Goal: Information Seeking & Learning: Learn about a topic

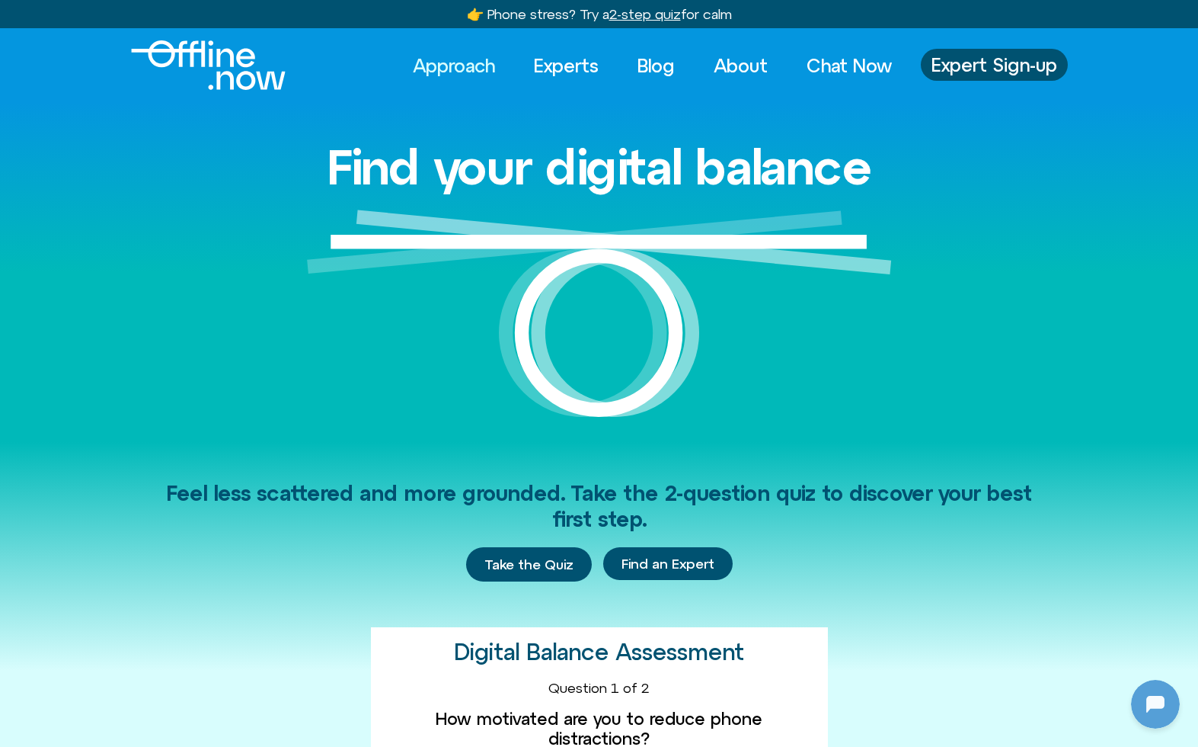
scroll to position [202, 0]
click at [659, 61] on link "Blog" at bounding box center [656, 66] width 65 height 34
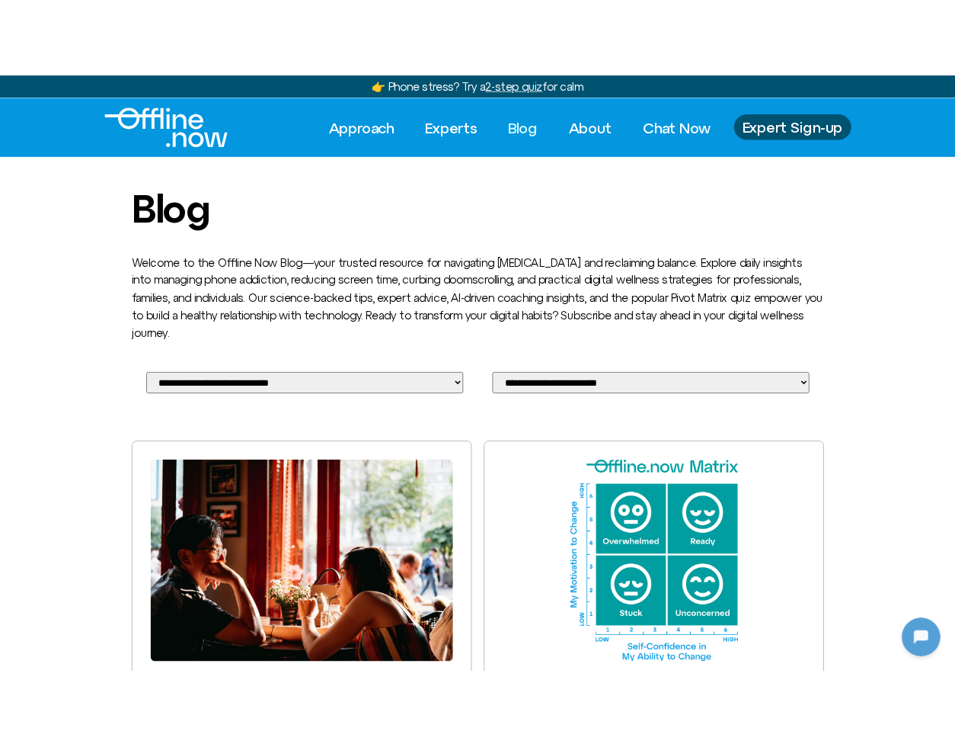
scroll to position [202, 0]
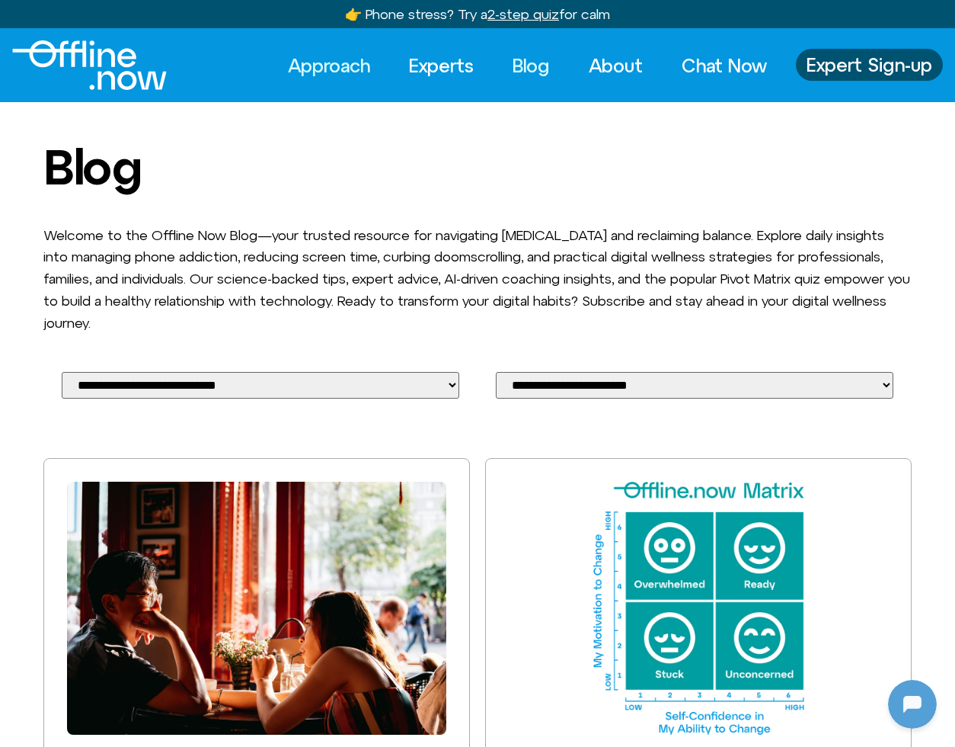
click at [307, 75] on link "Approach" at bounding box center [329, 66] width 110 height 34
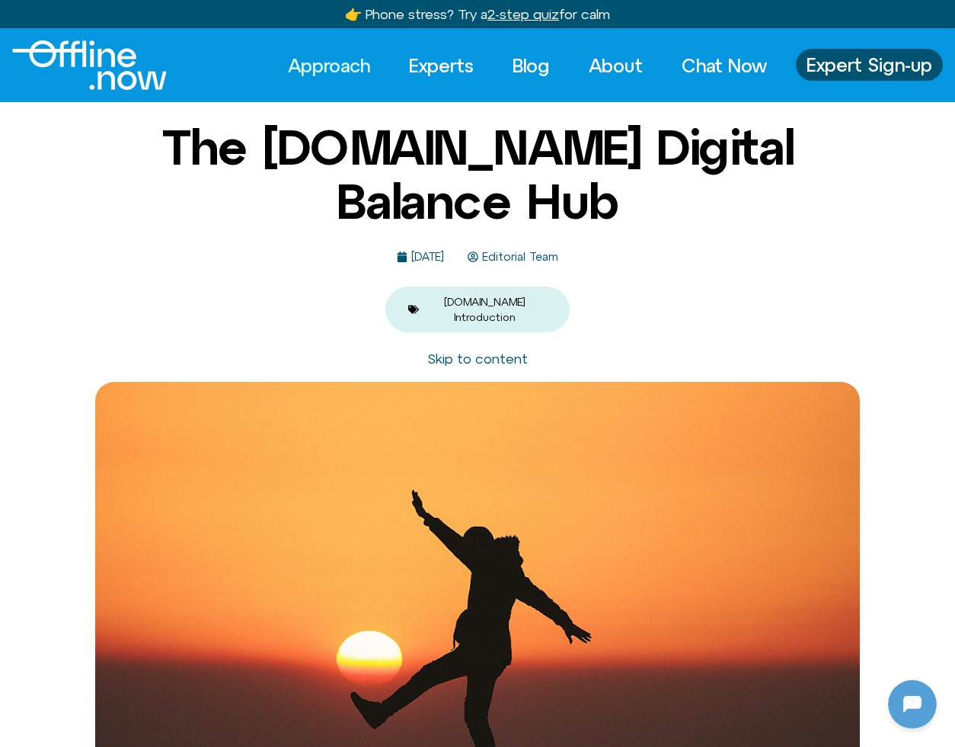
scroll to position [202, 0]
click at [446, 69] on link "Experts" at bounding box center [441, 66] width 92 height 34
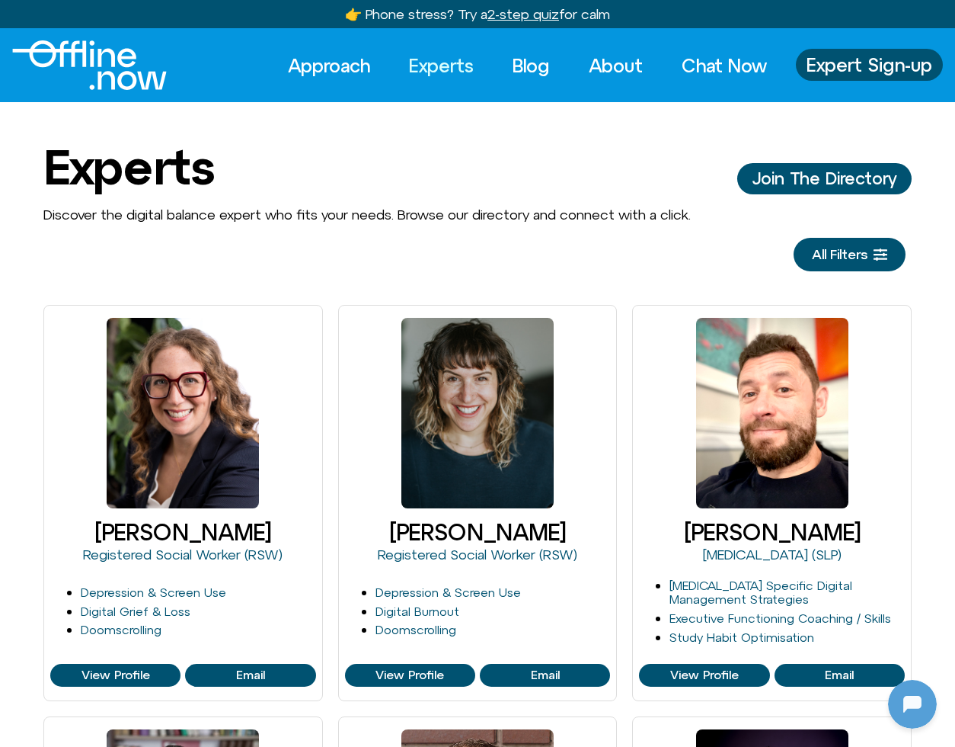
scroll to position [202, 0]
click at [786, 185] on span "Join The Directory" at bounding box center [825, 178] width 144 height 18
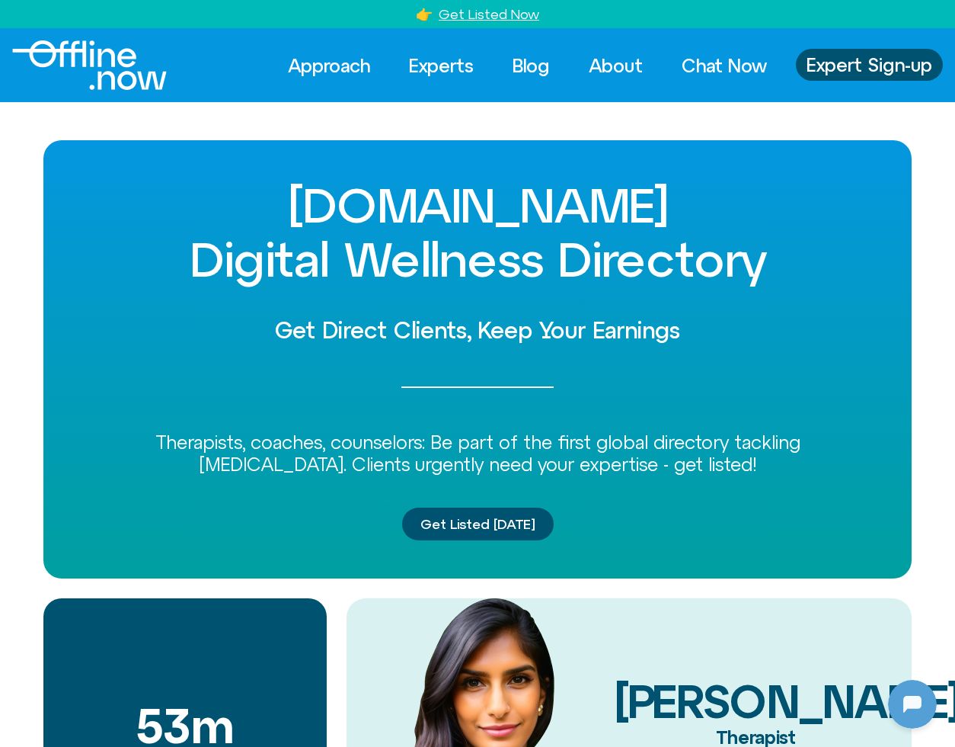
scroll to position [202, 0]
click at [435, 70] on link "Experts" at bounding box center [441, 66] width 92 height 34
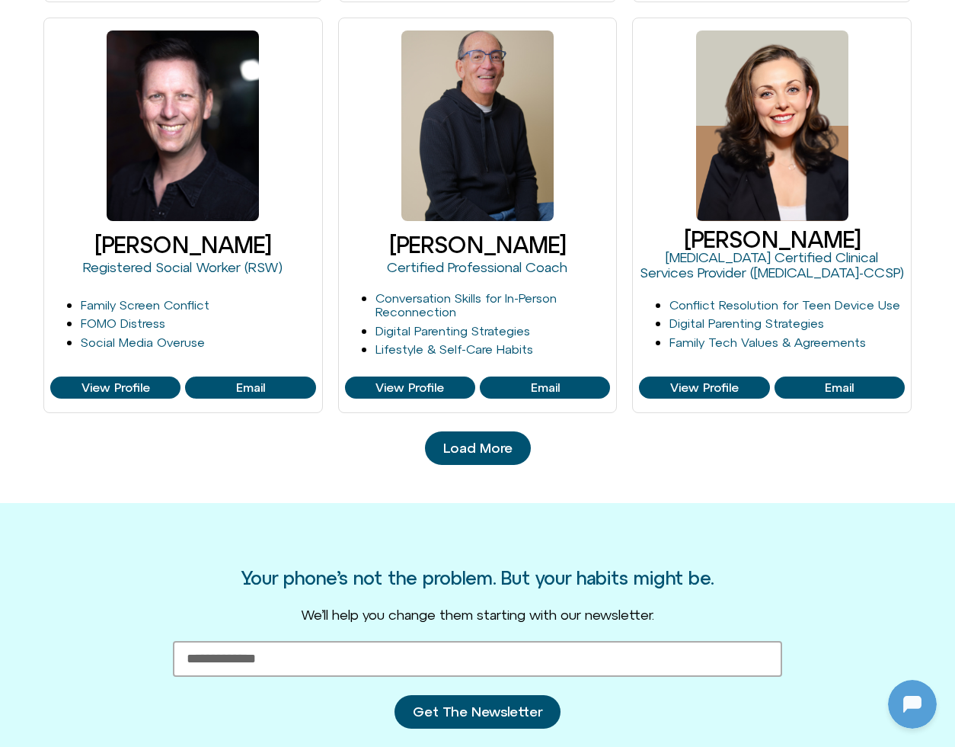
scroll to position [1626, 0]
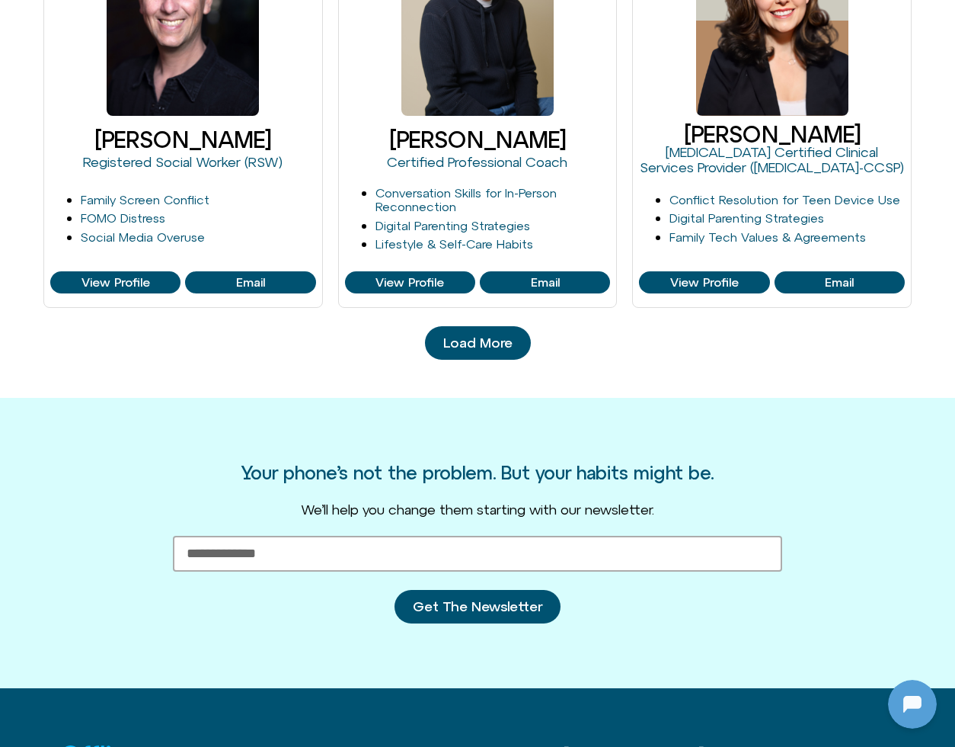
click at [477, 352] on link "Load More" at bounding box center [478, 343] width 106 height 34
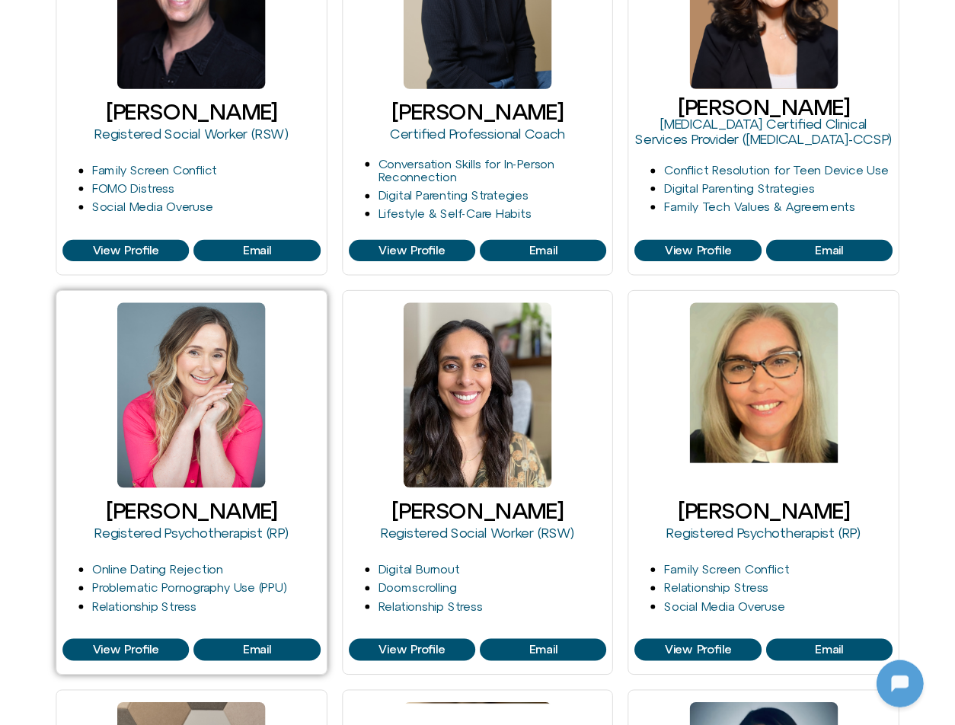
scroll to position [1692, 0]
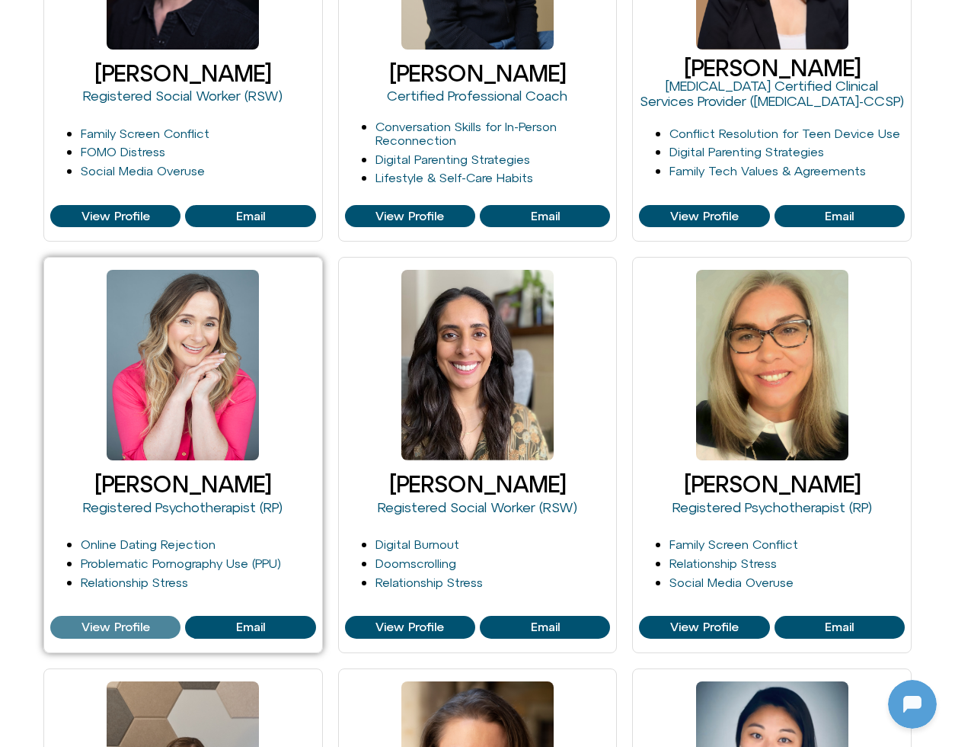
click at [105, 622] on span "View Profile" at bounding box center [116, 627] width 69 height 14
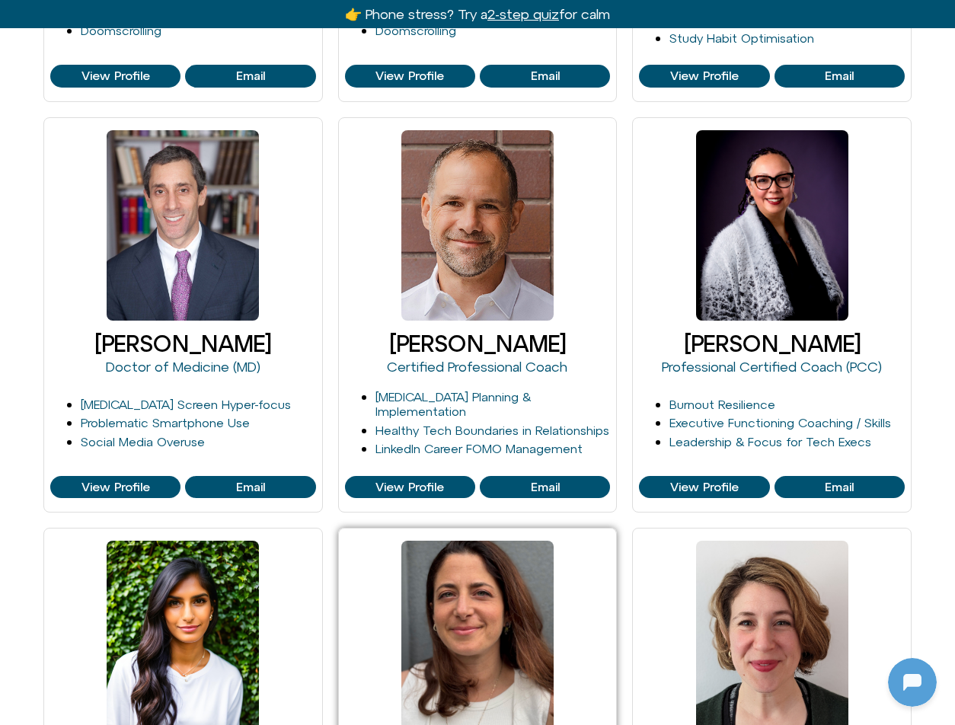
scroll to position [525, 0]
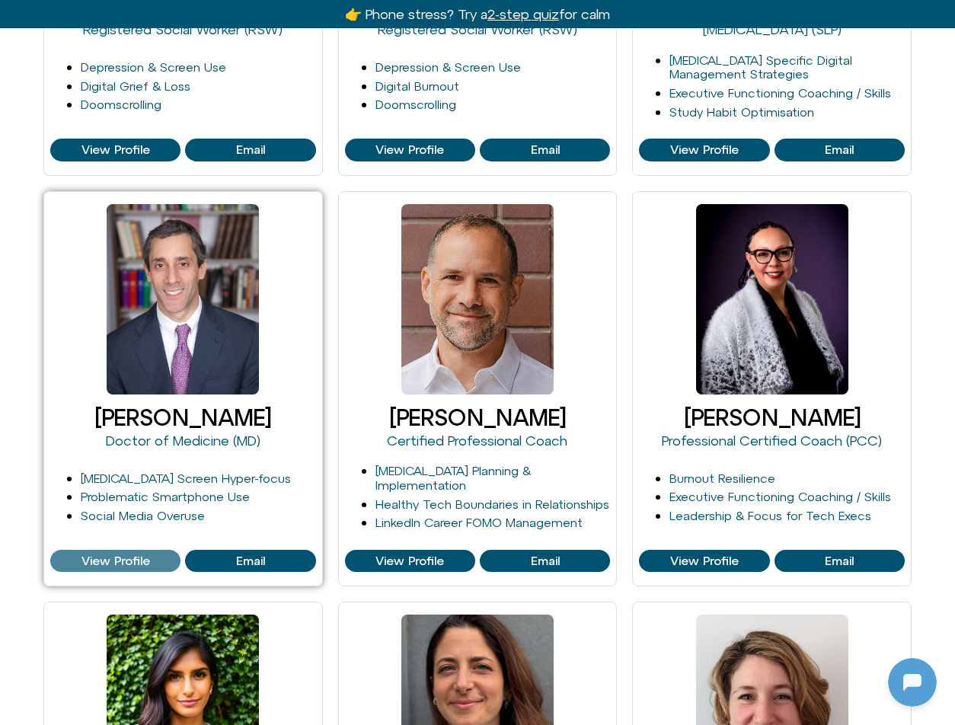
click at [126, 564] on span "View Profile" at bounding box center [116, 562] width 69 height 14
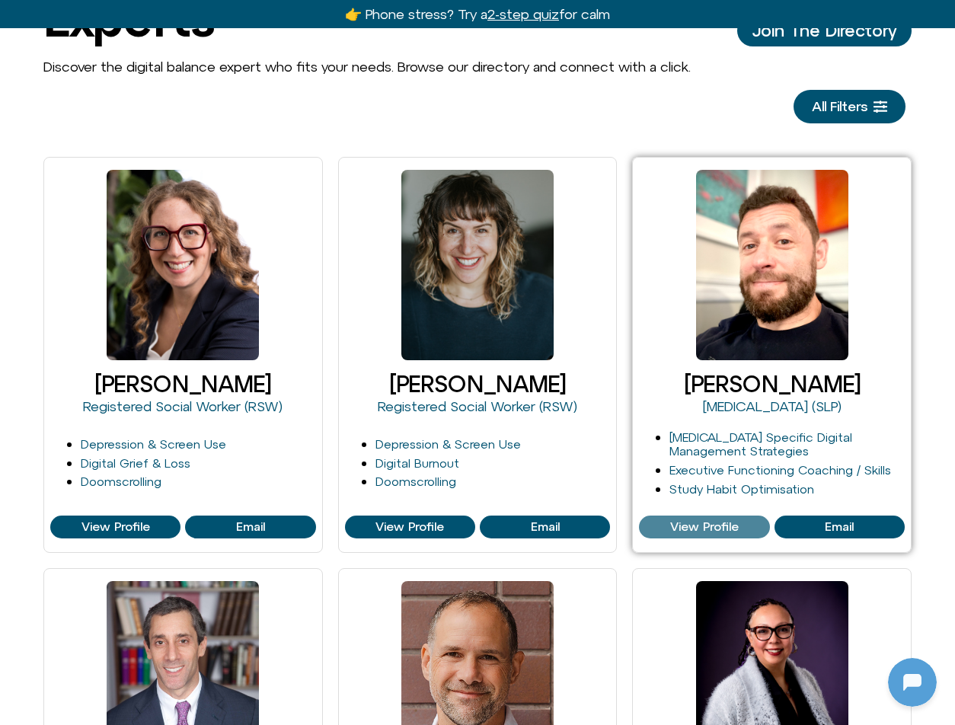
click at [683, 524] on span "View Profile" at bounding box center [704, 527] width 69 height 14
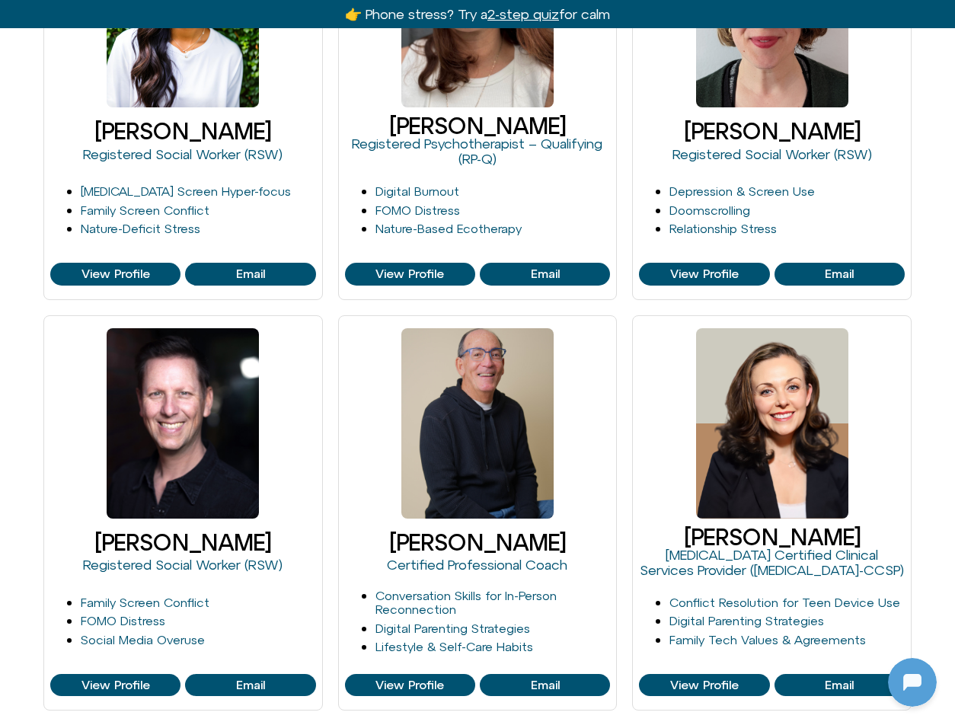
scroll to position [1397, 0]
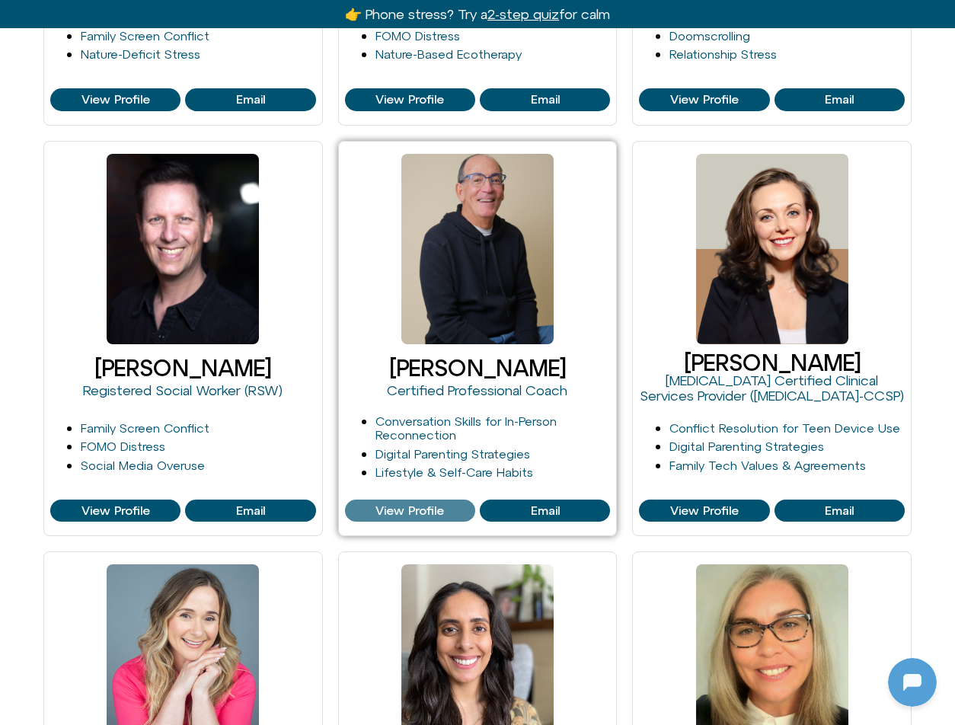
click at [413, 510] on span "View Profile" at bounding box center [410, 511] width 69 height 14
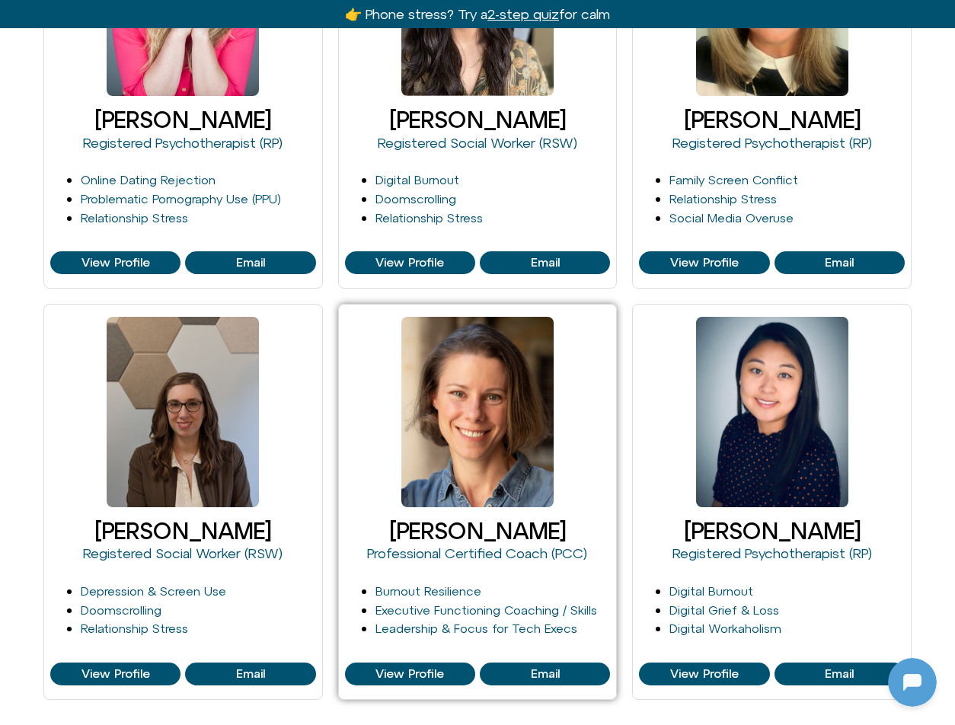
scroll to position [2192, 0]
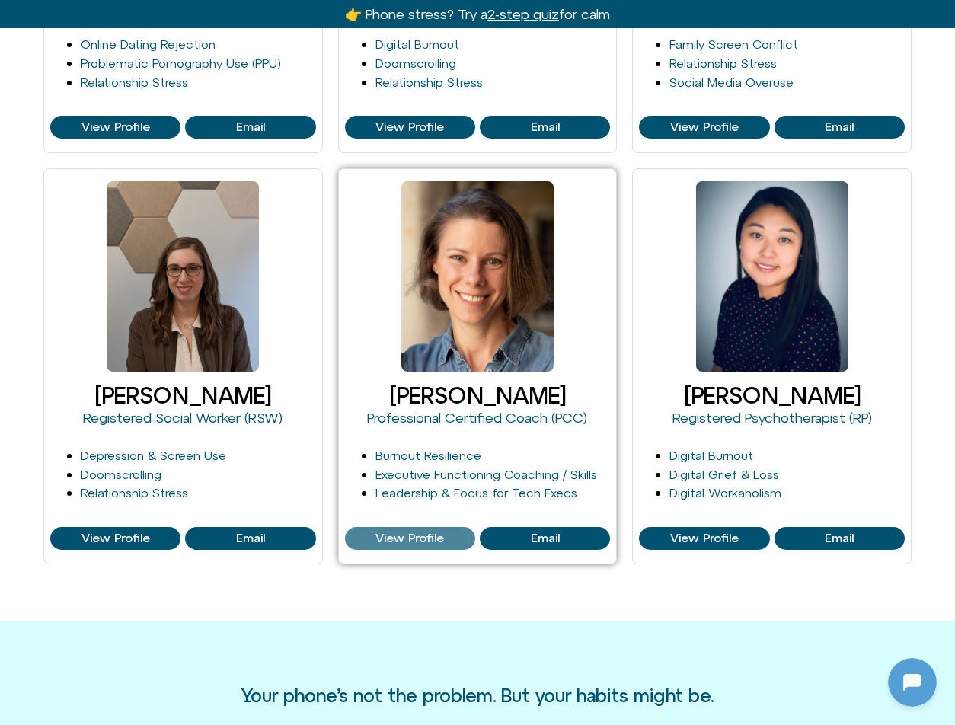
click at [418, 537] on span "View Profile" at bounding box center [410, 539] width 69 height 14
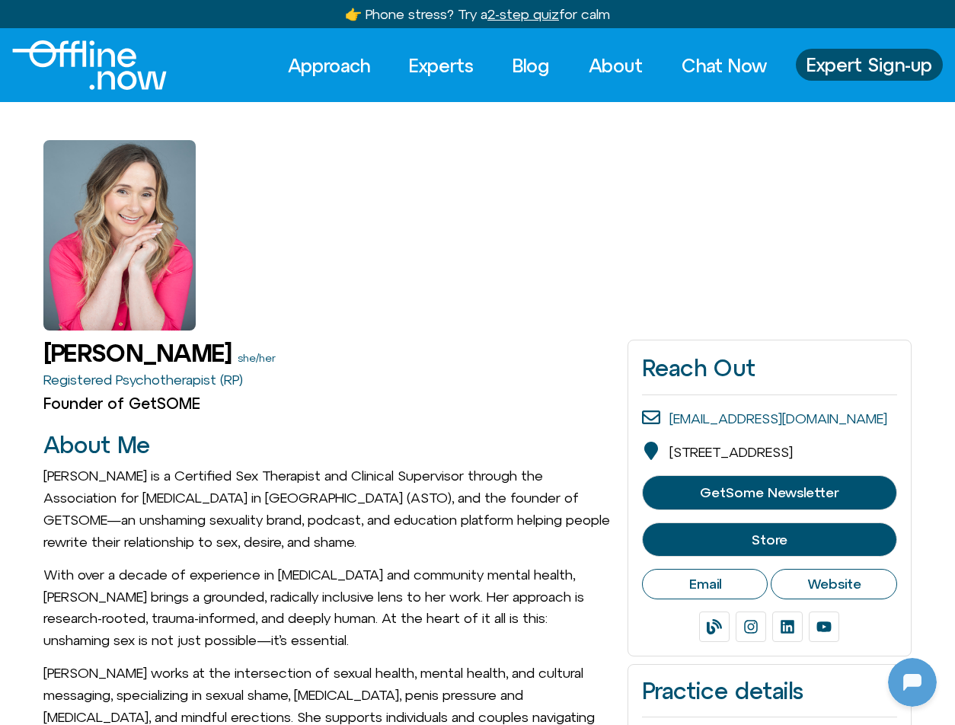
scroll to position [202, 0]
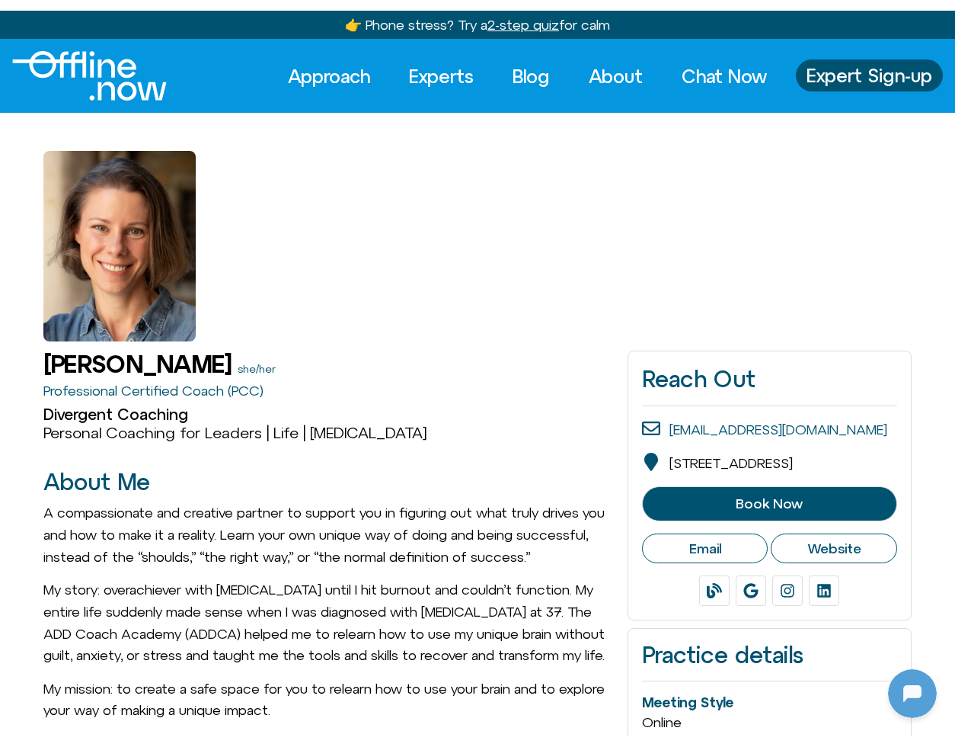
scroll to position [202, 0]
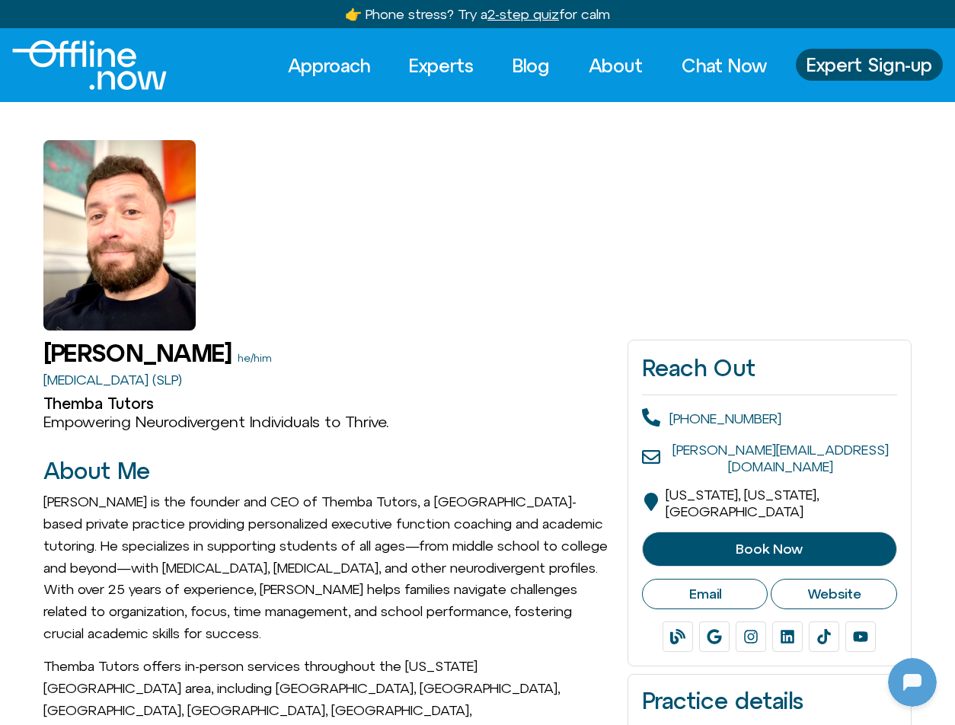
scroll to position [202, 0]
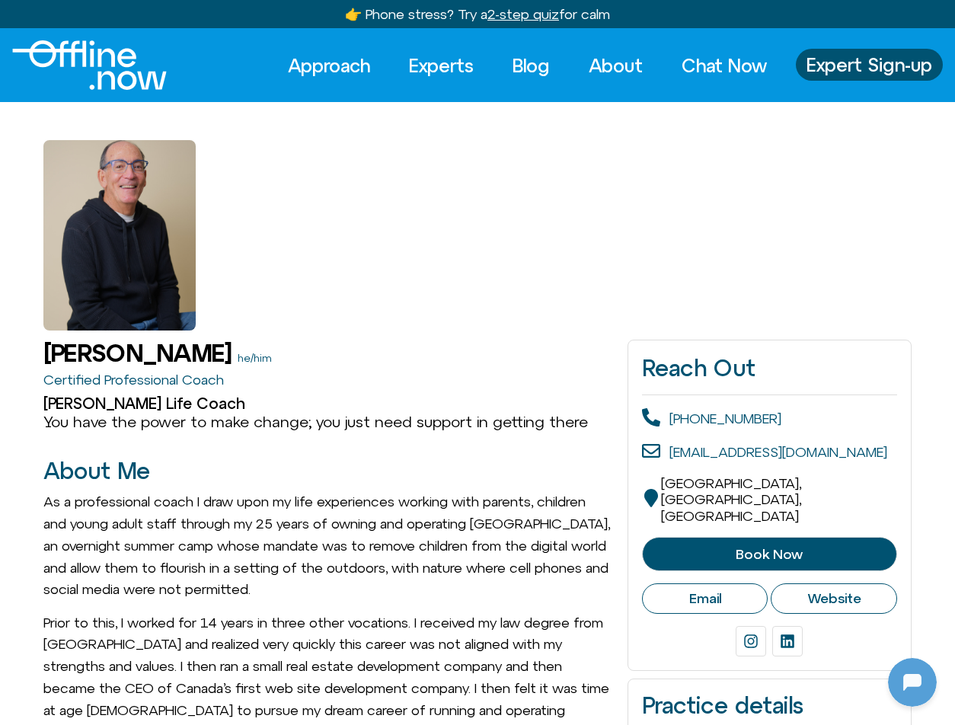
scroll to position [202, 0]
click at [325, 59] on link "Approach" at bounding box center [329, 66] width 110 height 34
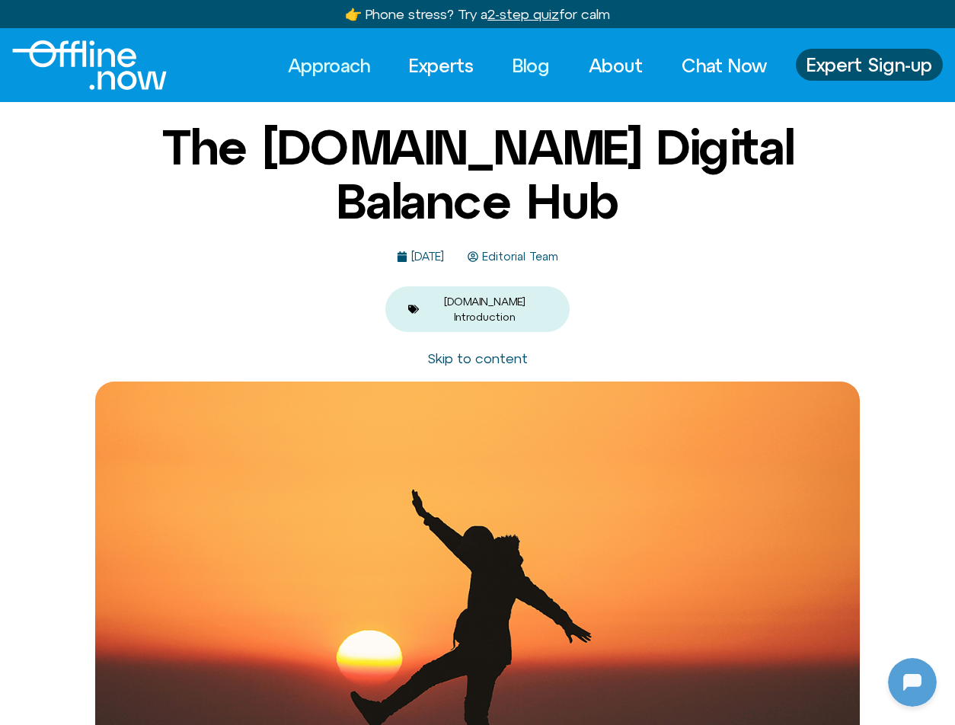
click at [523, 65] on link "Blog" at bounding box center [531, 66] width 65 height 34
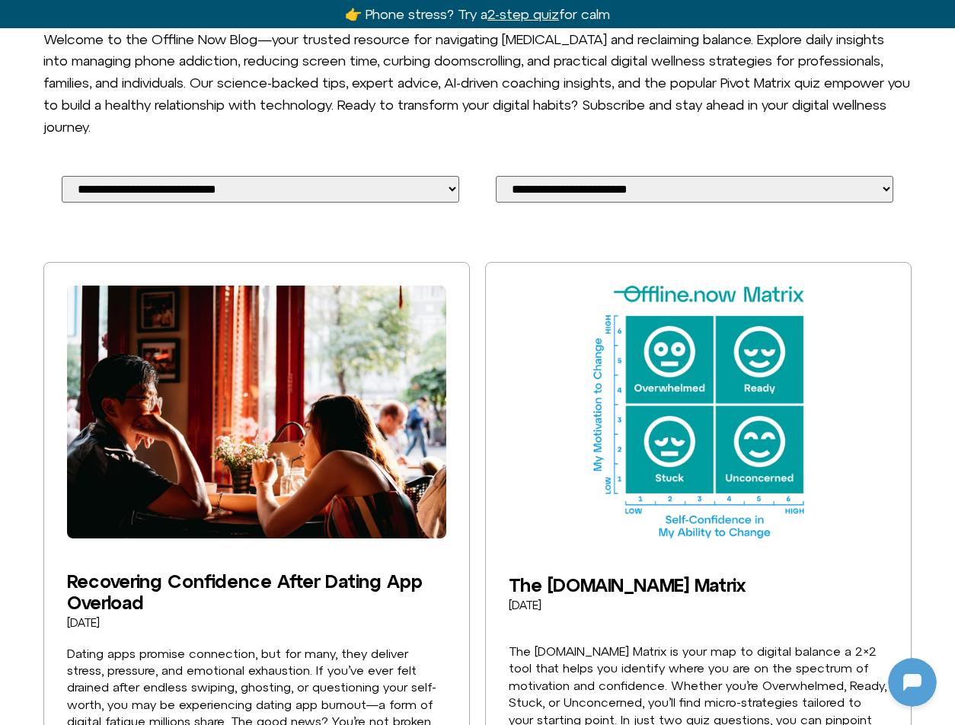
scroll to position [280, 0]
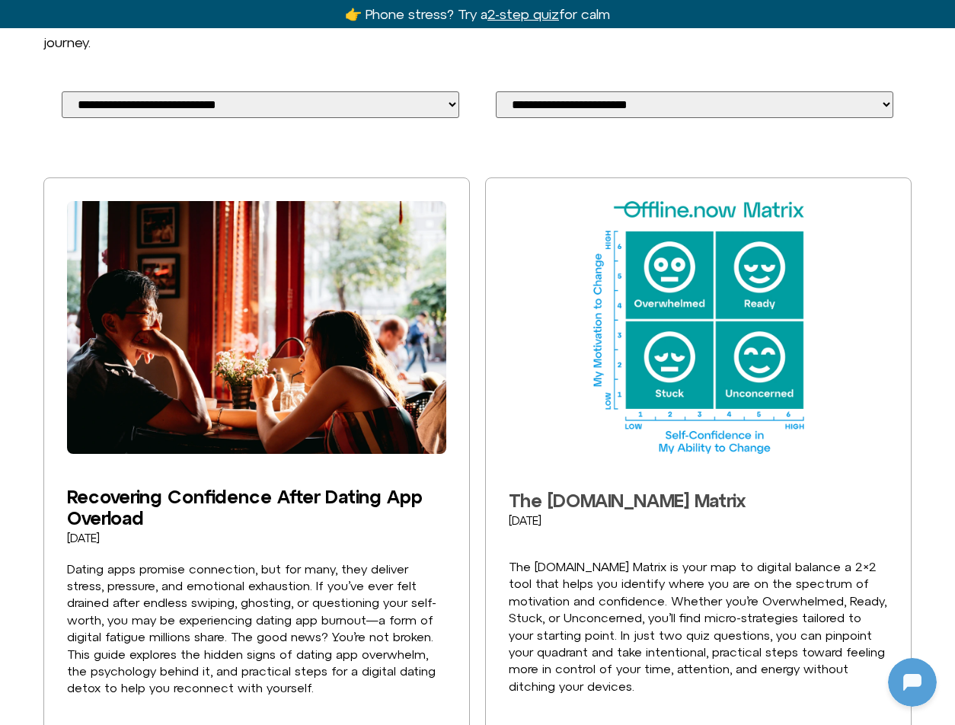
click at [622, 490] on link "The [DOMAIN_NAME] Matrix" at bounding box center [627, 500] width 236 height 21
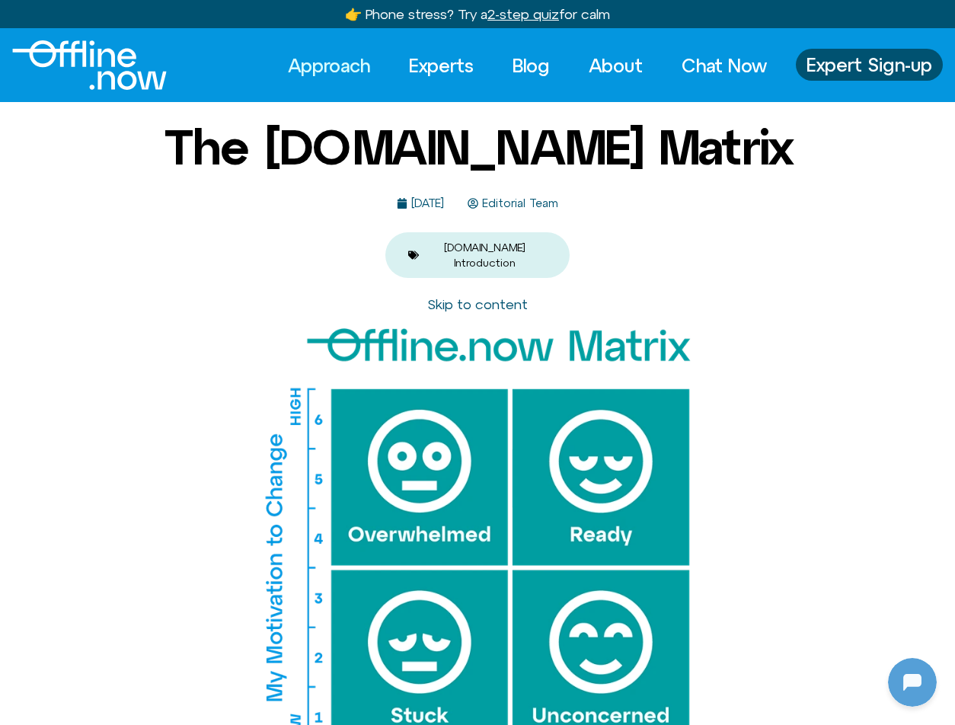
click at [328, 64] on link "Approach" at bounding box center [329, 66] width 110 height 34
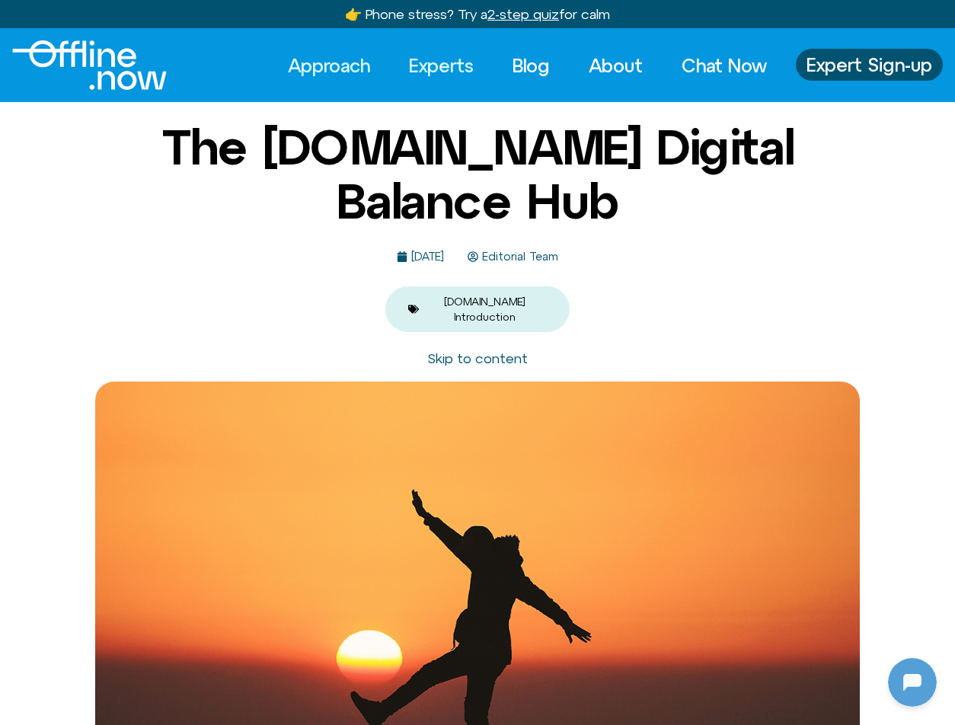
click at [445, 61] on link "Experts" at bounding box center [441, 66] width 92 height 34
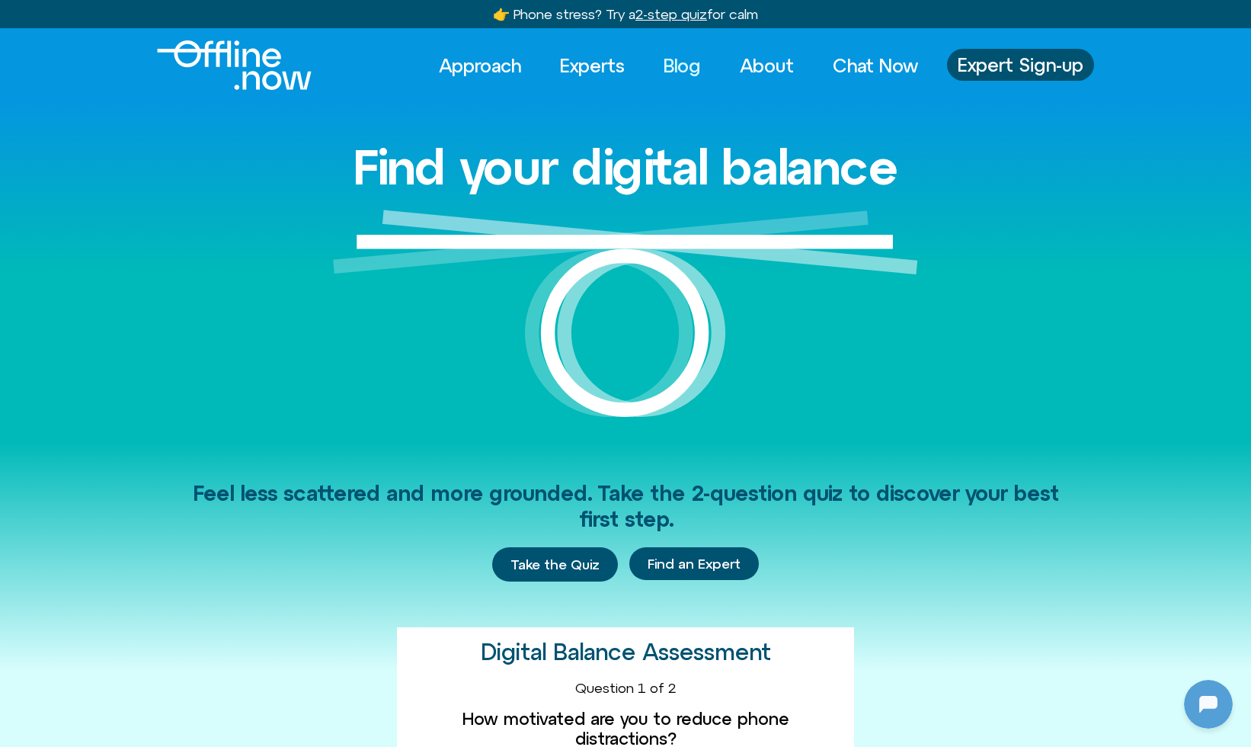
click at [677, 64] on link "Blog" at bounding box center [682, 66] width 65 height 34
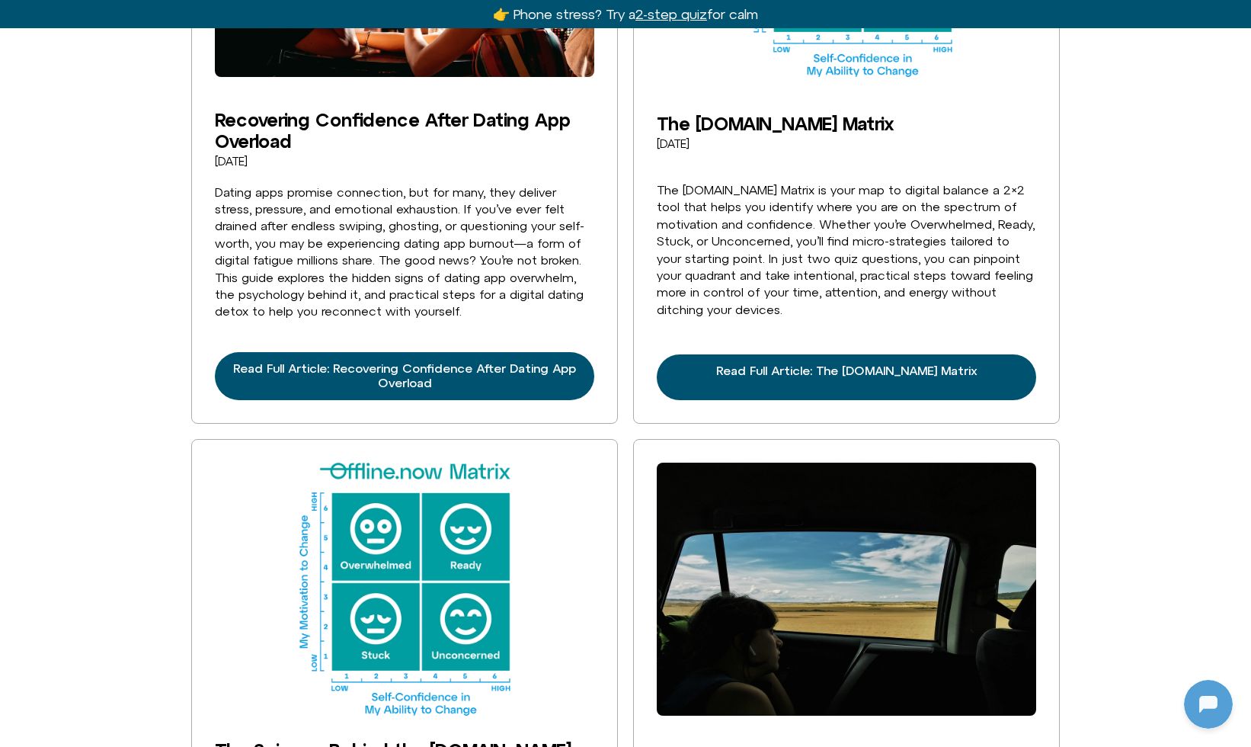
scroll to position [536, 0]
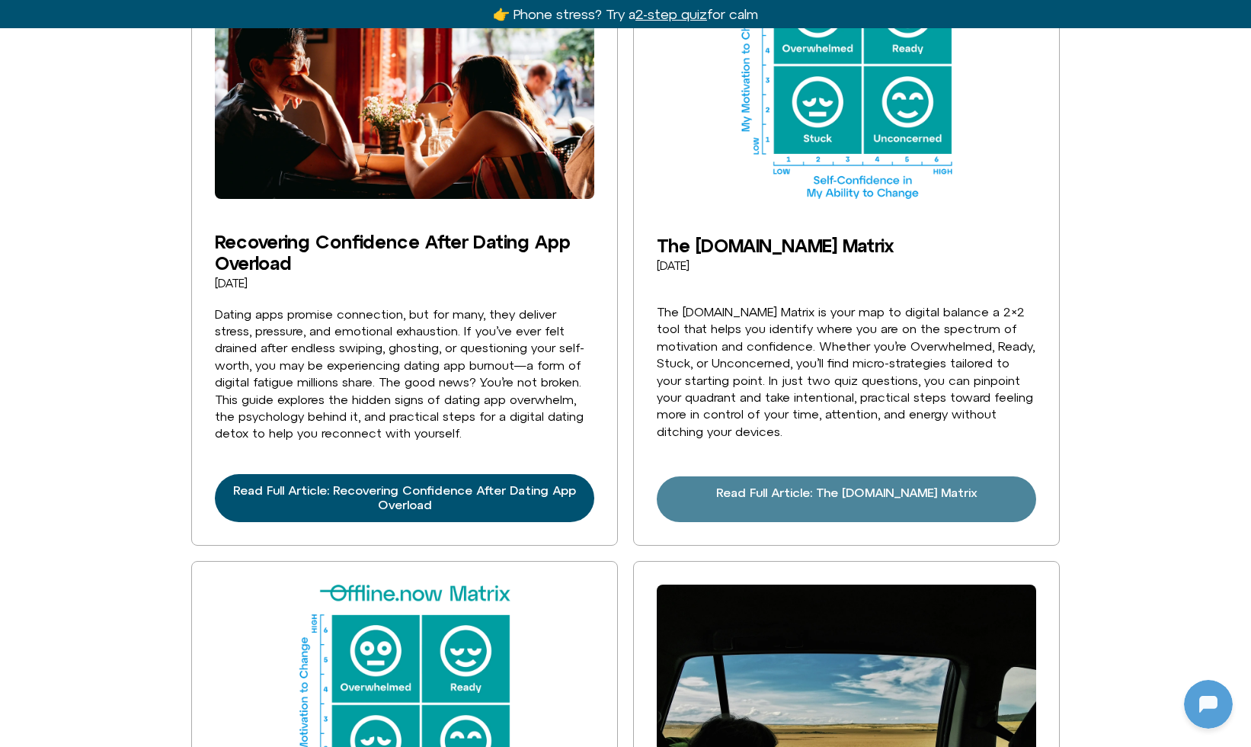
click at [890, 488] on link "Read Full Article: The [DOMAIN_NAME] Matrix" at bounding box center [846, 499] width 379 height 46
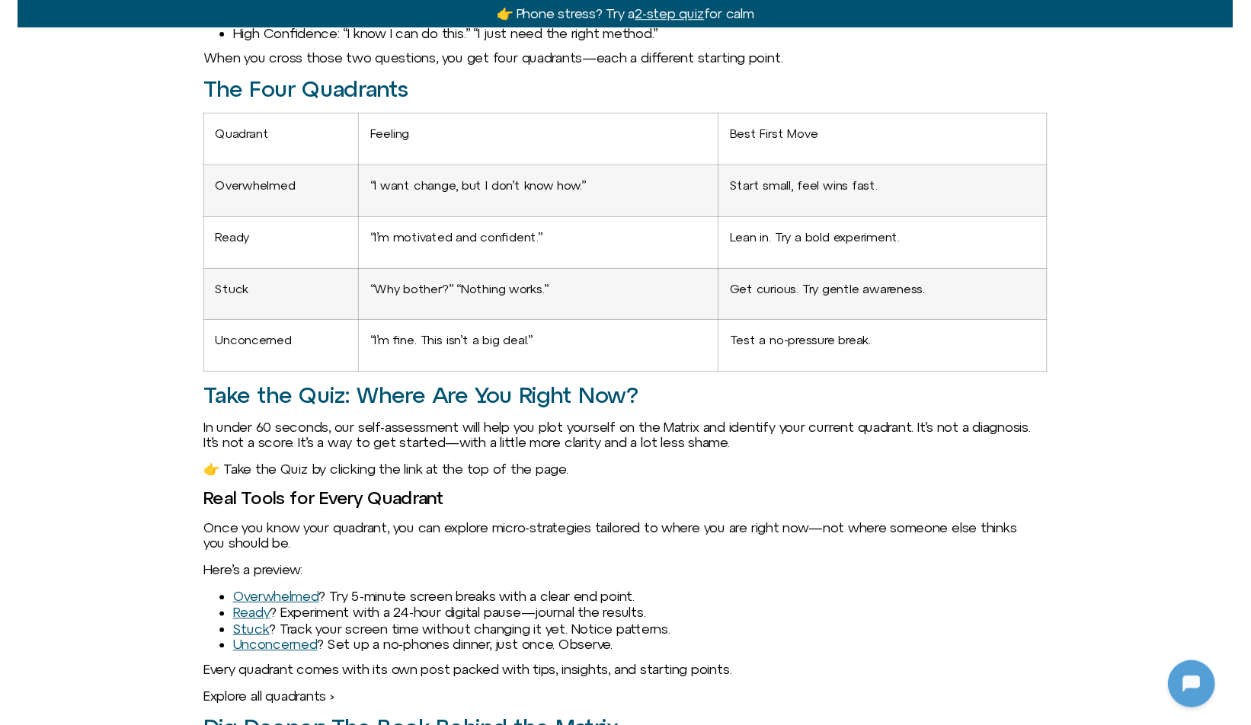
scroll to position [2109, 0]
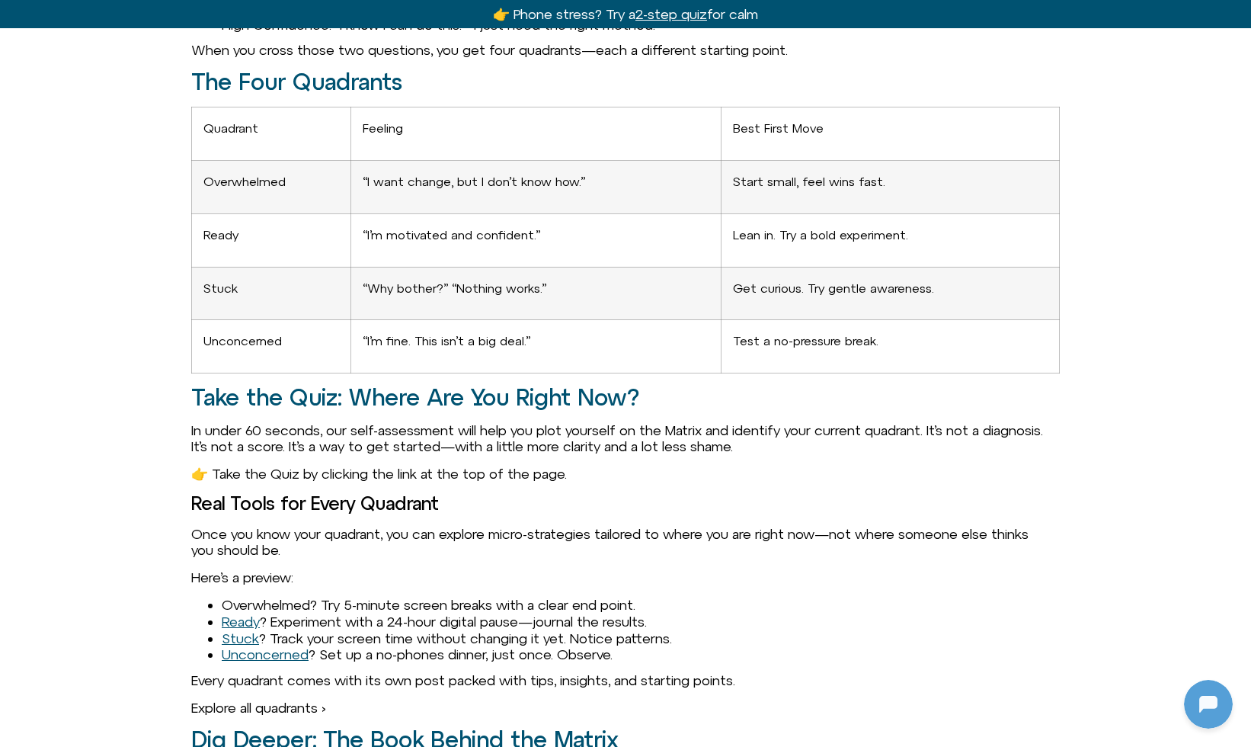
click at [269, 596] on link "Overwhelmed" at bounding box center [266, 604] width 88 height 16
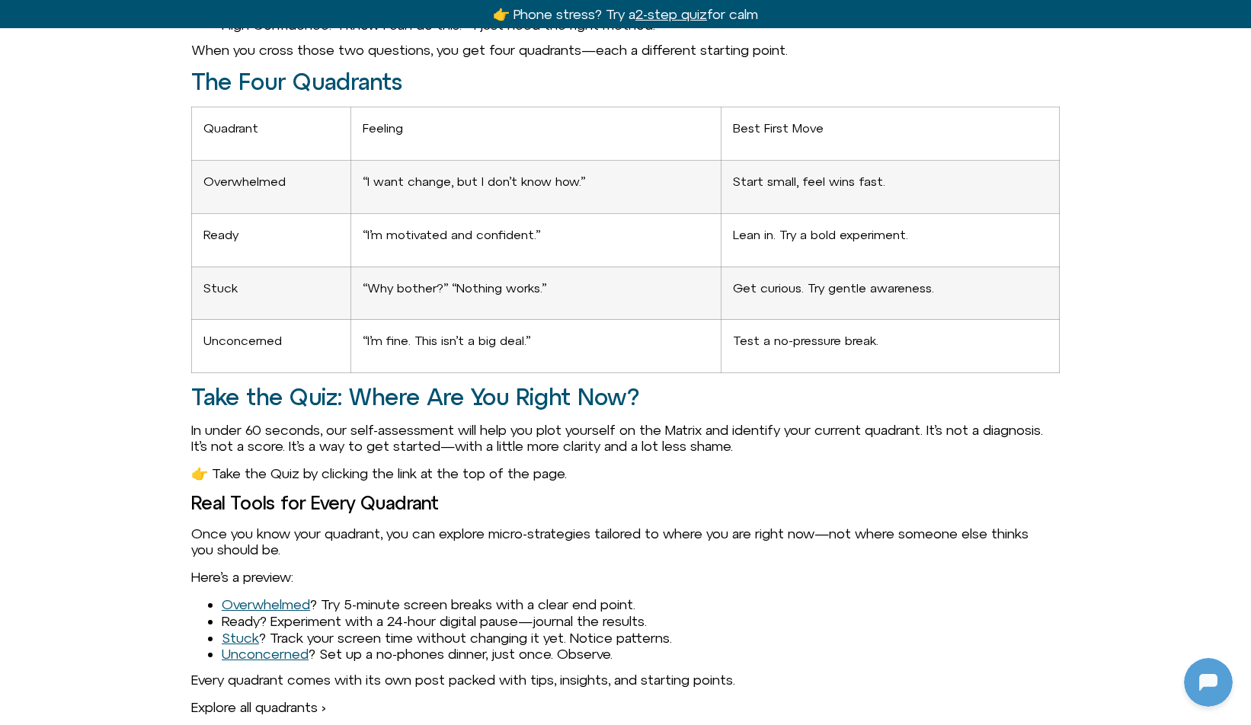
click at [235, 613] on link "Ready" at bounding box center [241, 621] width 38 height 16
click at [241, 630] on link "Stuck" at bounding box center [240, 638] width 37 height 16
click at [260, 646] on link "Unconcerned" at bounding box center [265, 654] width 87 height 16
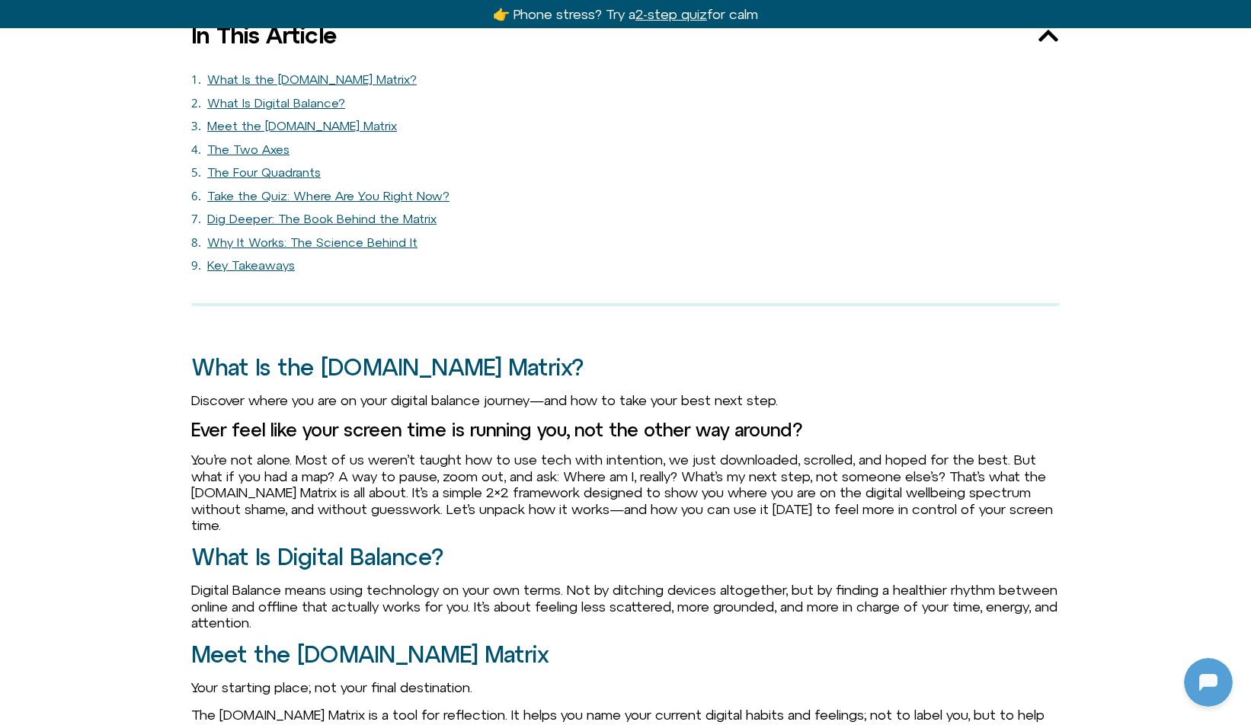
scroll to position [0, 0]
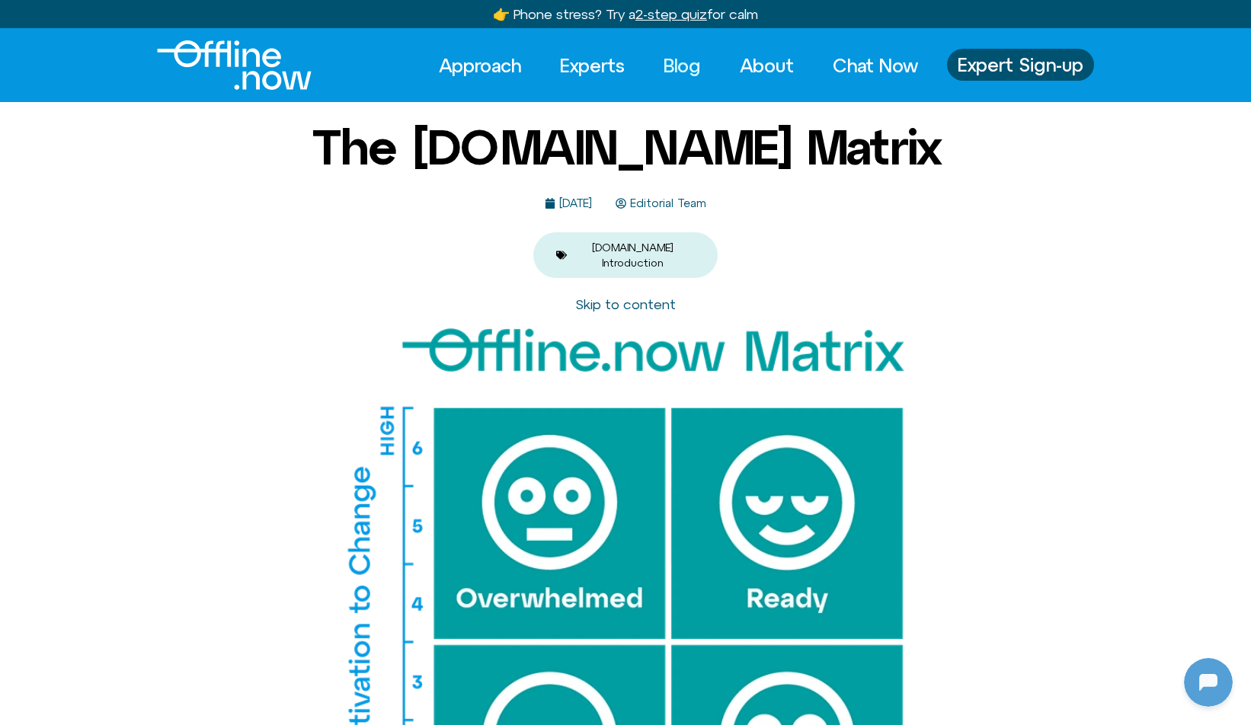
click at [684, 62] on link "Blog" at bounding box center [682, 66] width 65 height 34
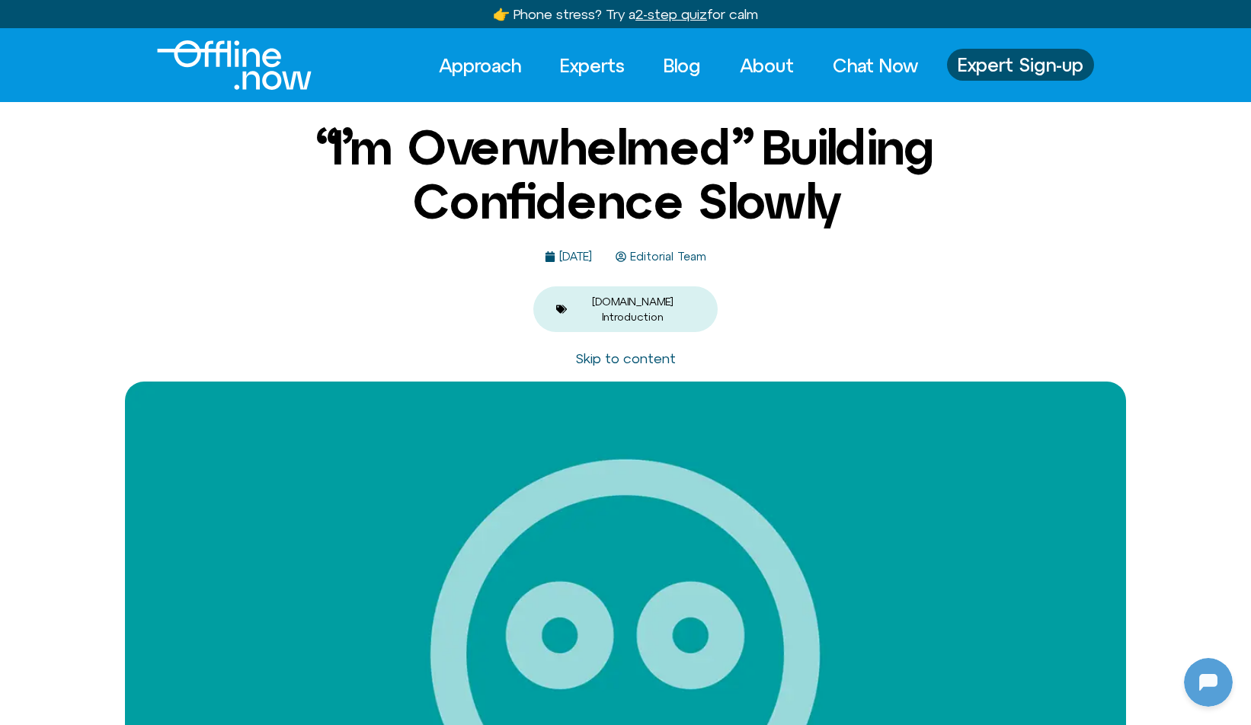
scroll to position [202, 0]
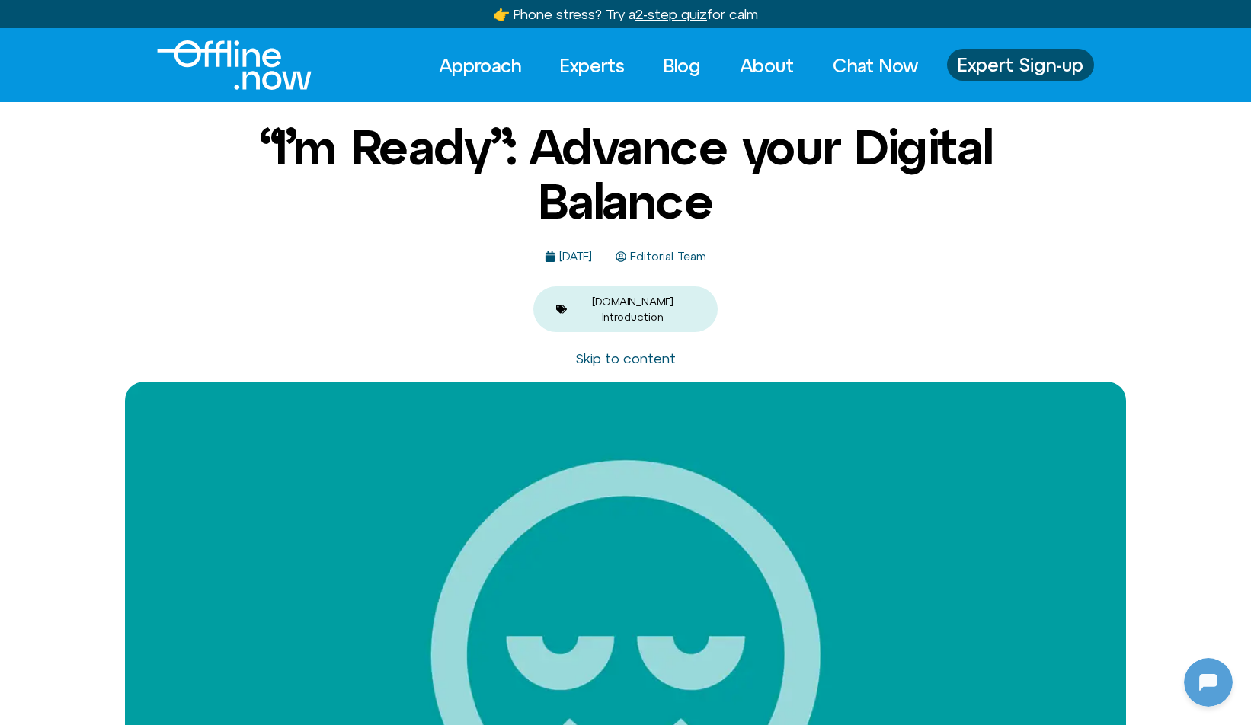
scroll to position [202, 0]
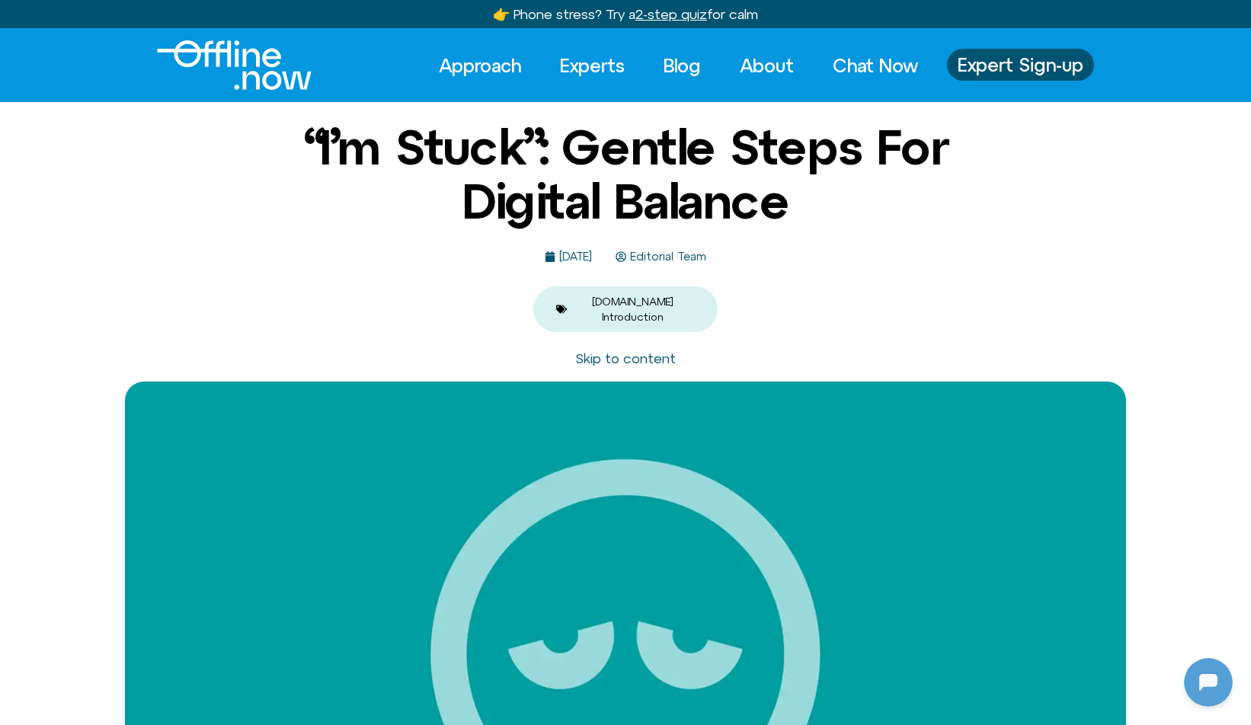
scroll to position [202, 0]
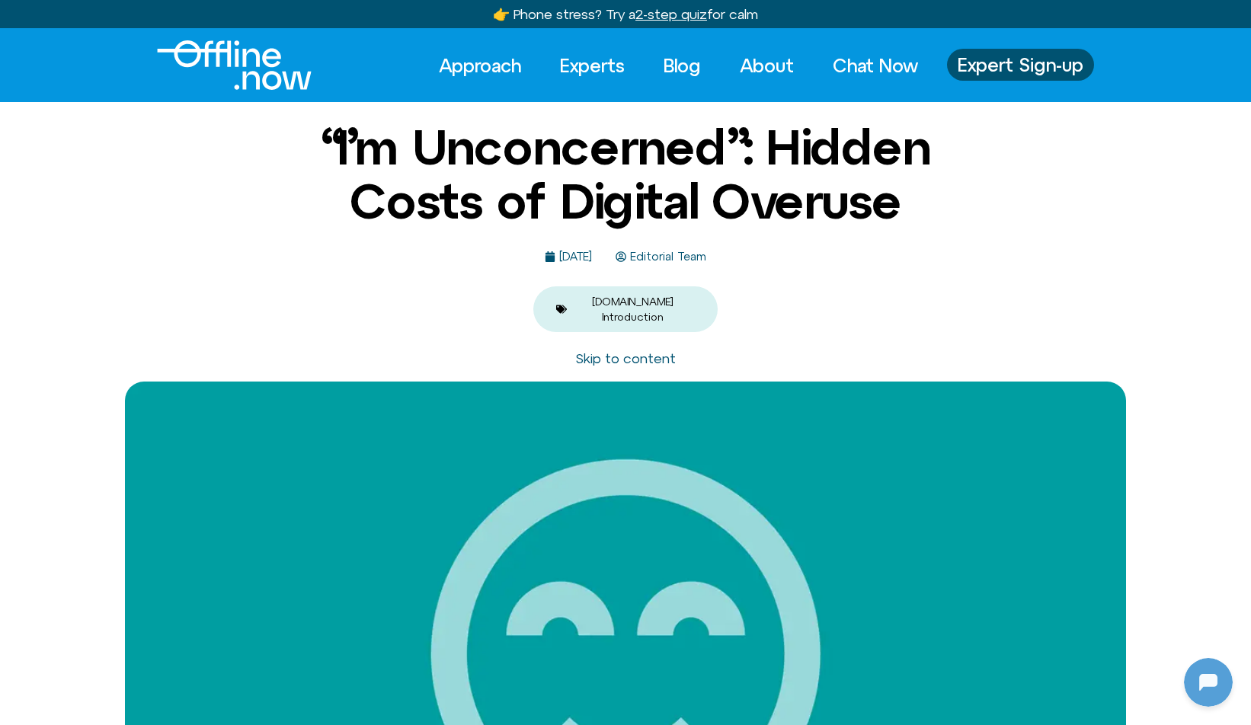
scroll to position [202, 0]
click at [667, 64] on link "Blog" at bounding box center [682, 66] width 65 height 34
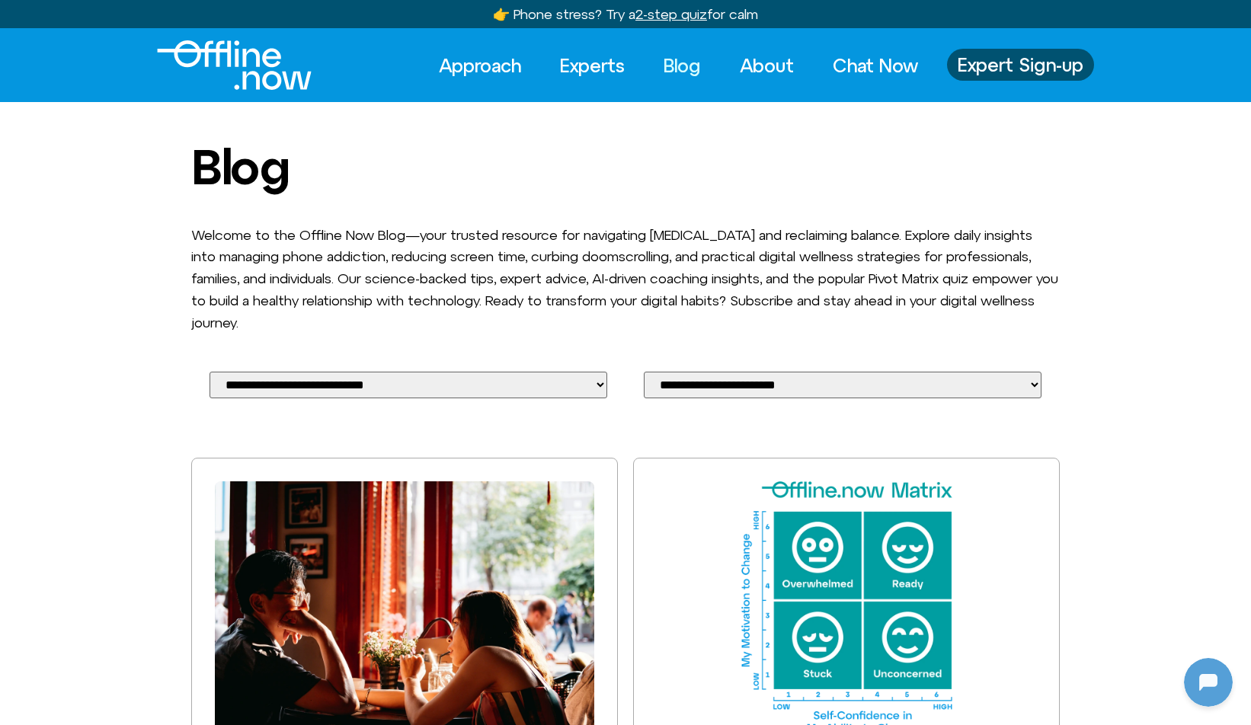
scroll to position [202, 0]
select select "**********"
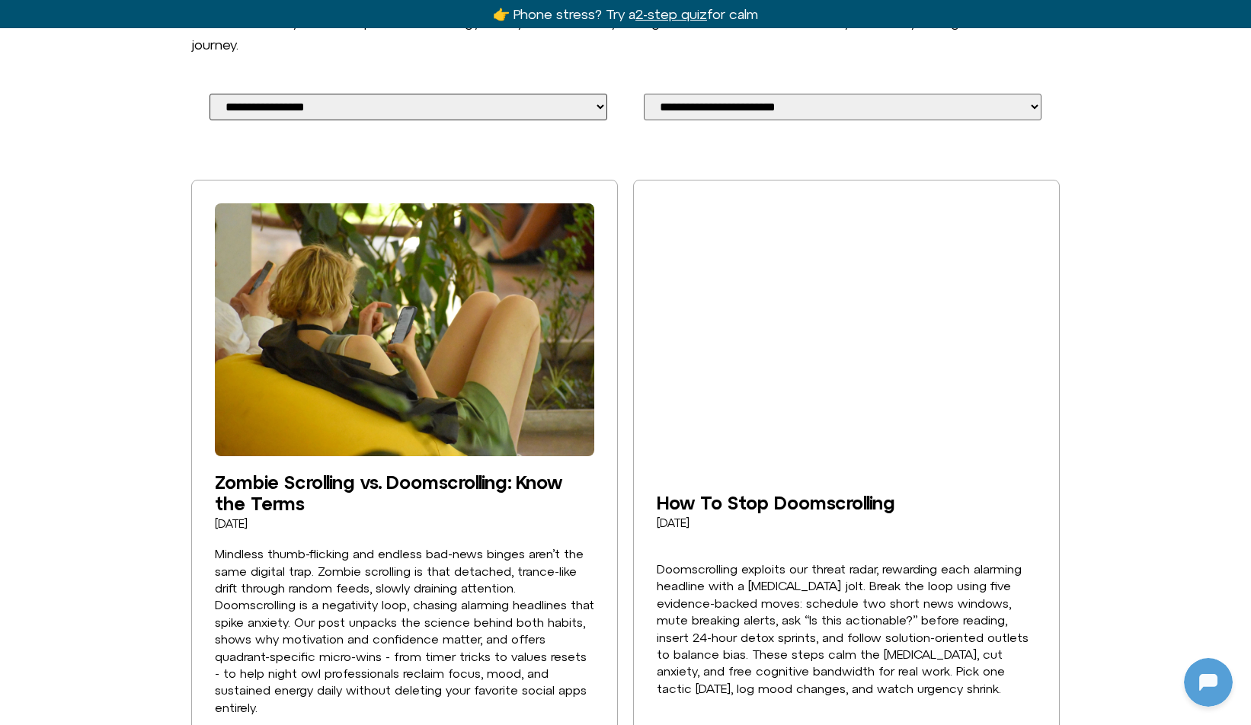
scroll to position [405, 0]
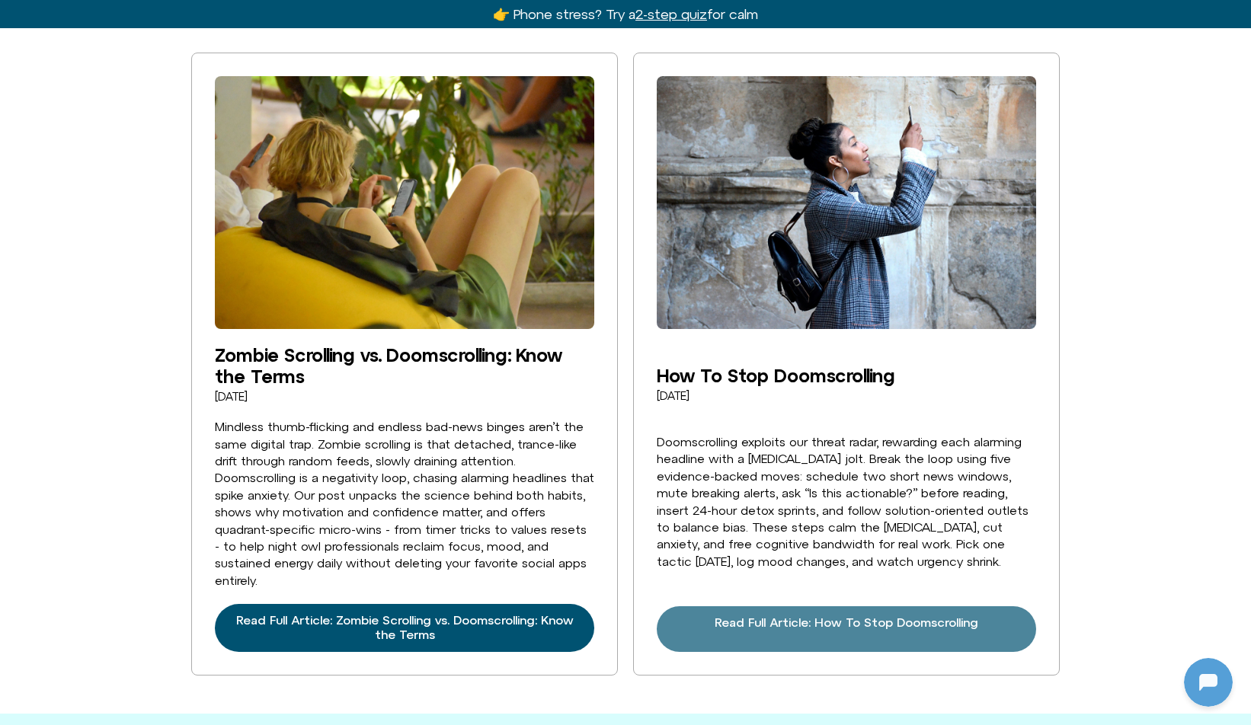
click at [806, 617] on link "Read Full Article: How To Stop Doomscrolling" at bounding box center [846, 629] width 379 height 46
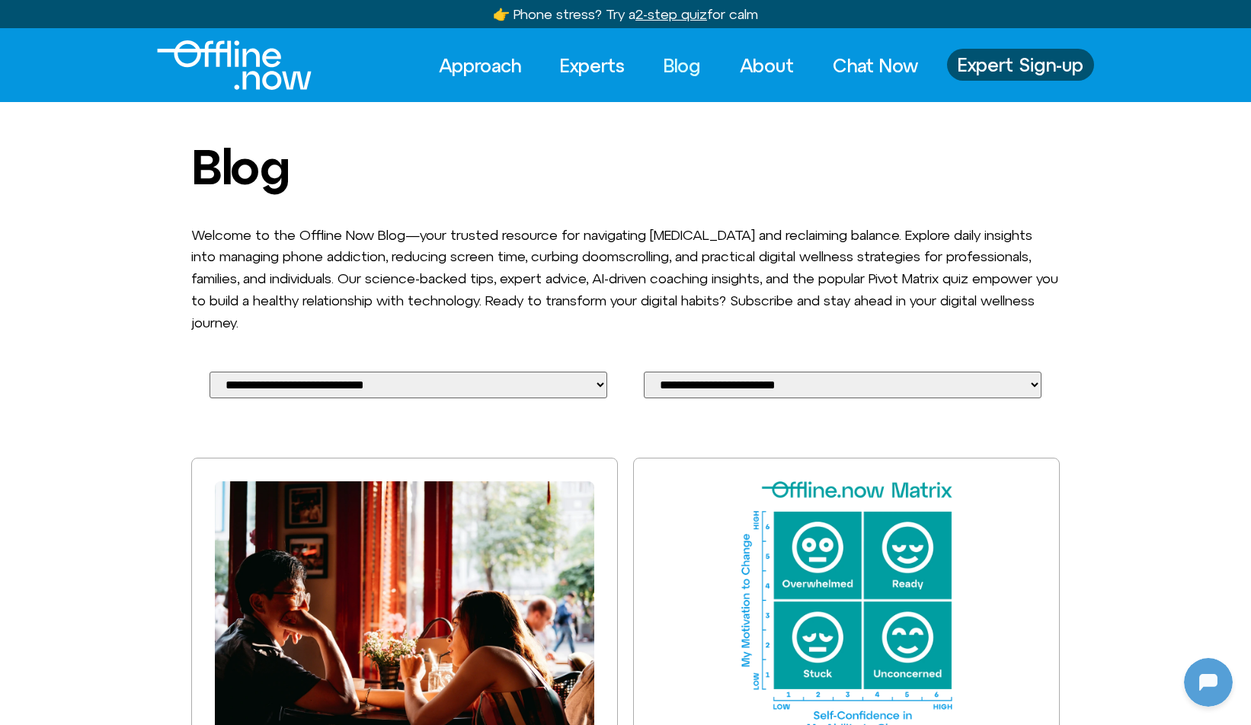
scroll to position [202, 0]
click at [721, 389] on div "**********" at bounding box center [843, 400] width 398 height 57
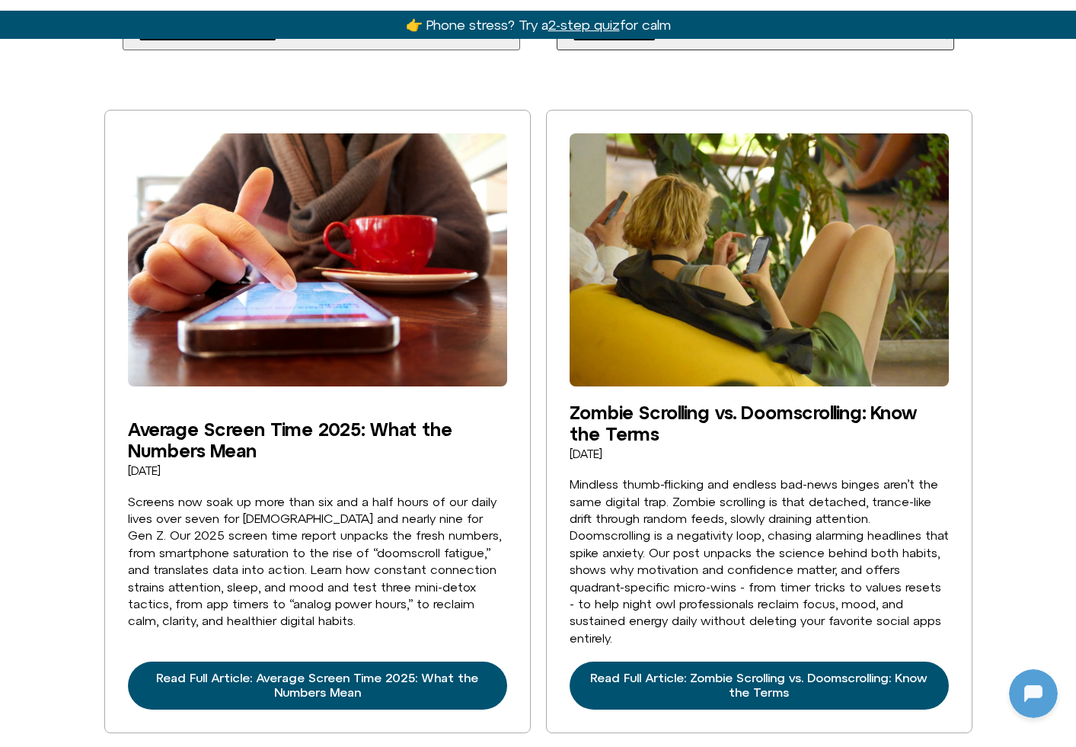
scroll to position [392, 0]
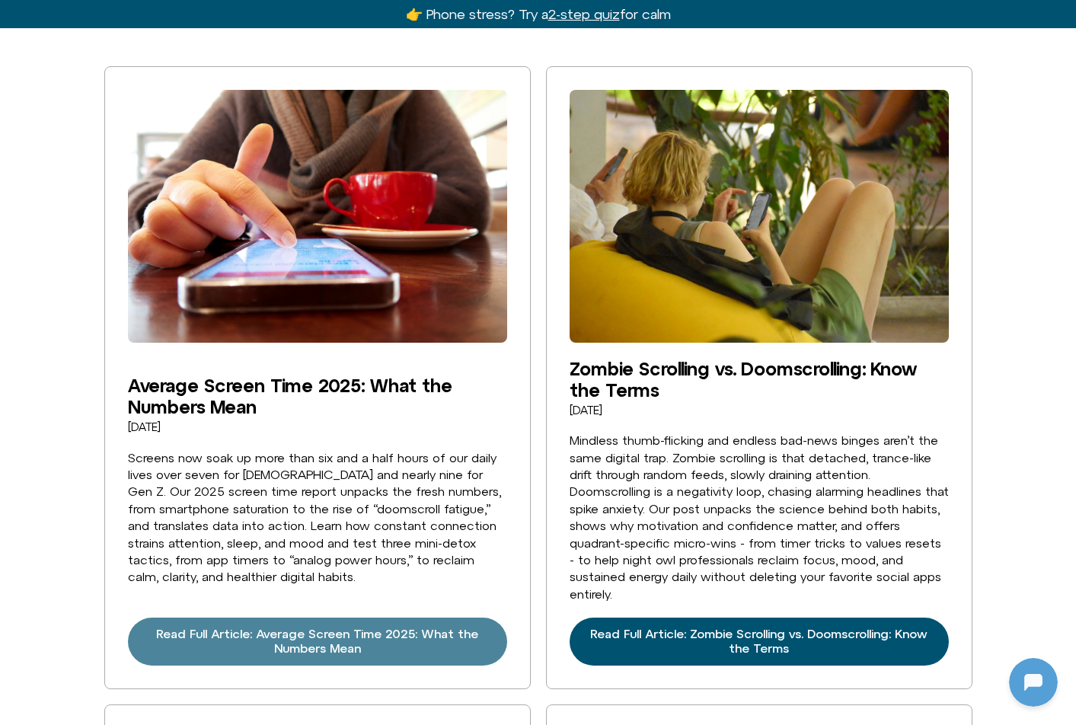
click at [366, 627] on span "Read Full Article: Average Screen Time 2025: What the Numbers Mean" at bounding box center [317, 641] width 343 height 29
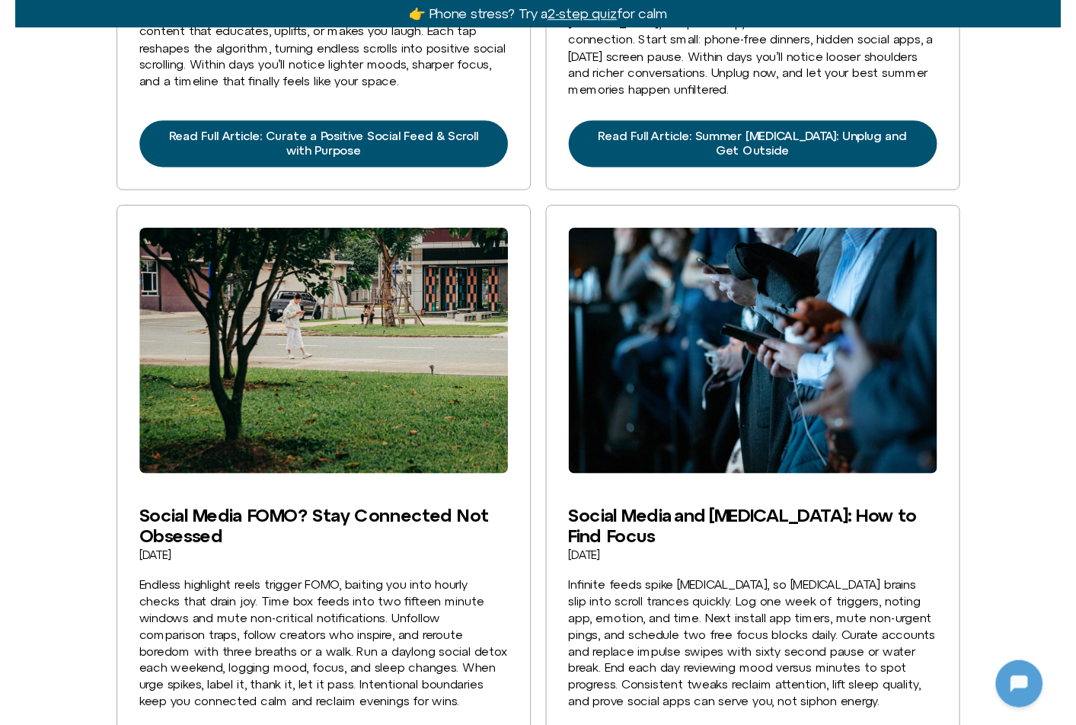
scroll to position [1520, 0]
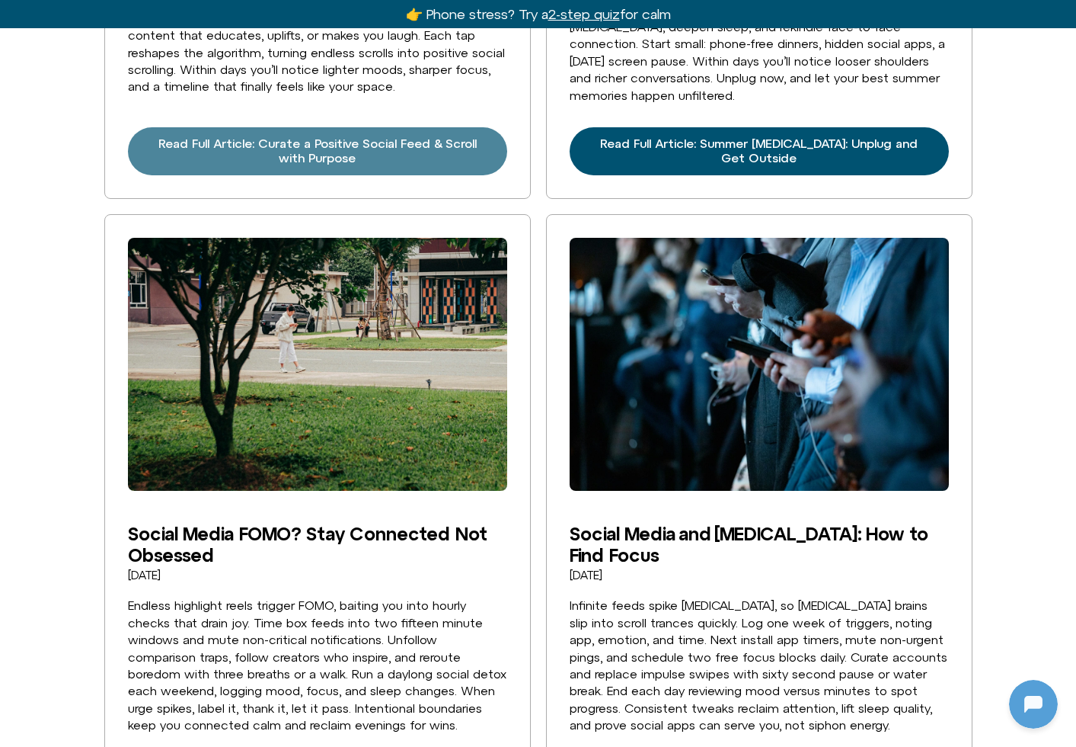
click at [379, 136] on span "Read Full Article: Curate a Positive Social Feed & Scroll with Purpose" at bounding box center [317, 150] width 343 height 29
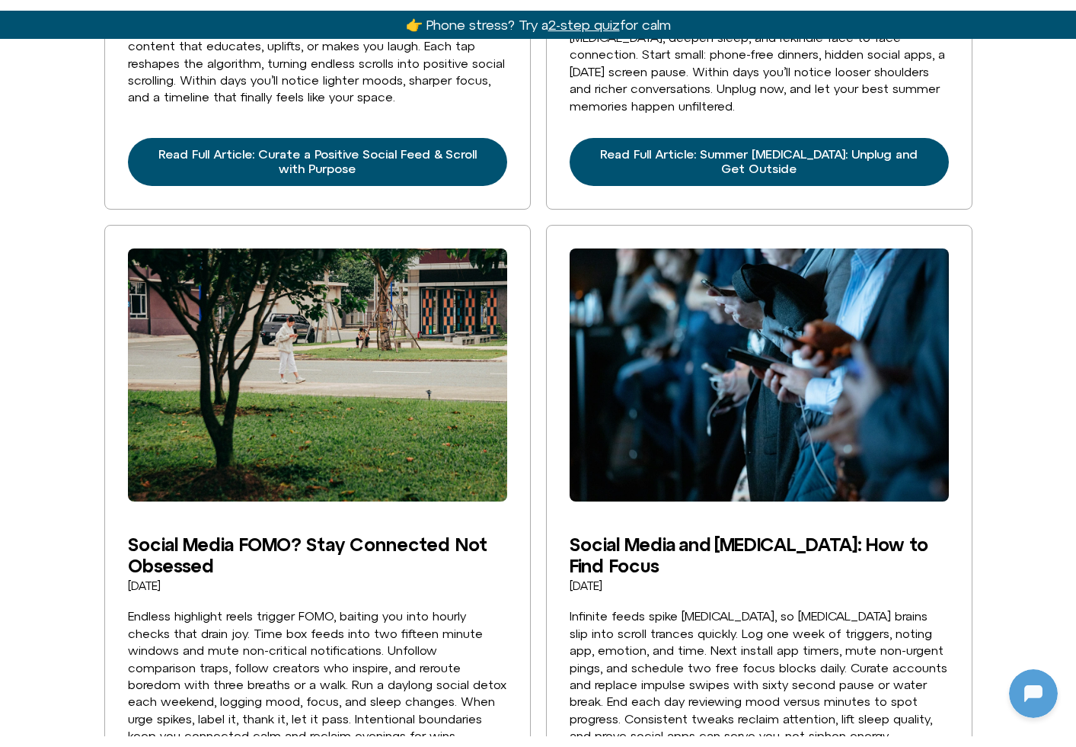
scroll to position [0, 0]
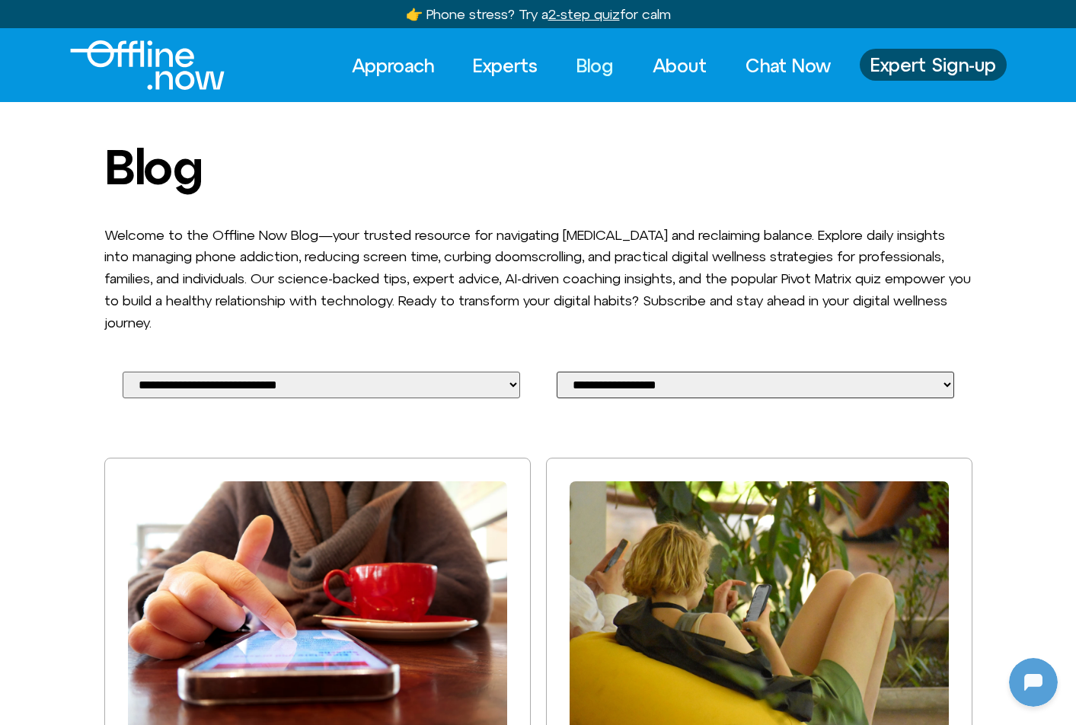
drag, startPoint x: 600, startPoint y: 376, endPoint x: 165, endPoint y: 30, distance: 555.6
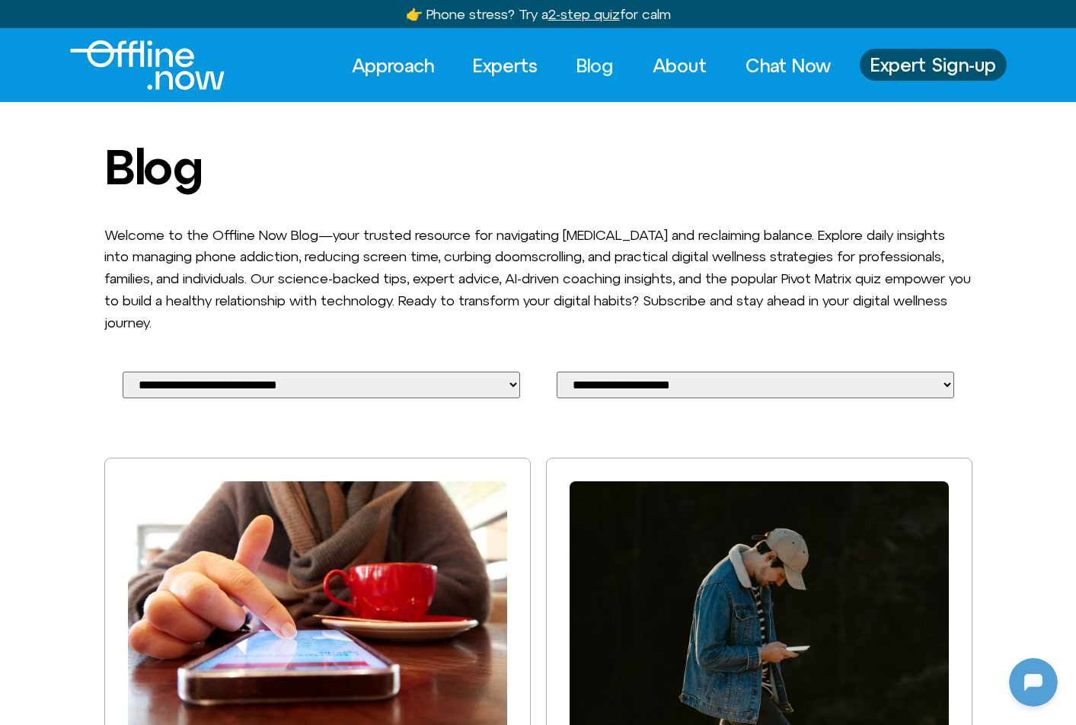
click at [563, 315] on div "Welcome to the Offline Now Blog—your trusted resource for navigating digital de…" at bounding box center [538, 280] width 868 height 110
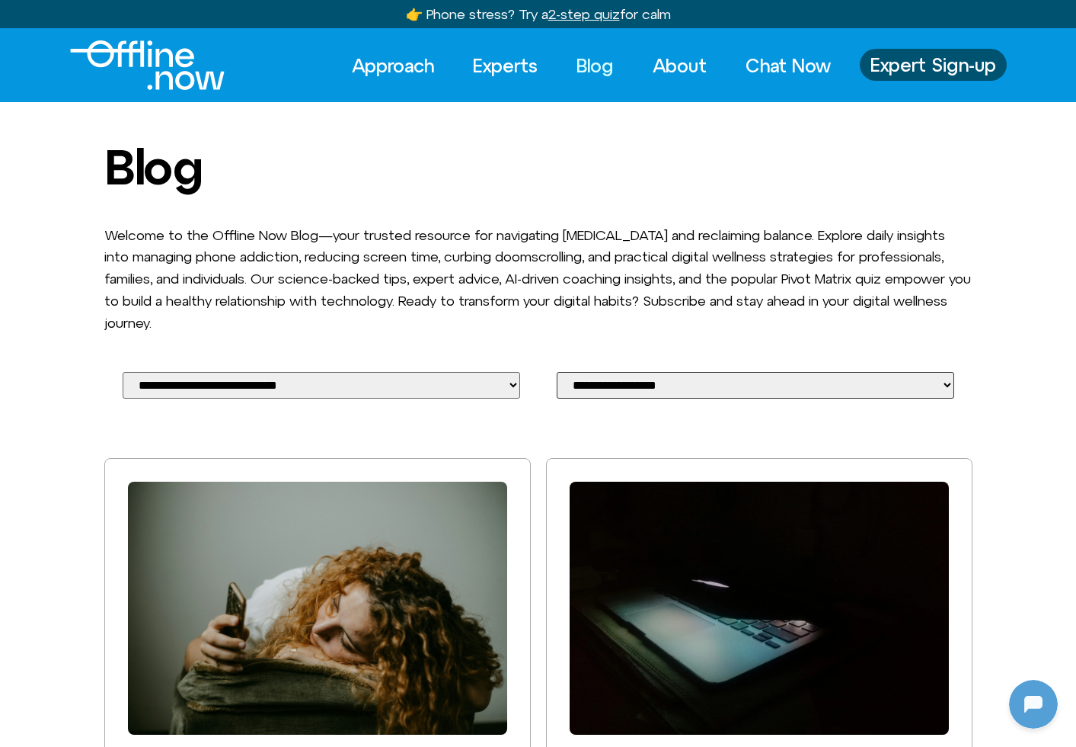
select select "**********"
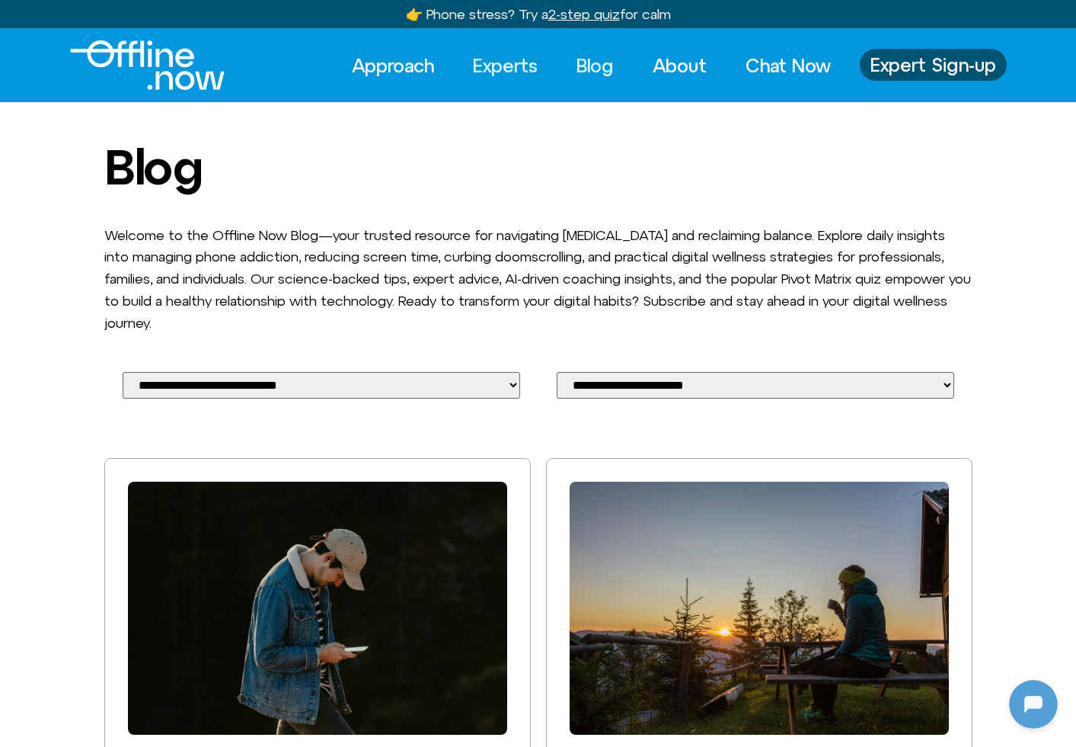
click at [503, 73] on link "Experts" at bounding box center [505, 66] width 92 height 34
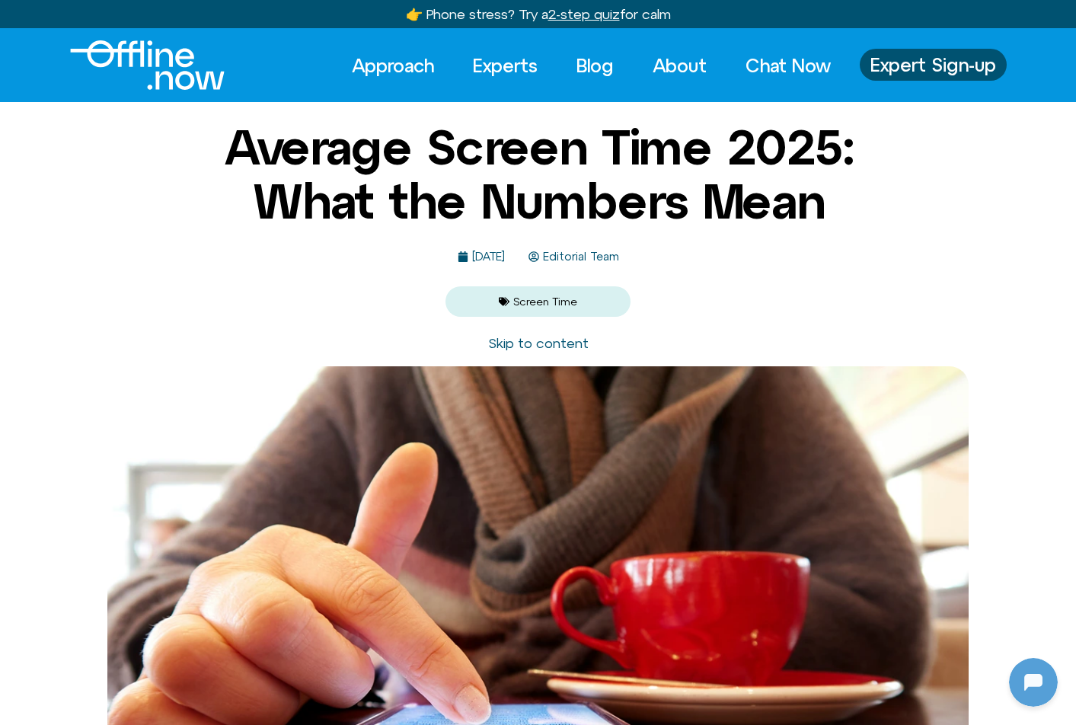
scroll to position [202, 0]
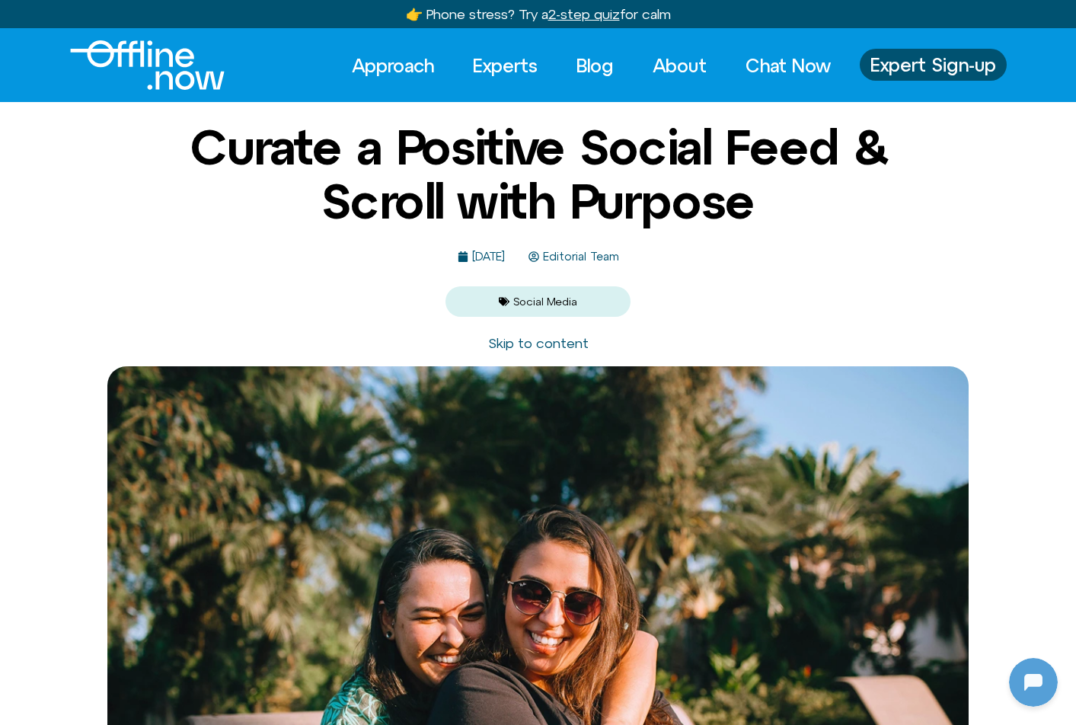
scroll to position [202, 0]
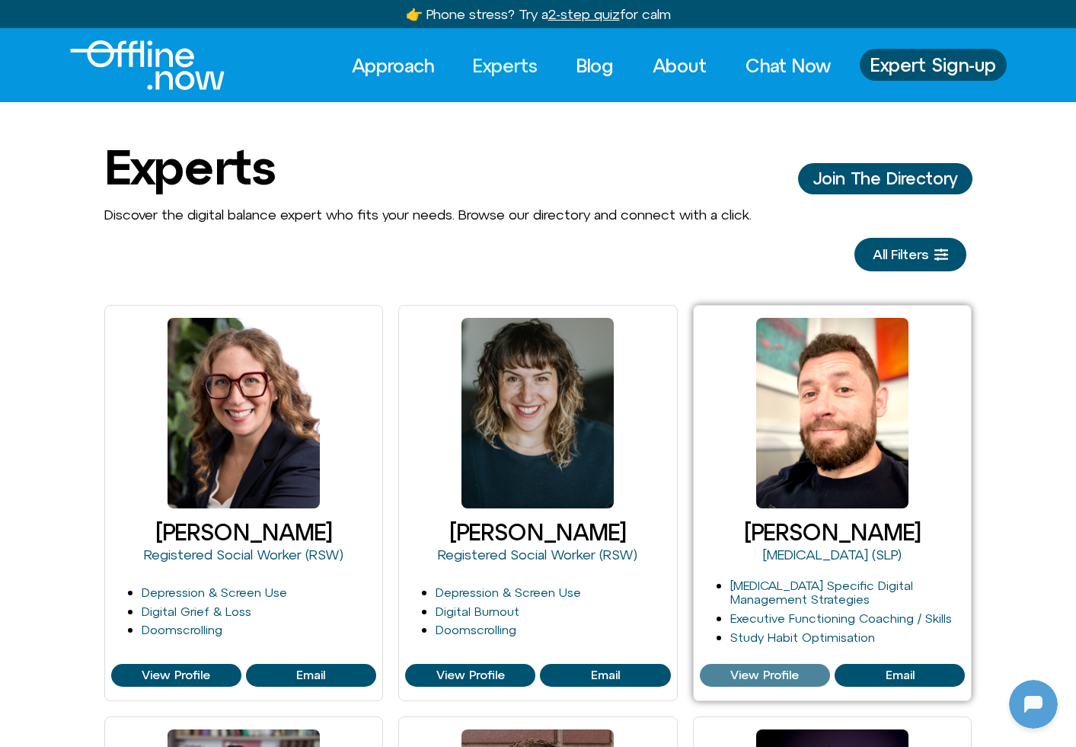
click at [776, 672] on span "View Profile" at bounding box center [765, 675] width 69 height 14
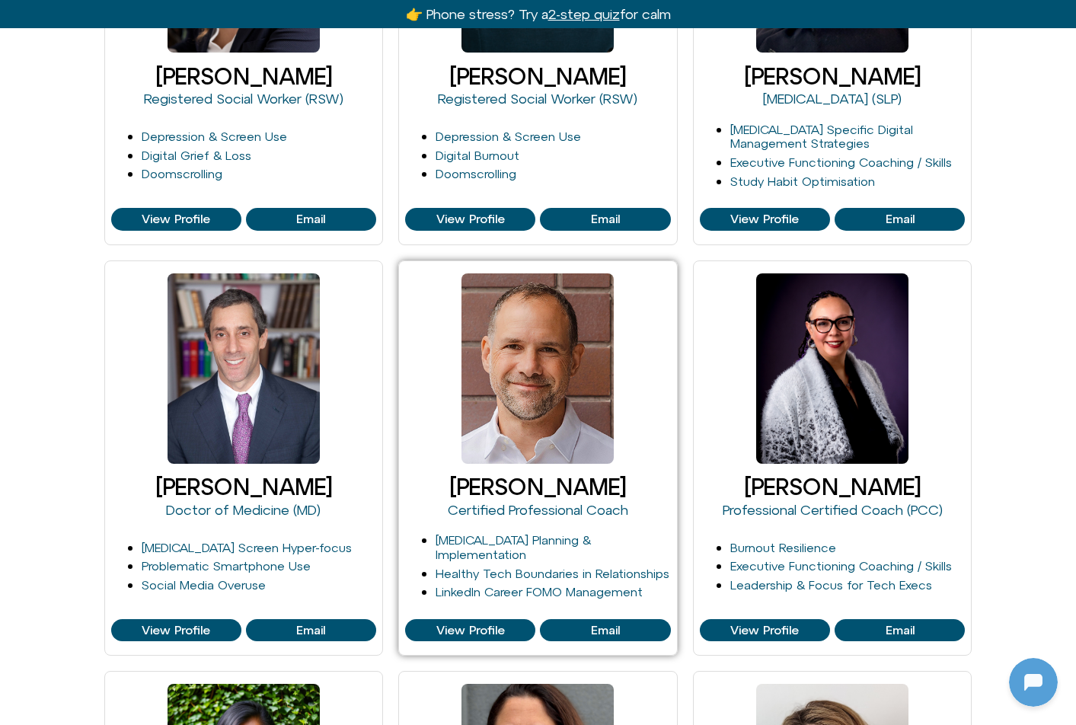
scroll to position [504, 0]
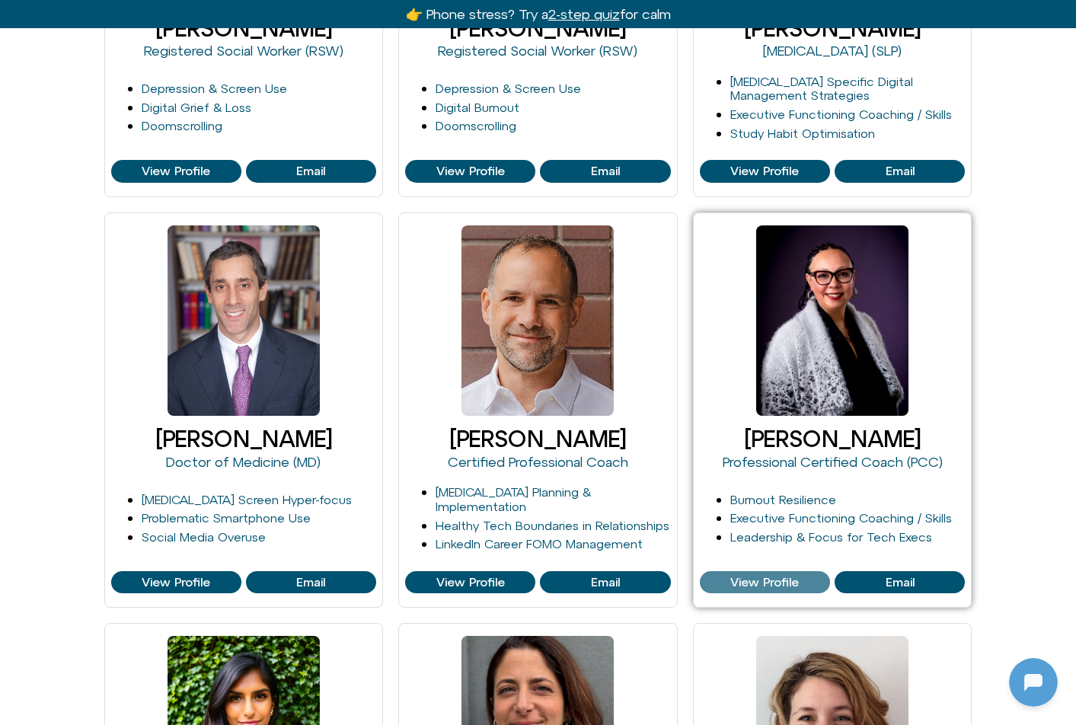
click at [746, 579] on span "View Profile" at bounding box center [765, 583] width 69 height 14
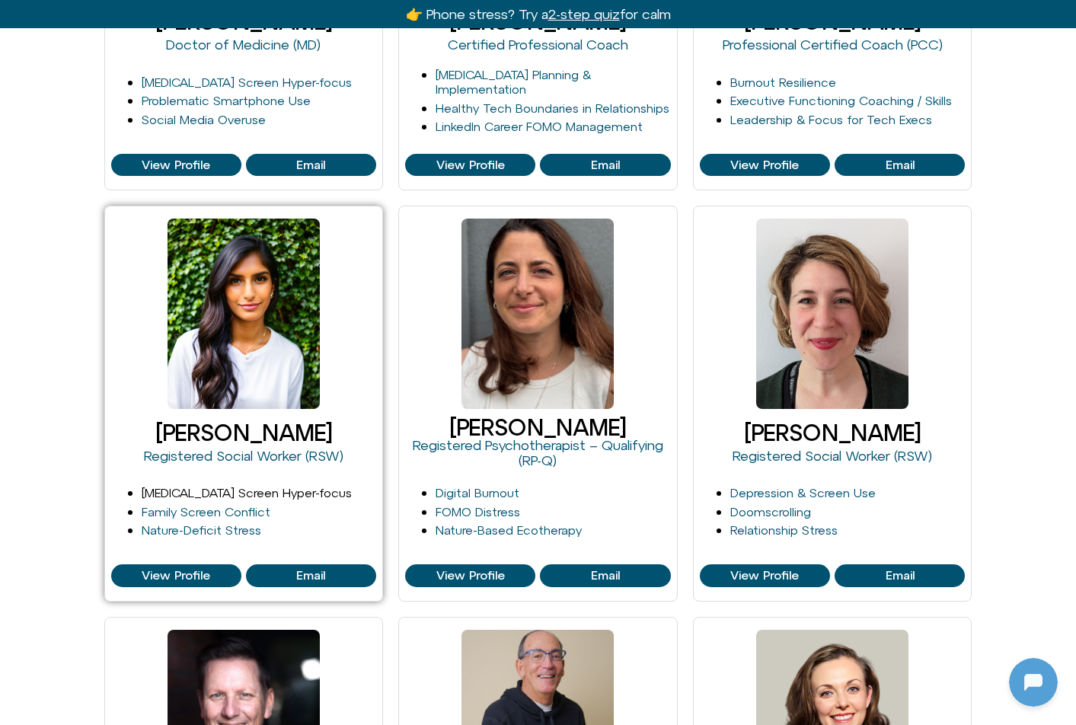
scroll to position [1059, 0]
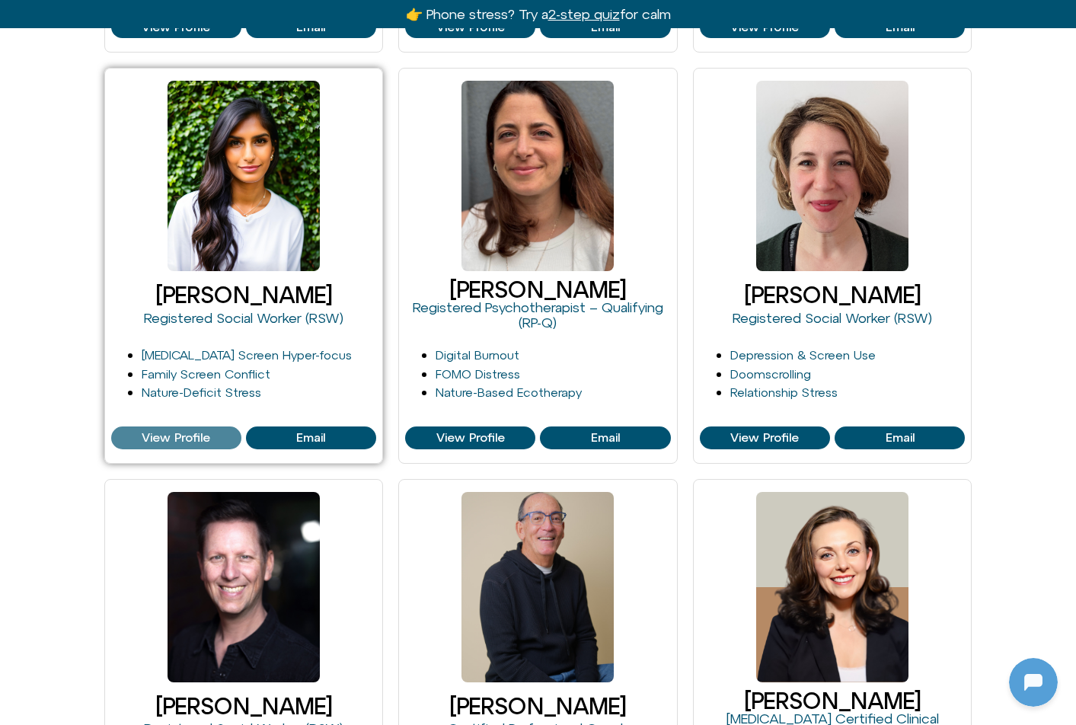
click at [171, 436] on span "View Profile" at bounding box center [176, 438] width 69 height 14
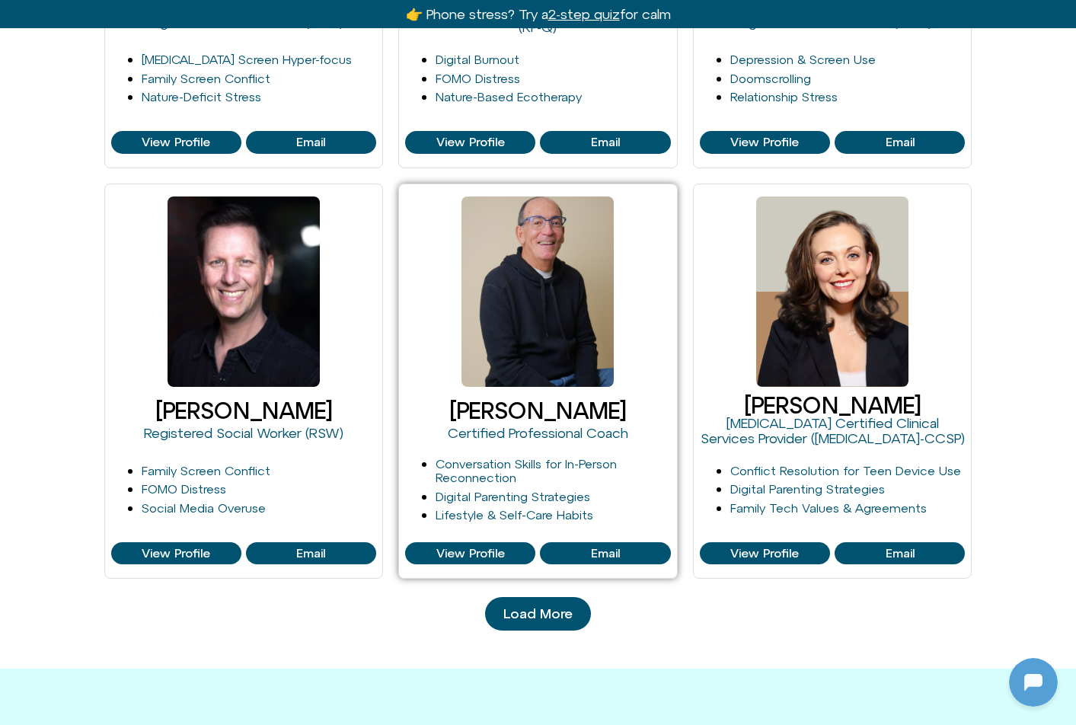
scroll to position [1375, 0]
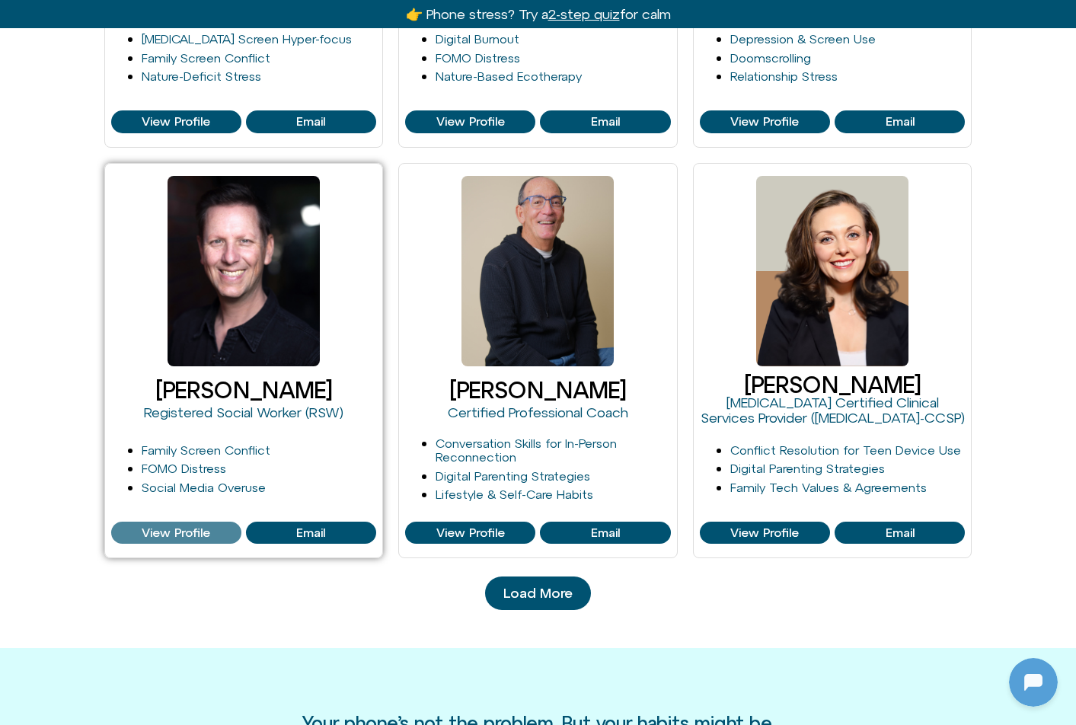
click at [184, 526] on span "View Profile" at bounding box center [176, 533] width 69 height 14
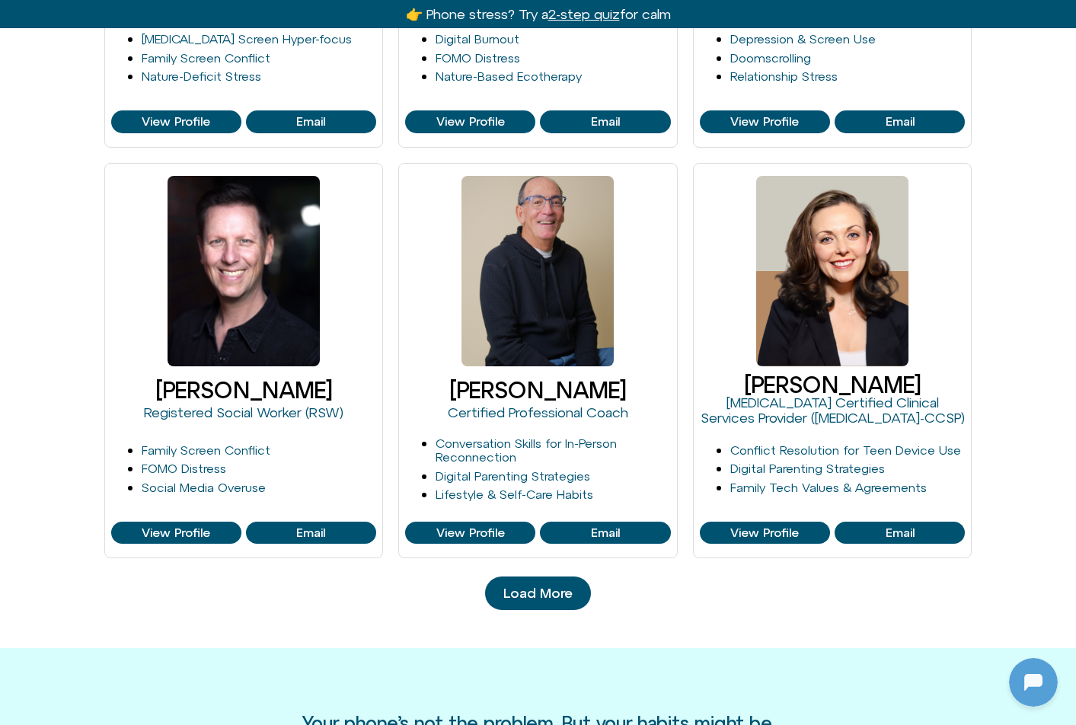
click at [529, 599] on link "Load More" at bounding box center [538, 594] width 106 height 34
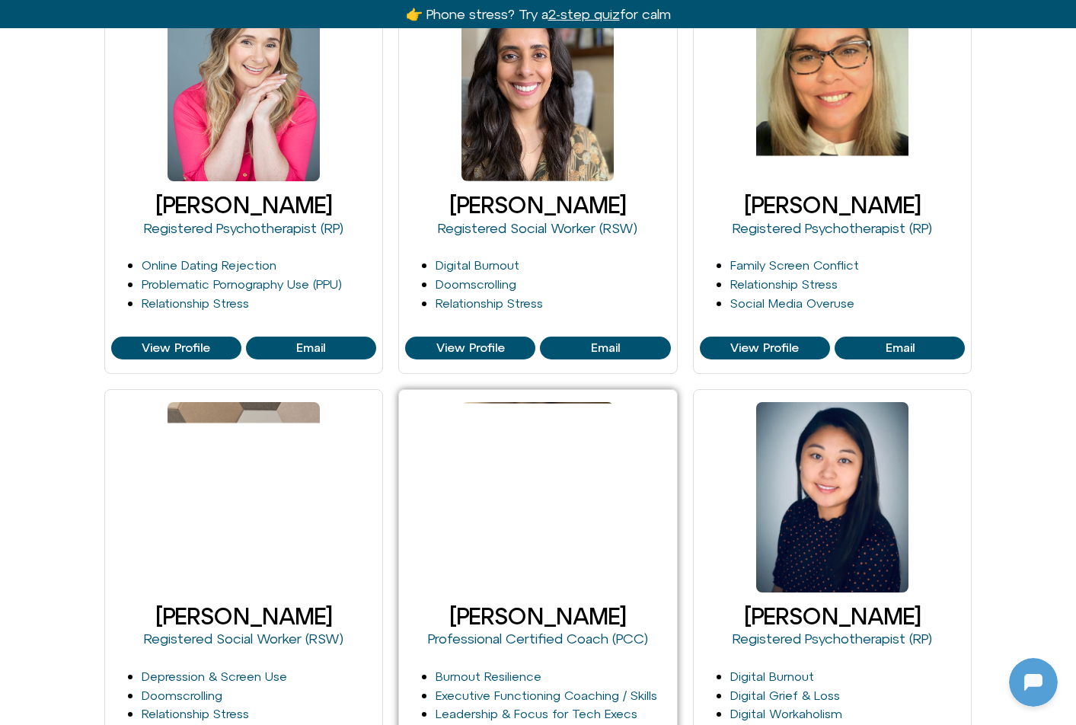
scroll to position [2134, 0]
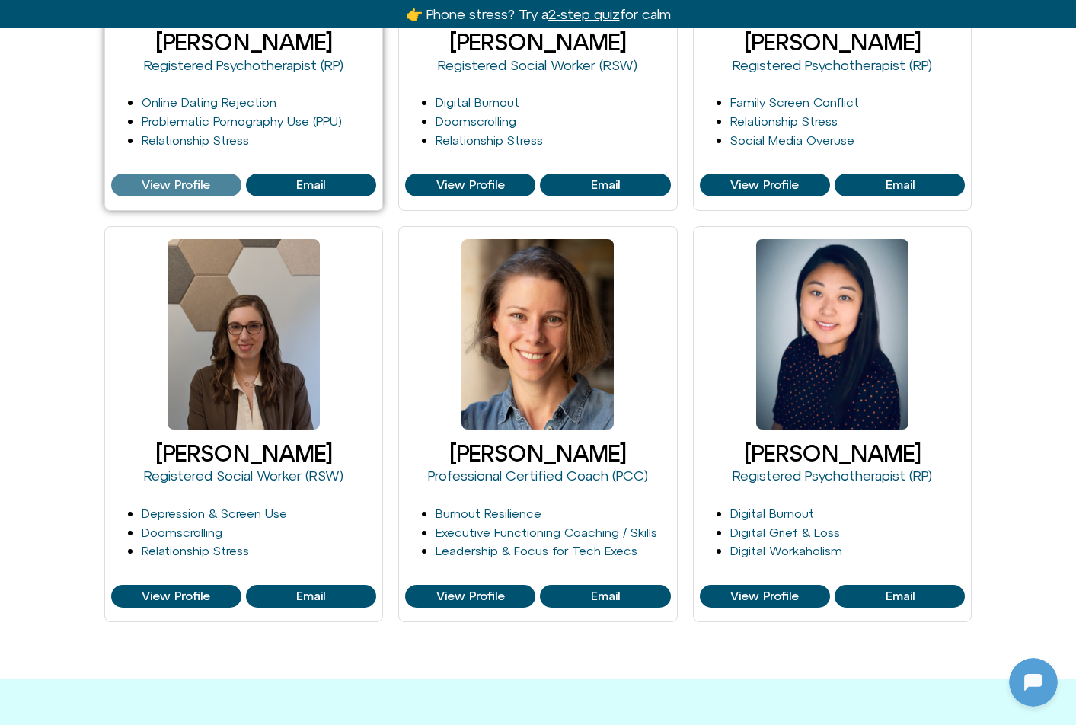
click at [169, 179] on span "View Profile" at bounding box center [176, 185] width 69 height 14
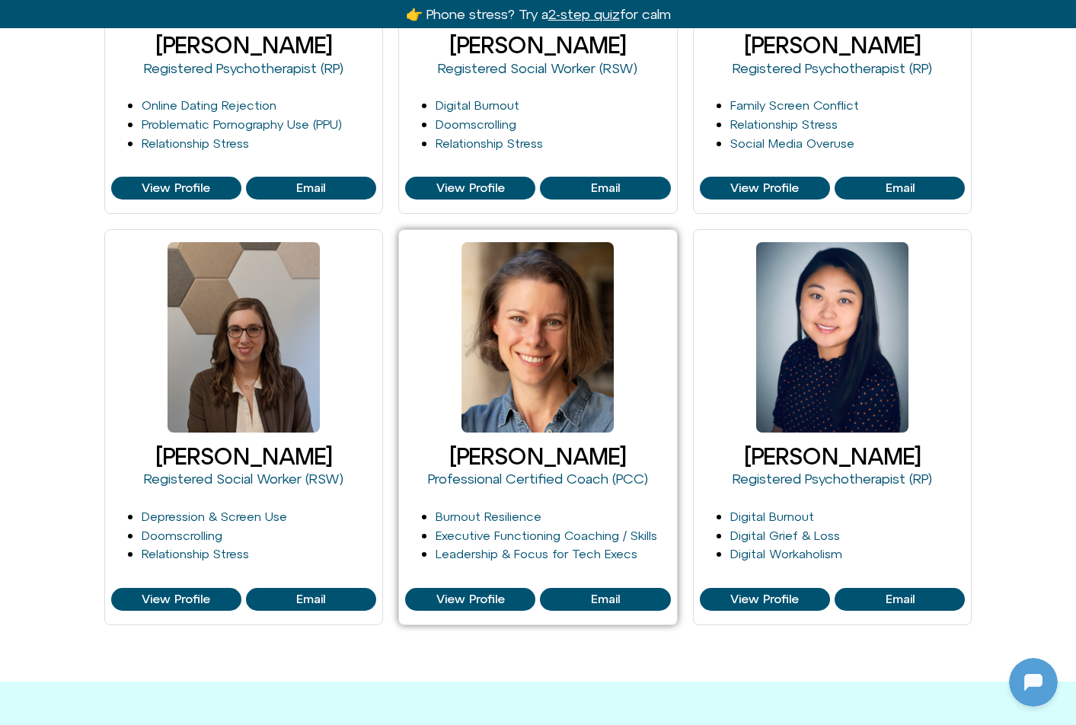
scroll to position [2096, 0]
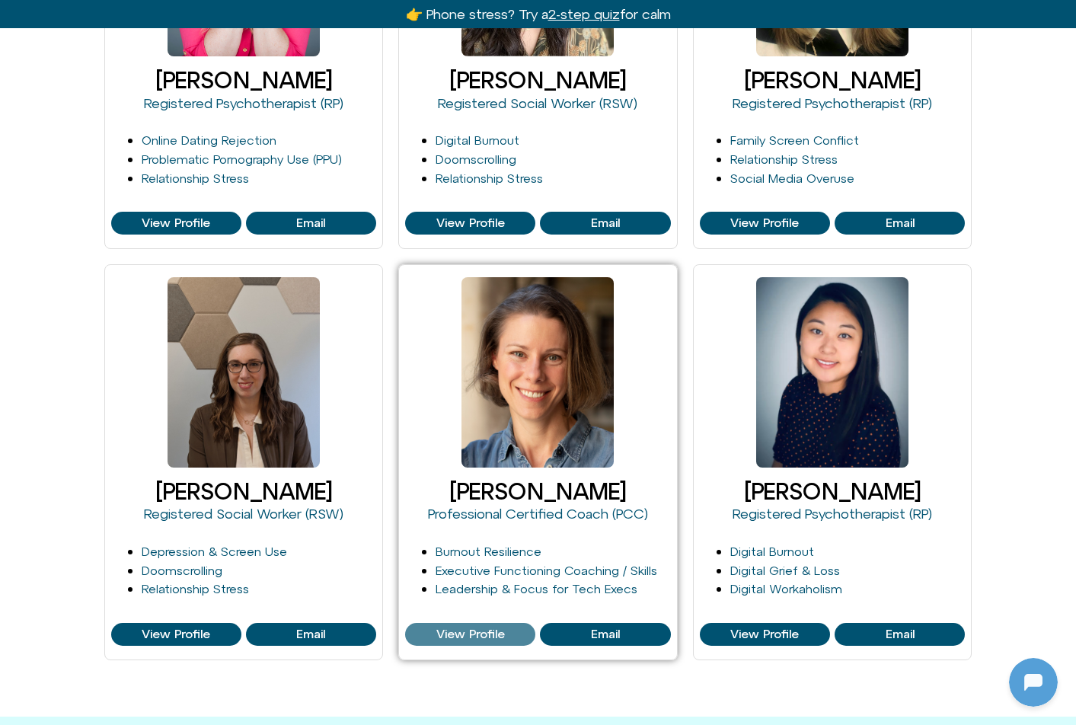
click at [465, 632] on span "View Profile" at bounding box center [470, 635] width 69 height 14
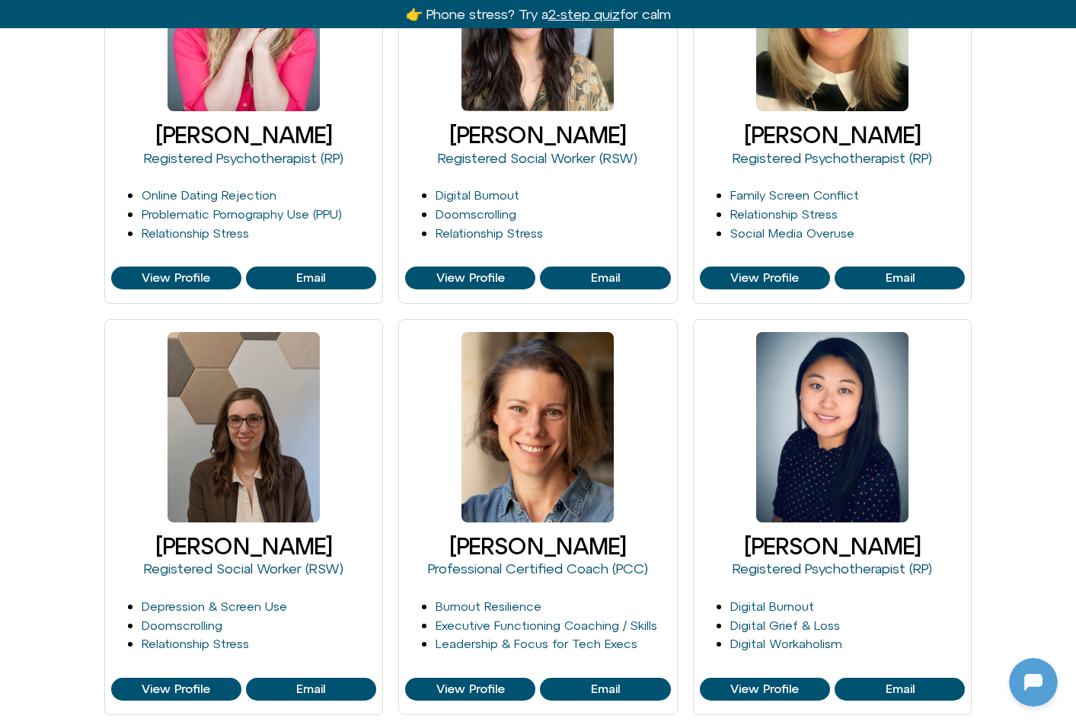
scroll to position [2044, 0]
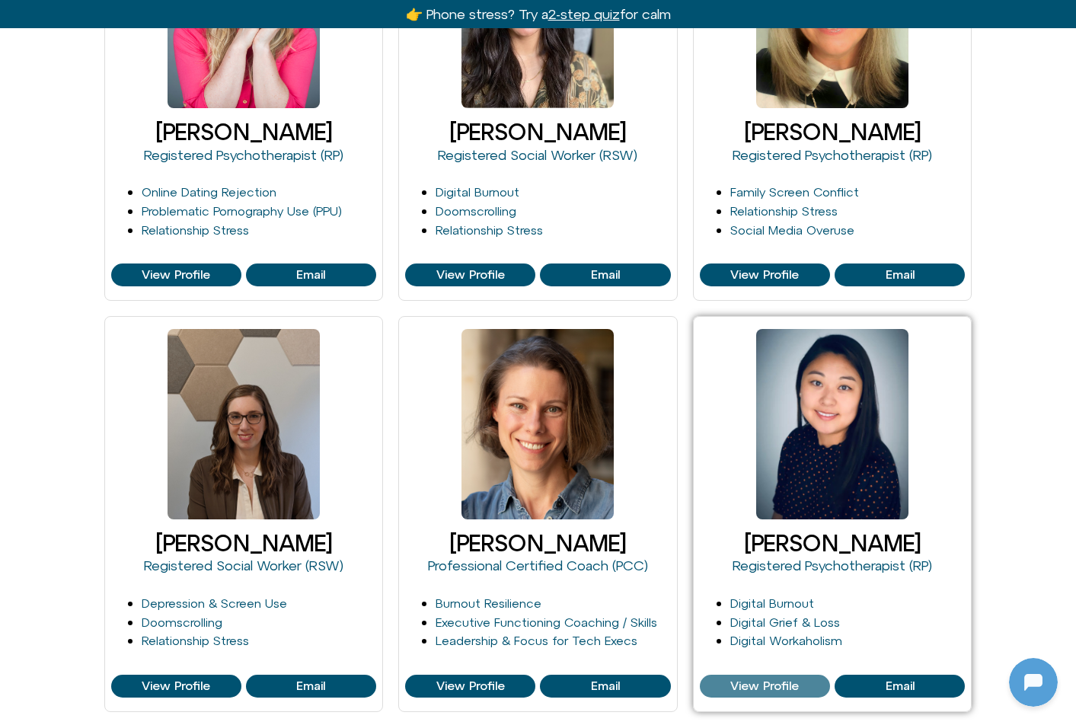
click at [778, 684] on span "View Profile" at bounding box center [765, 686] width 69 height 14
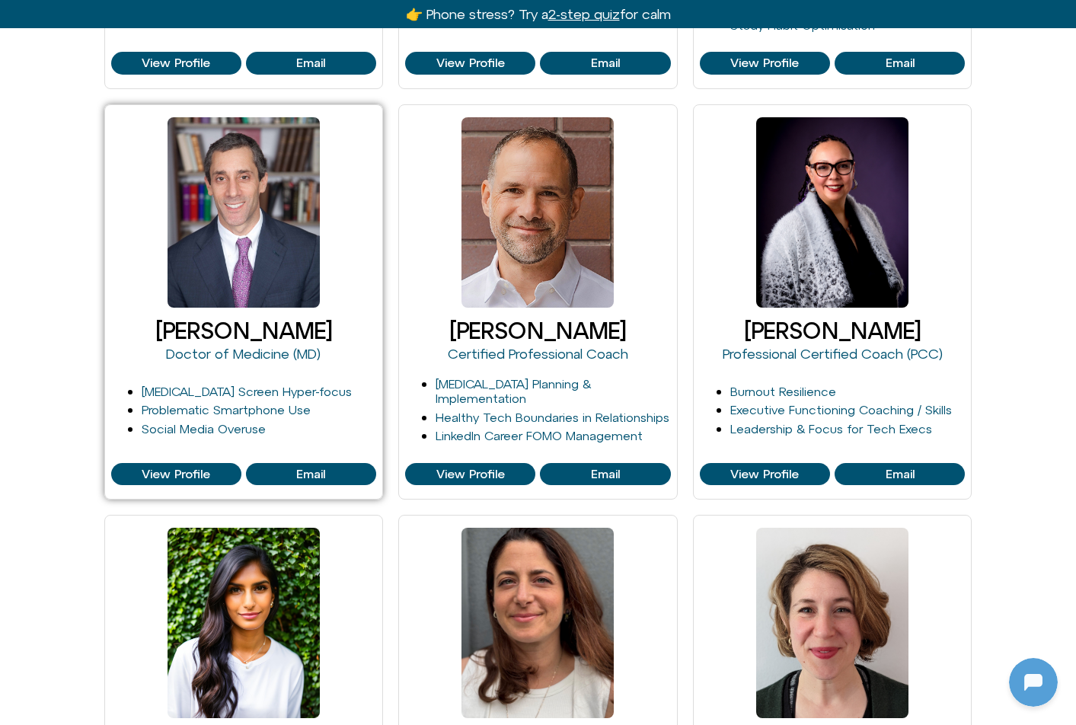
scroll to position [572, 0]
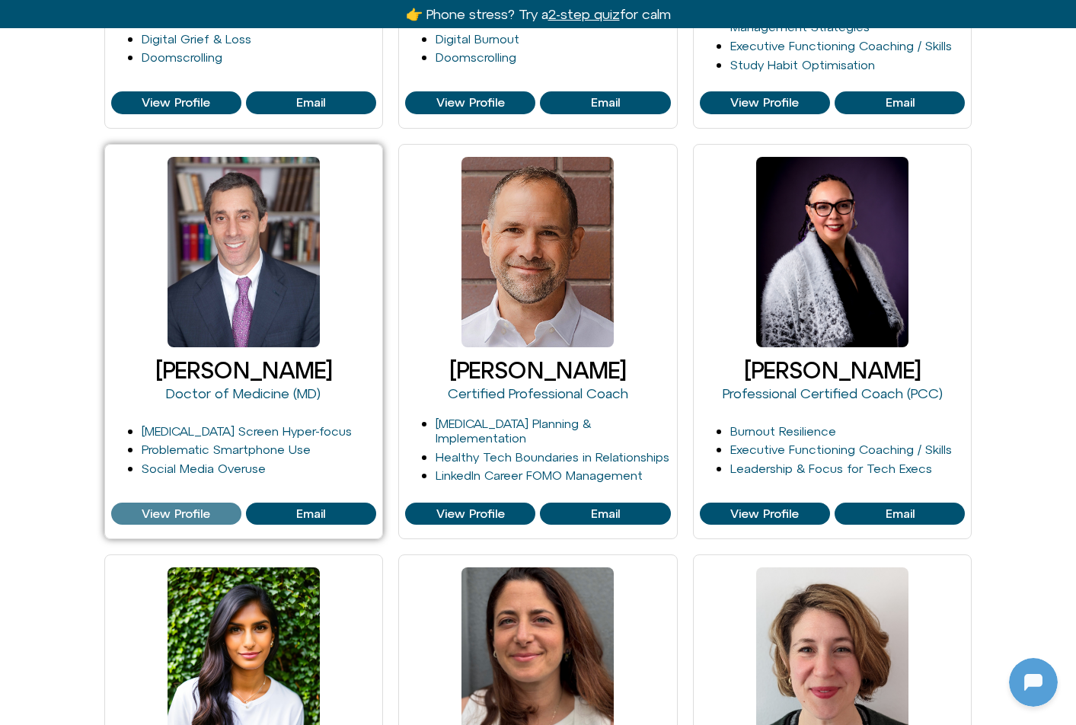
click at [172, 511] on span "View Profile" at bounding box center [176, 514] width 69 height 14
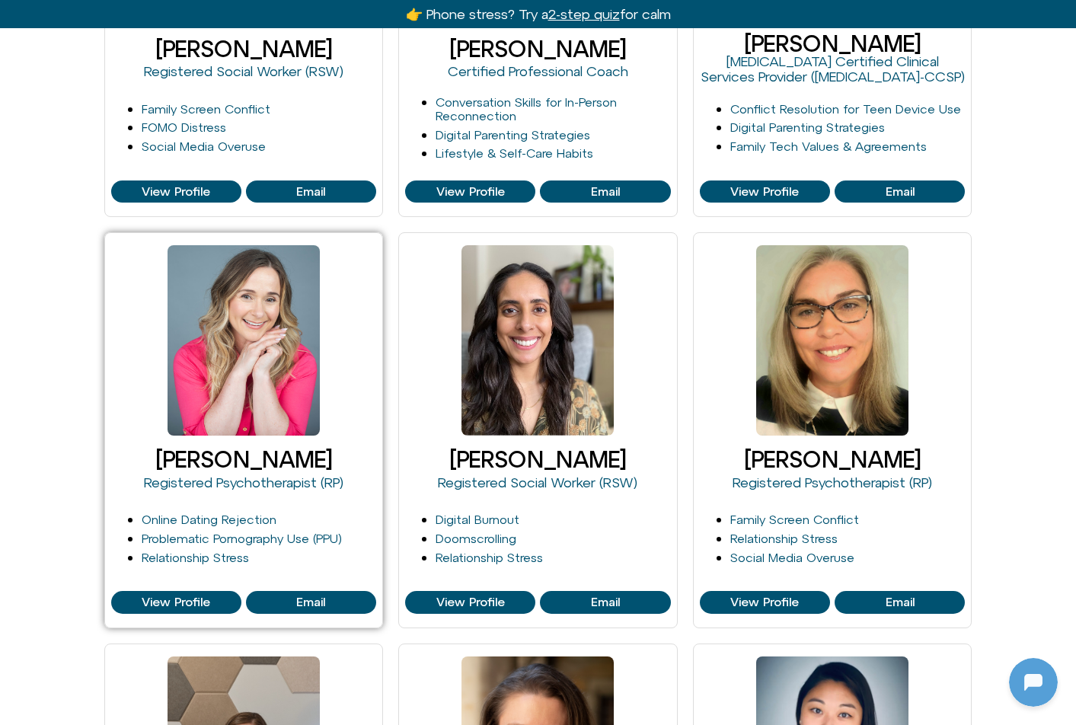
scroll to position [1846, 0]
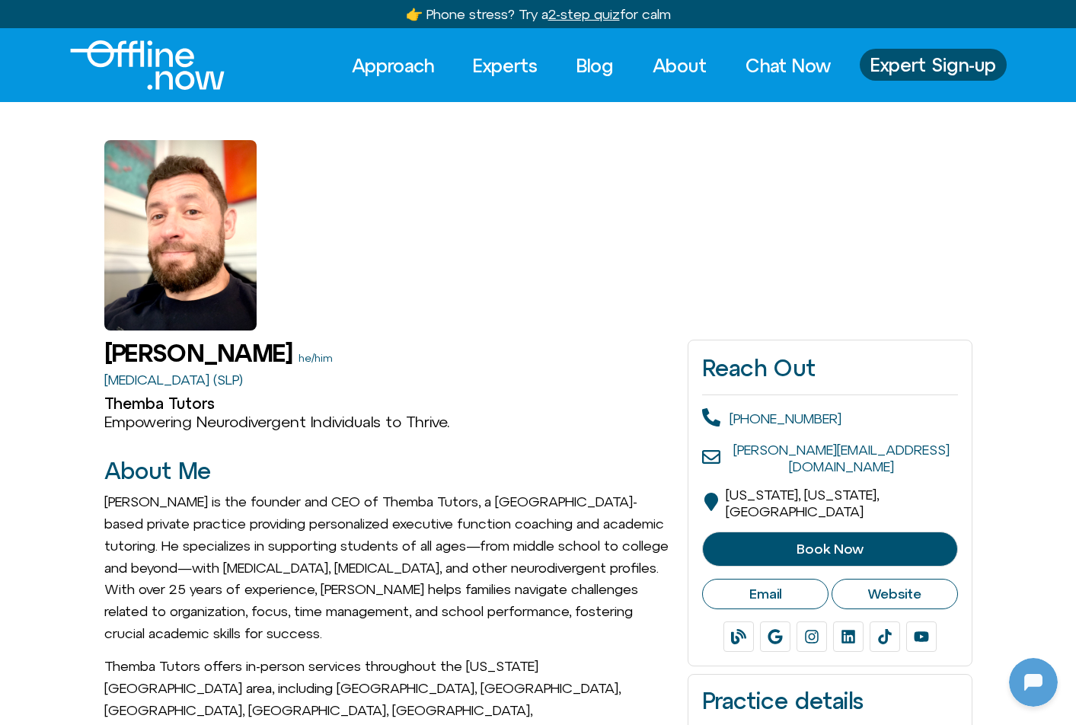
scroll to position [202, 0]
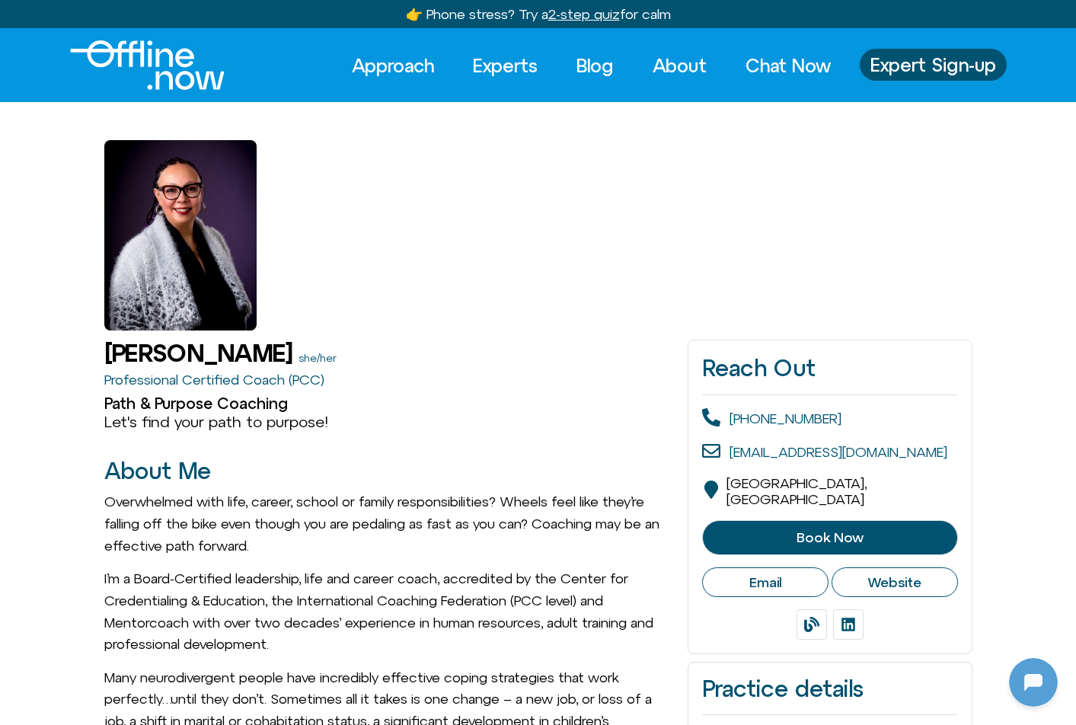
scroll to position [202, 0]
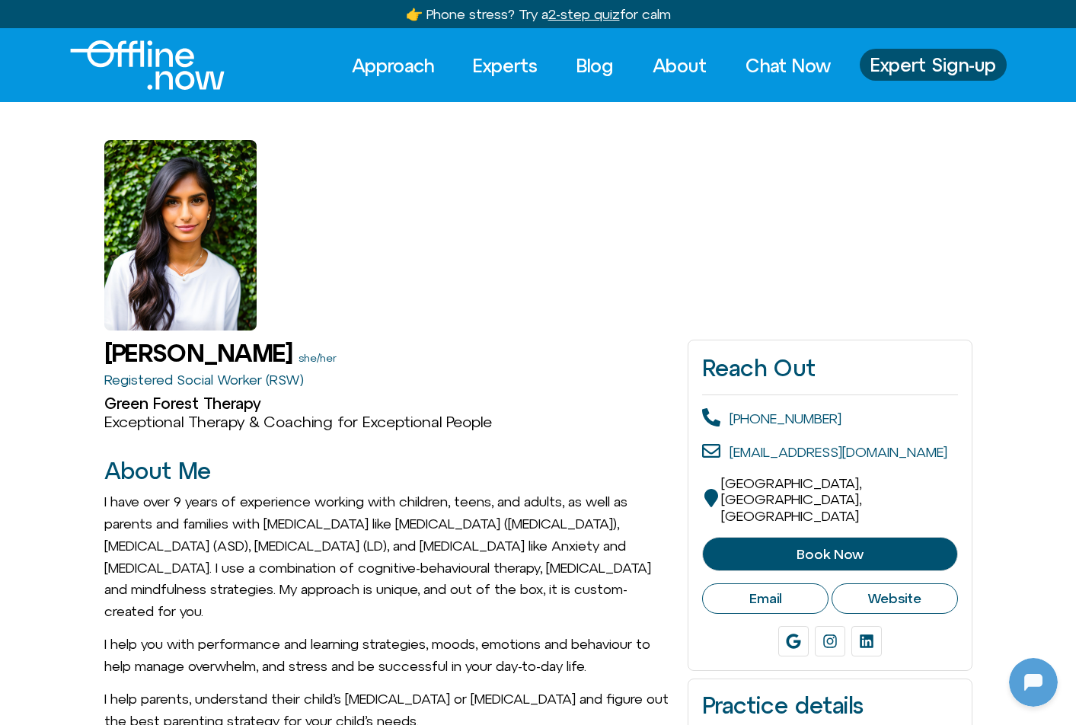
scroll to position [202, 0]
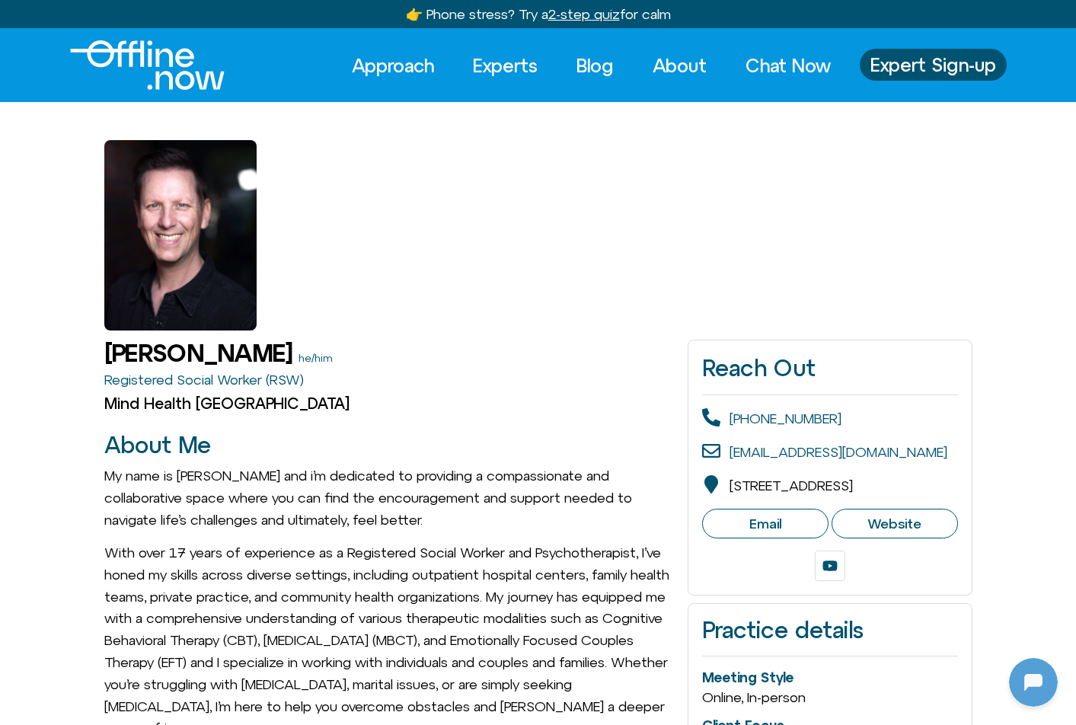
scroll to position [202, 0]
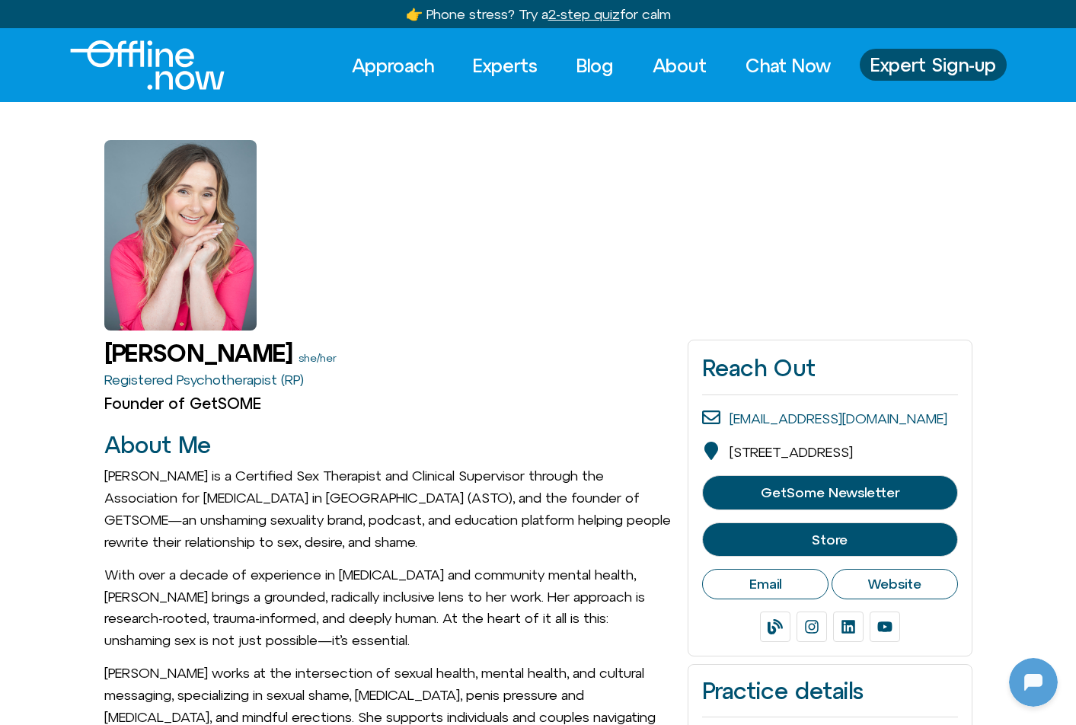
scroll to position [202, 0]
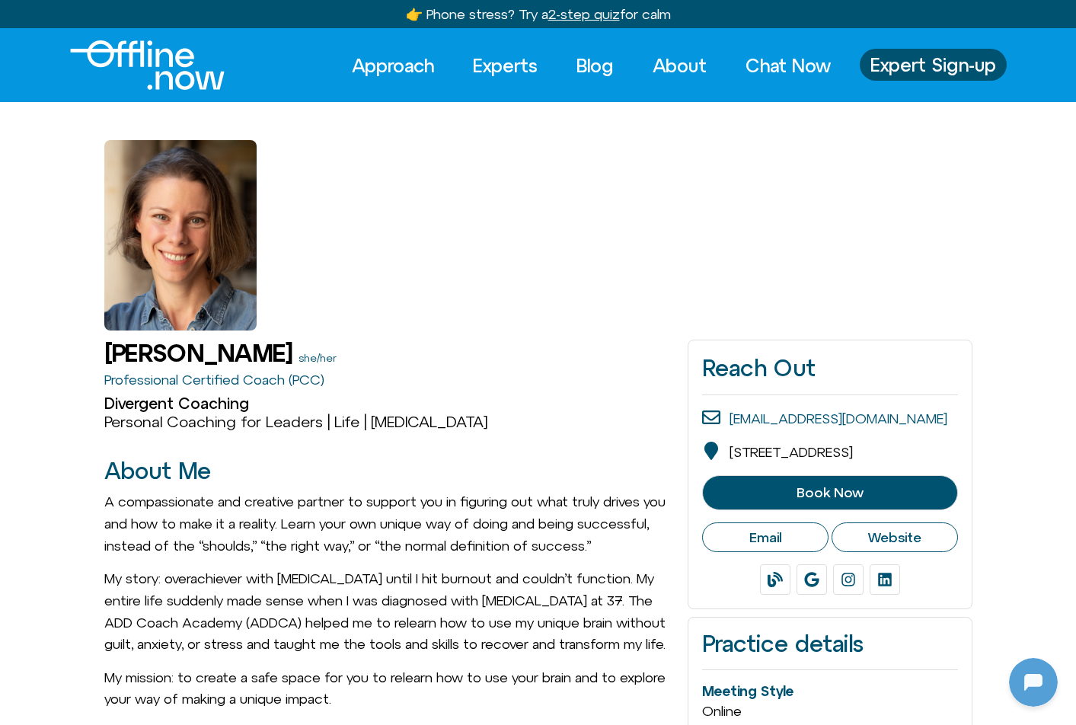
scroll to position [202, 0]
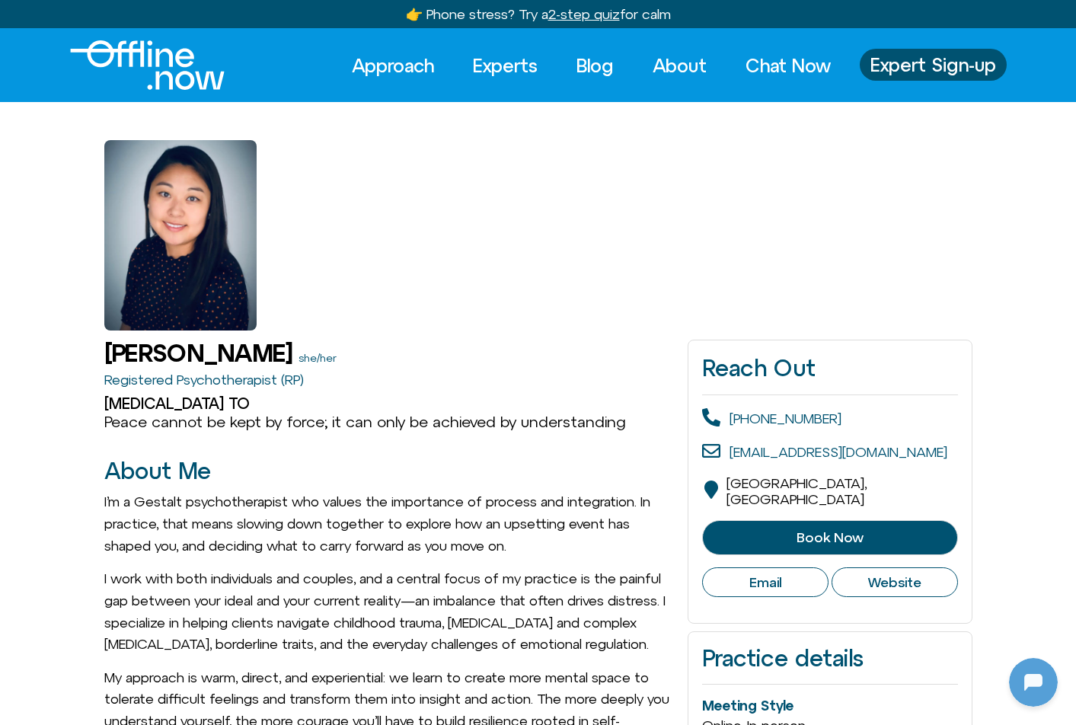
scroll to position [202, 0]
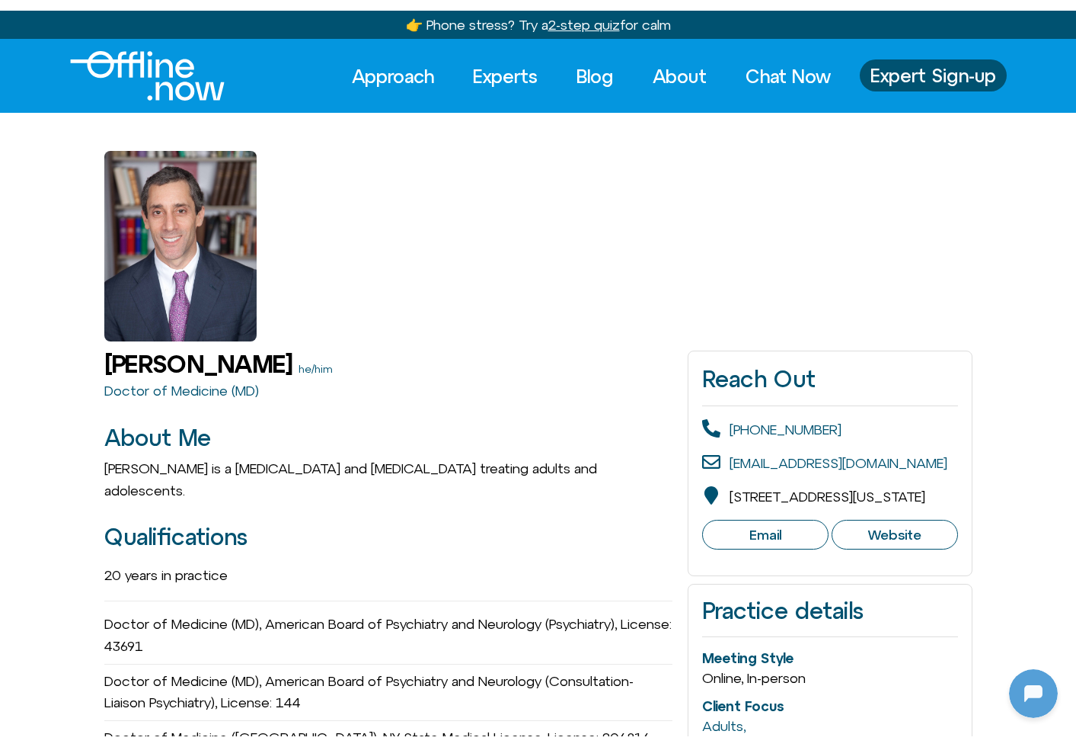
scroll to position [202, 0]
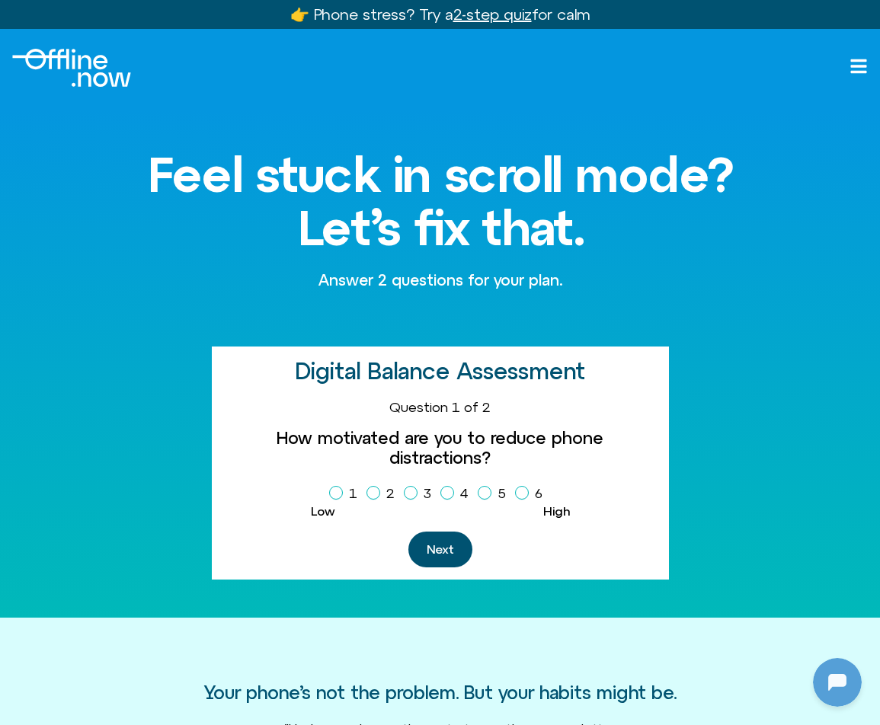
scroll to position [558, 0]
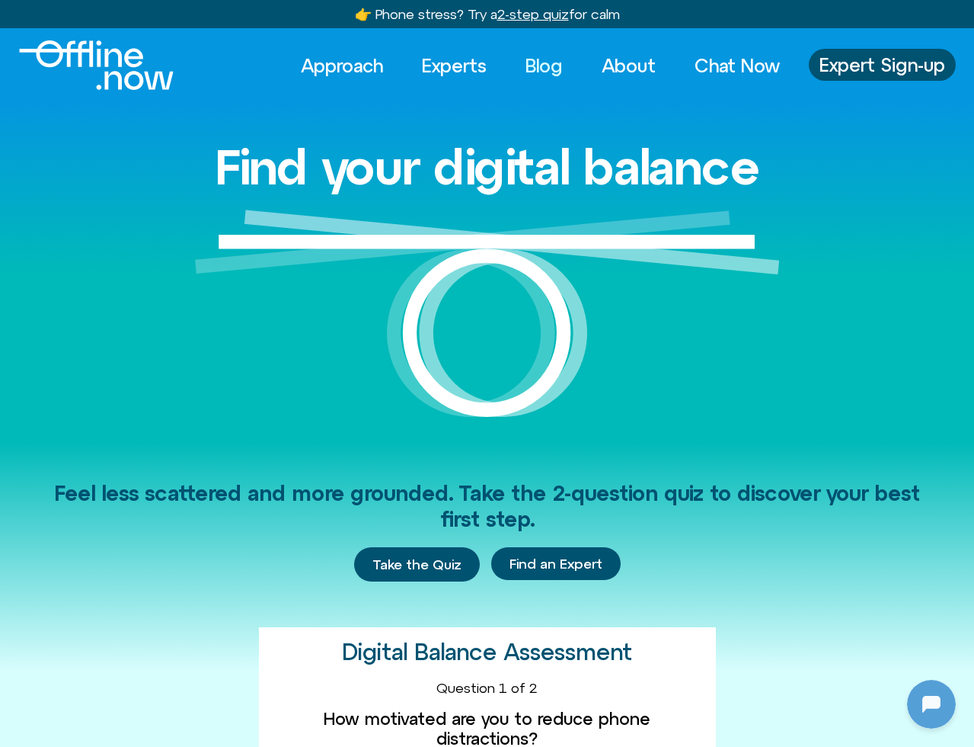
click at [552, 60] on link "Blog" at bounding box center [544, 66] width 65 height 34
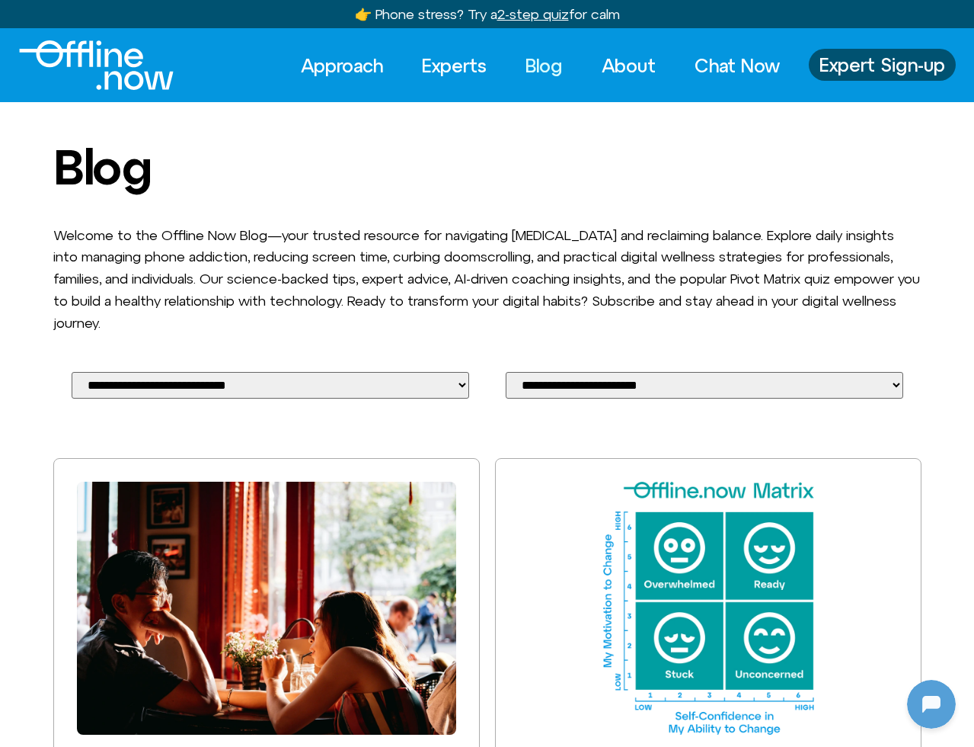
scroll to position [202, 0]
select select "**********"
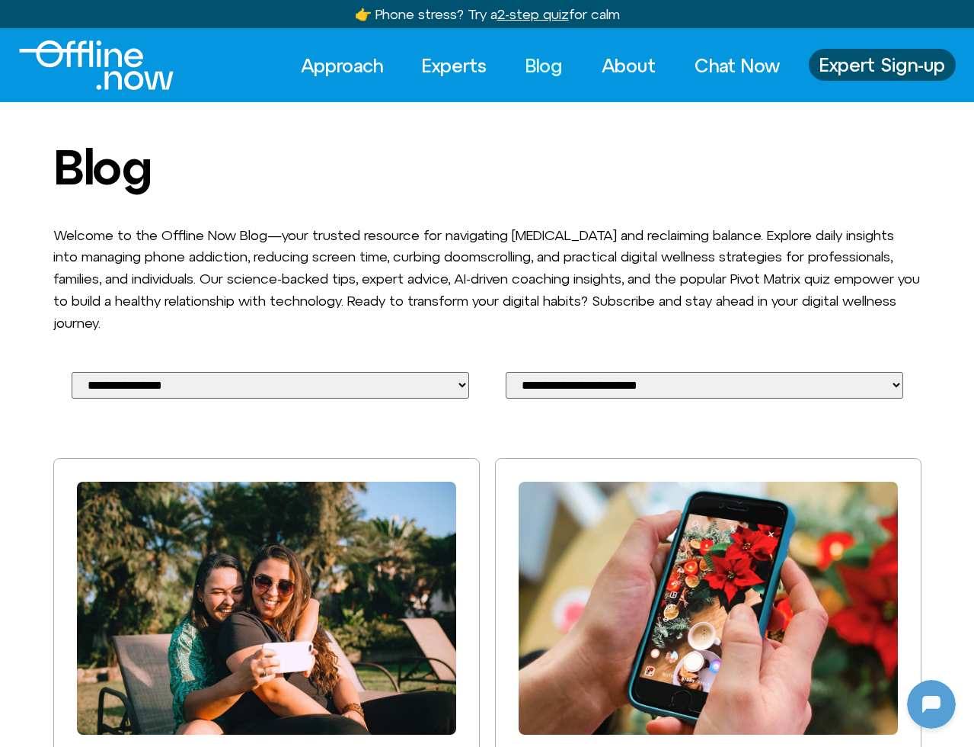
click at [778, 386] on div "**********" at bounding box center [705, 400] width 398 height 57
select select "Social Media (5)"
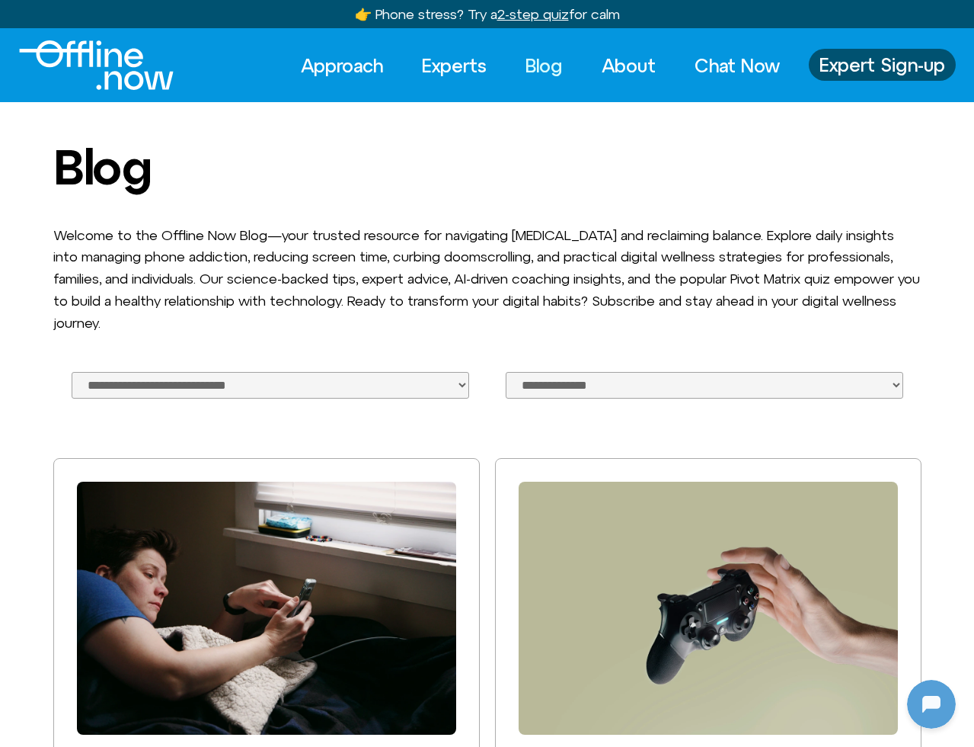
click at [609, 380] on div "**********" at bounding box center [705, 385] width 398 height 27
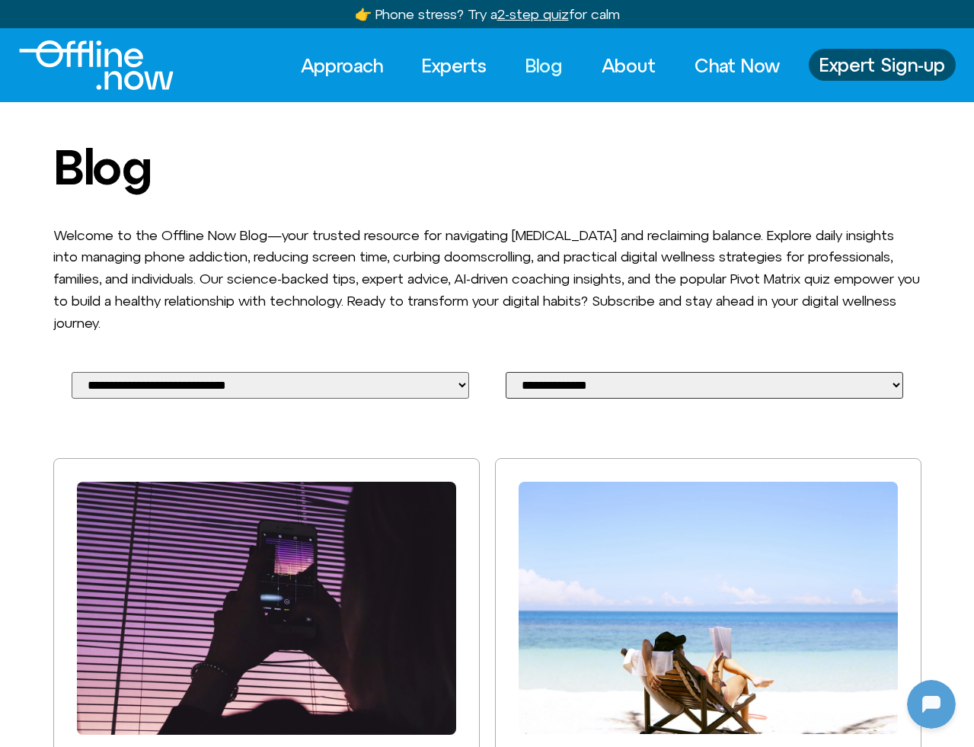
select select "**********"
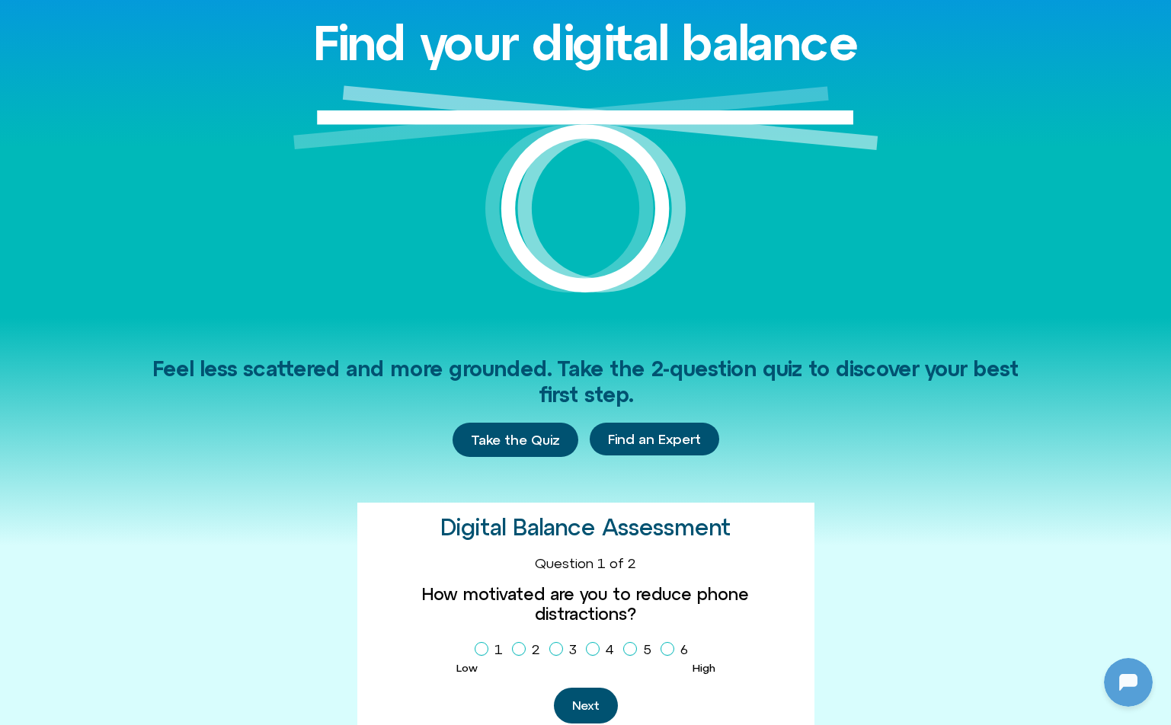
scroll to position [248, 0]
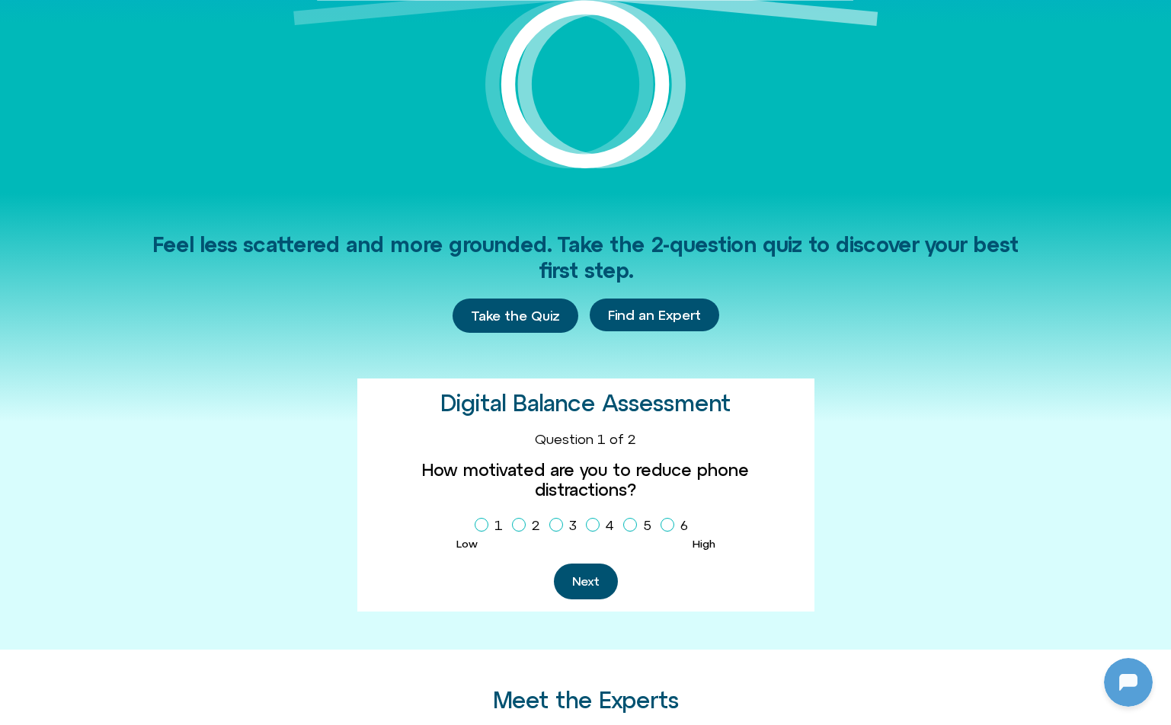
drag, startPoint x: 337, startPoint y: 465, endPoint x: 801, endPoint y: 484, distance: 463.5
click at [801, 484] on div "Feel less scattered and more grounded. Take the 2-question quiz to discover you…" at bounding box center [586, 421] width 868 height 457
copy label "How motivated are you to reduce phone distractions?"
click at [591, 518] on span "Homepage Sign Up" at bounding box center [593, 525] width 14 height 14
click at [589, 564] on button "Next" at bounding box center [586, 582] width 64 height 36
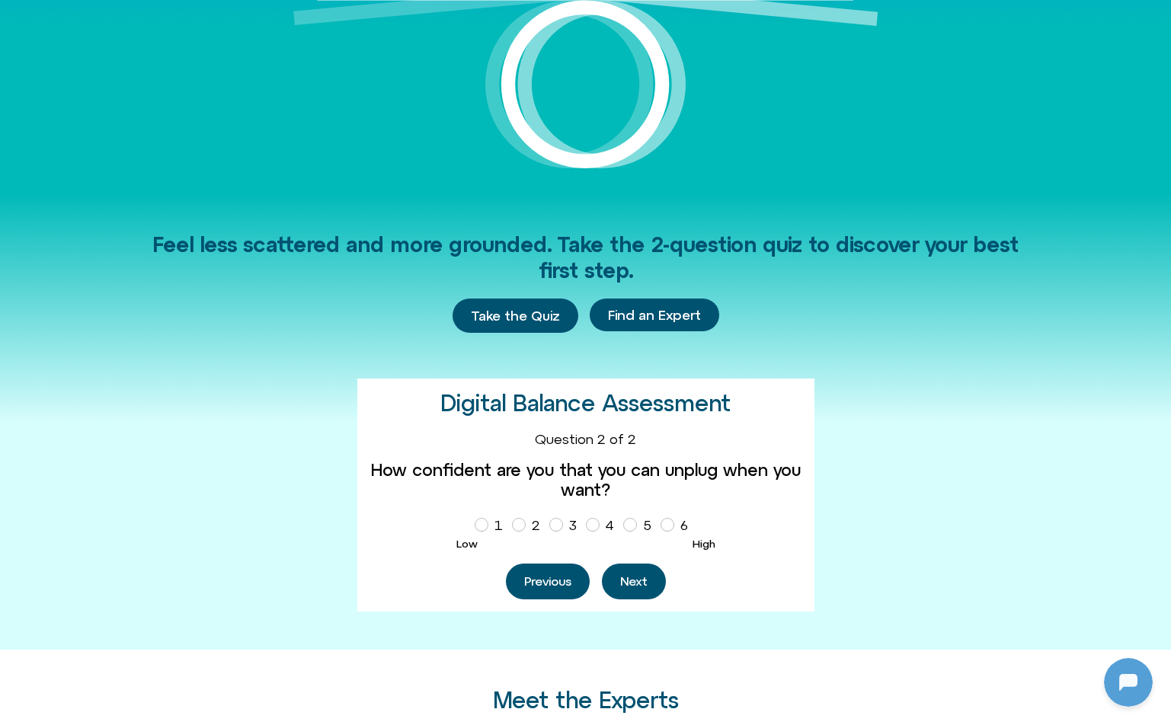
drag, startPoint x: 732, startPoint y: 484, endPoint x: 373, endPoint y: 472, distance: 359.8
click at [373, 472] on label "How confident are you that you can unplug when you want?" at bounding box center [585, 480] width 433 height 40
copy label "How confident are you that you can unplug when you want?"
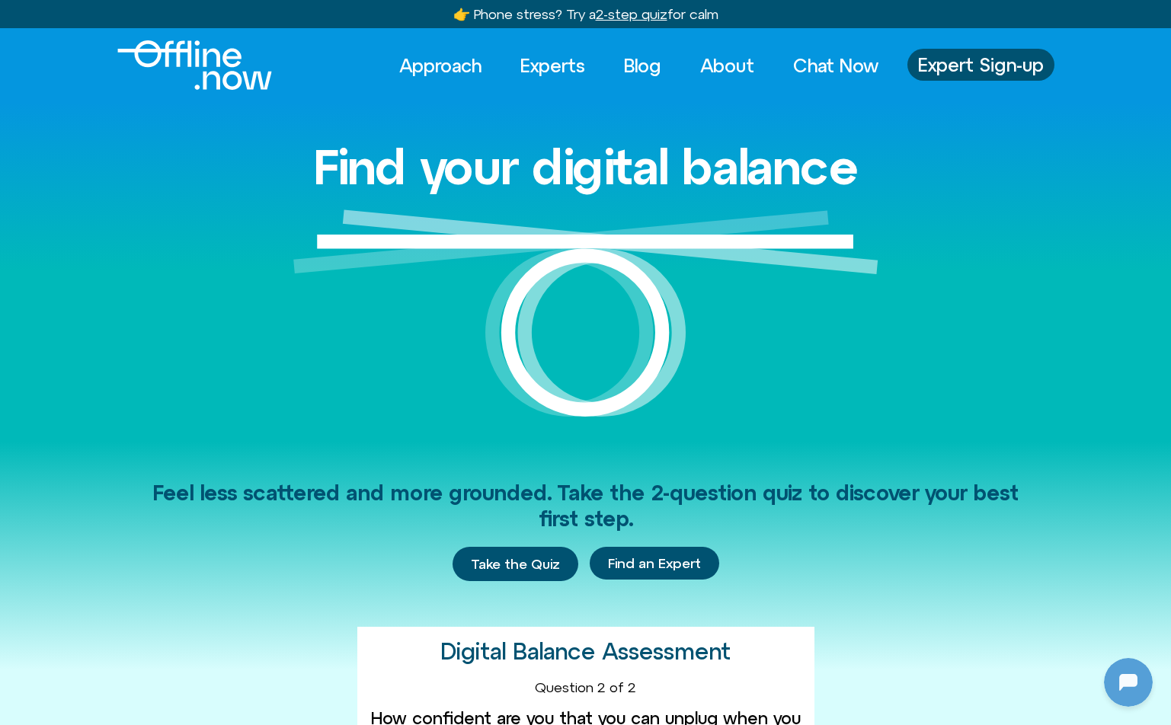
click at [193, 78] on img "Logo" at bounding box center [194, 65] width 155 height 50
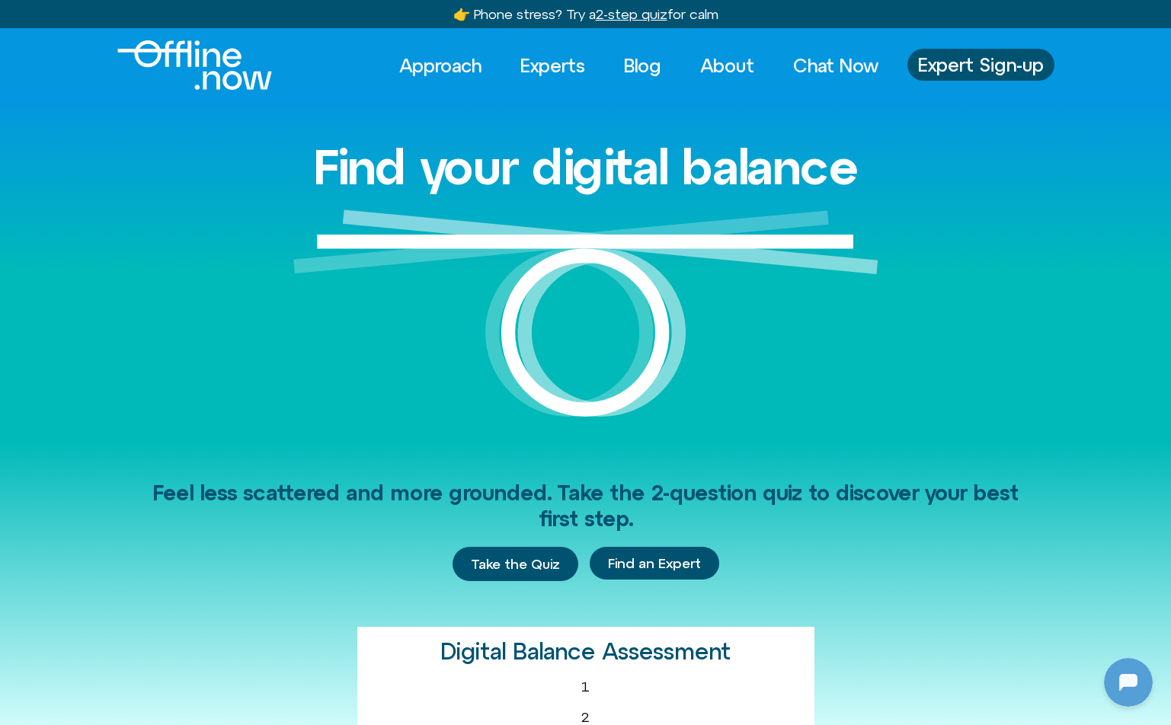
scroll to position [202, 0]
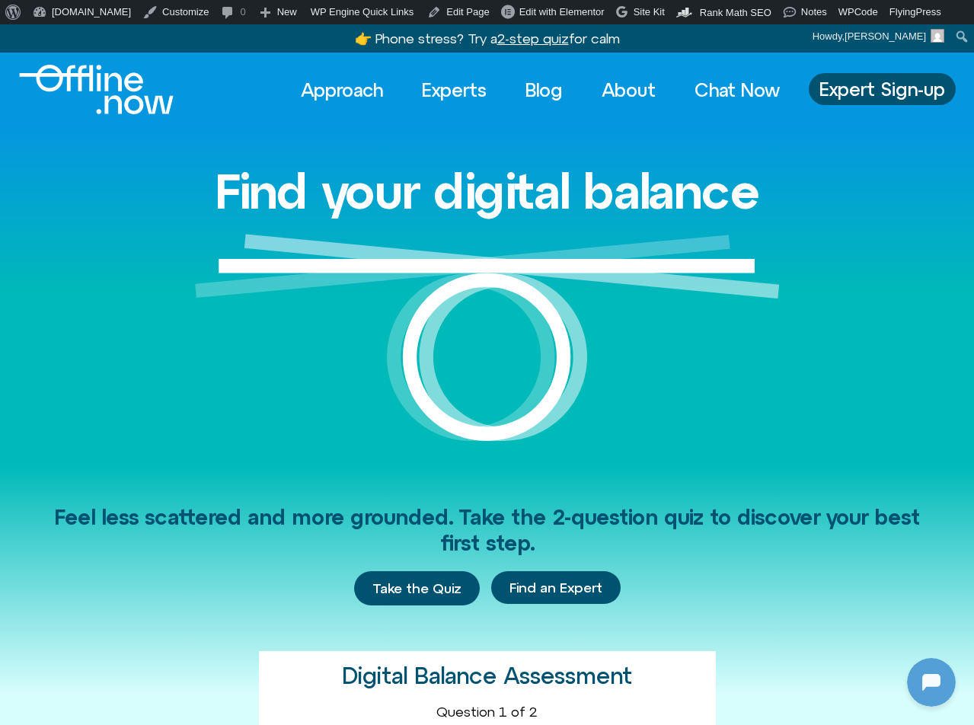
scroll to position [202, 0]
click at [538, 91] on link "Blog" at bounding box center [544, 90] width 65 height 34
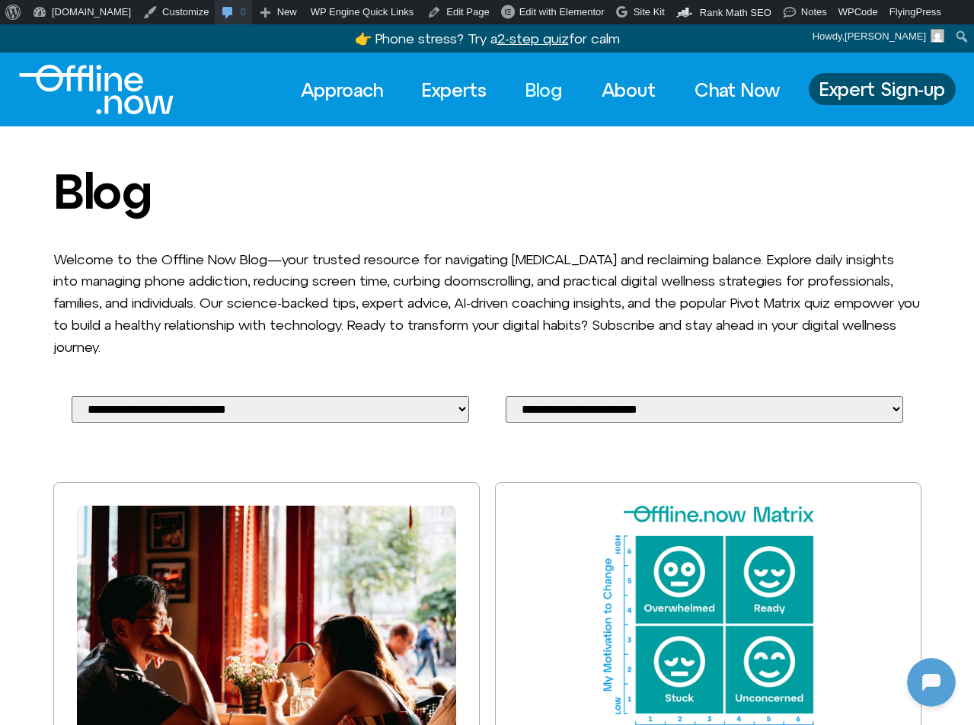
scroll to position [202, 0]
click at [444, 92] on link "Experts" at bounding box center [454, 90] width 92 height 34
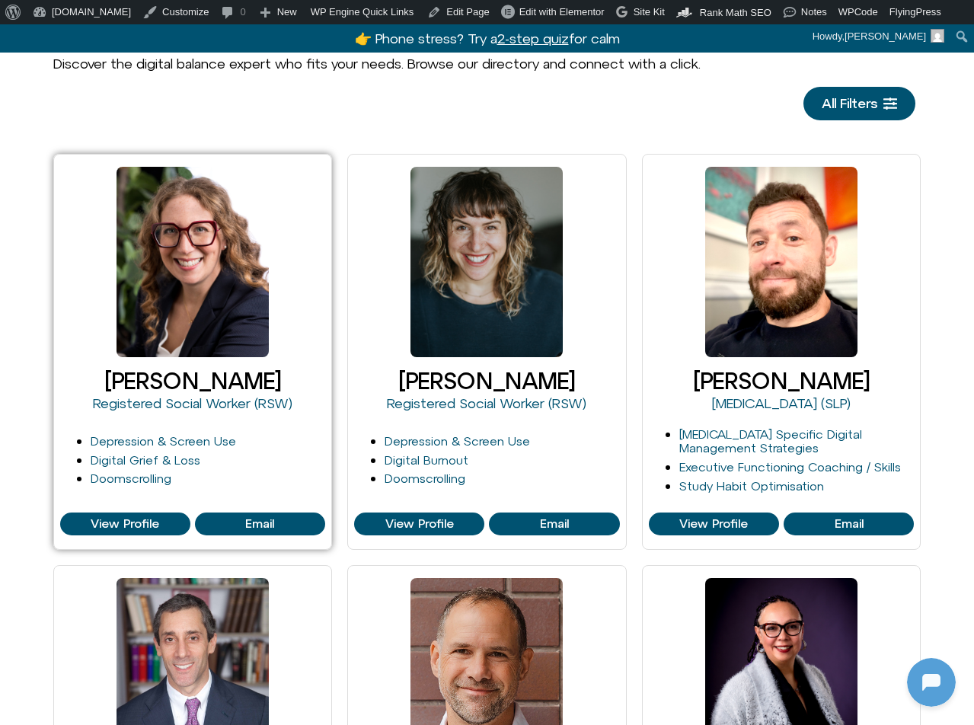
scroll to position [202, 0]
click at [120, 523] on span "View Profile" at bounding box center [125, 524] width 69 height 14
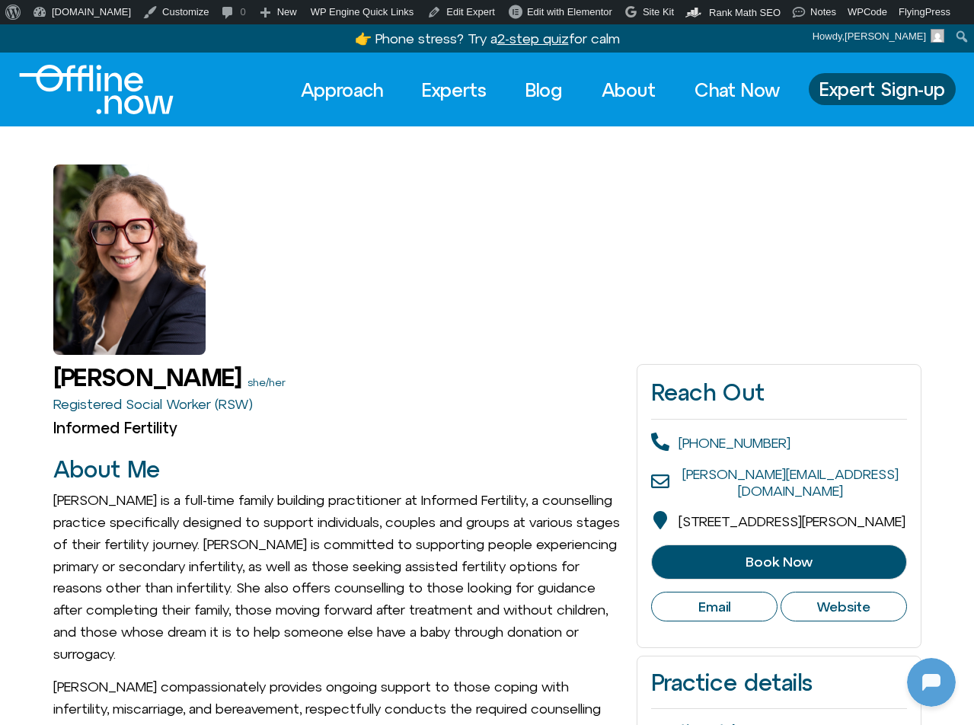
scroll to position [202, 0]
click at [448, 89] on link "Experts" at bounding box center [454, 90] width 92 height 34
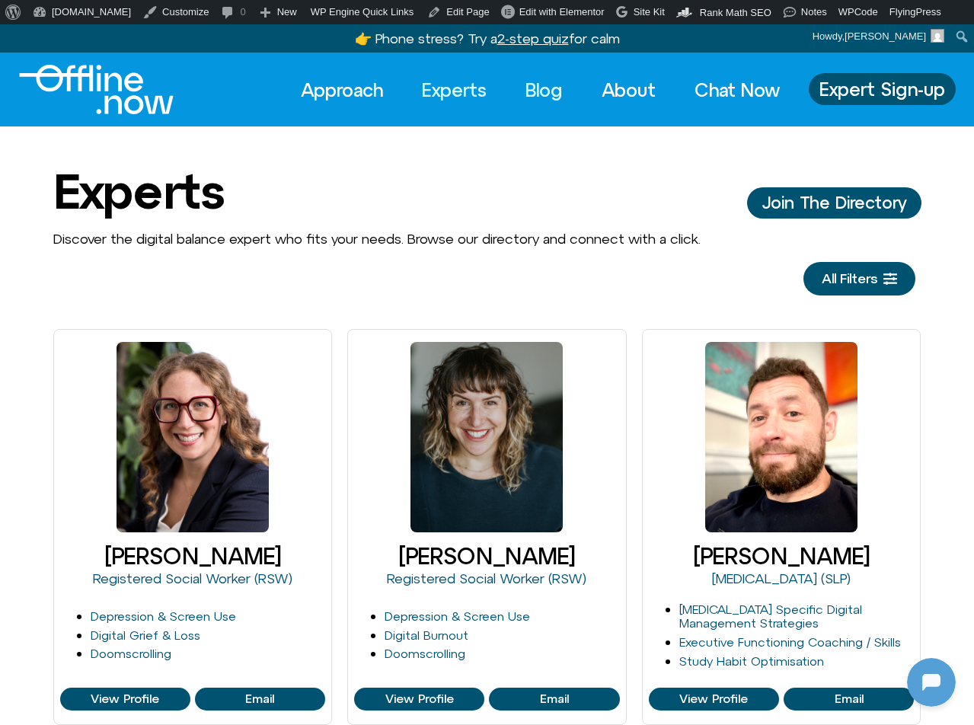
scroll to position [202, 0]
click at [538, 91] on link "Blog" at bounding box center [544, 90] width 65 height 34
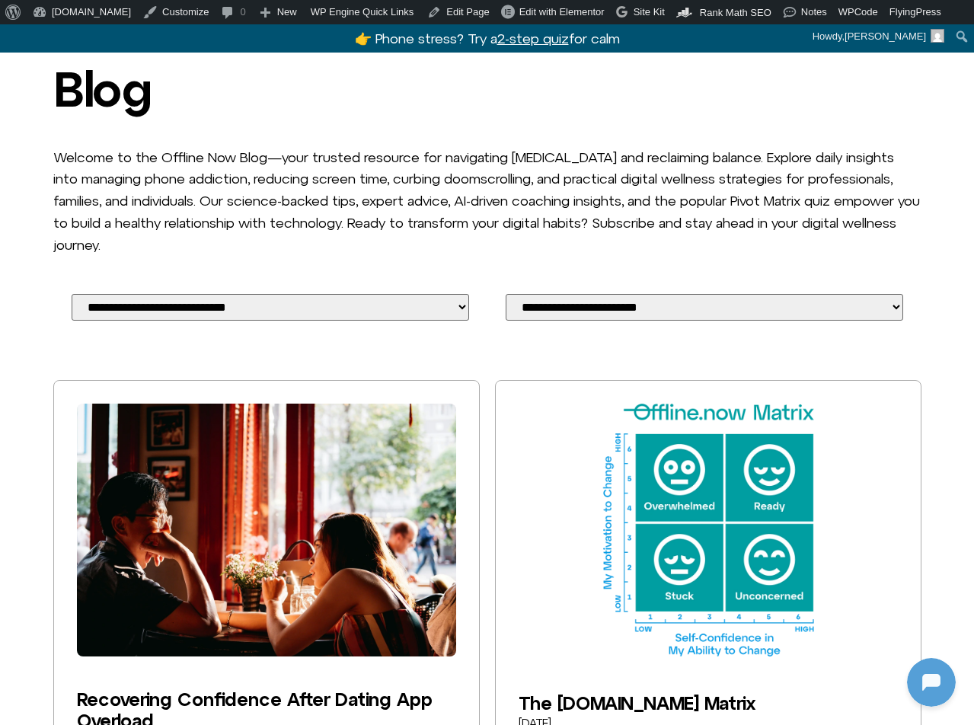
scroll to position [105, 0]
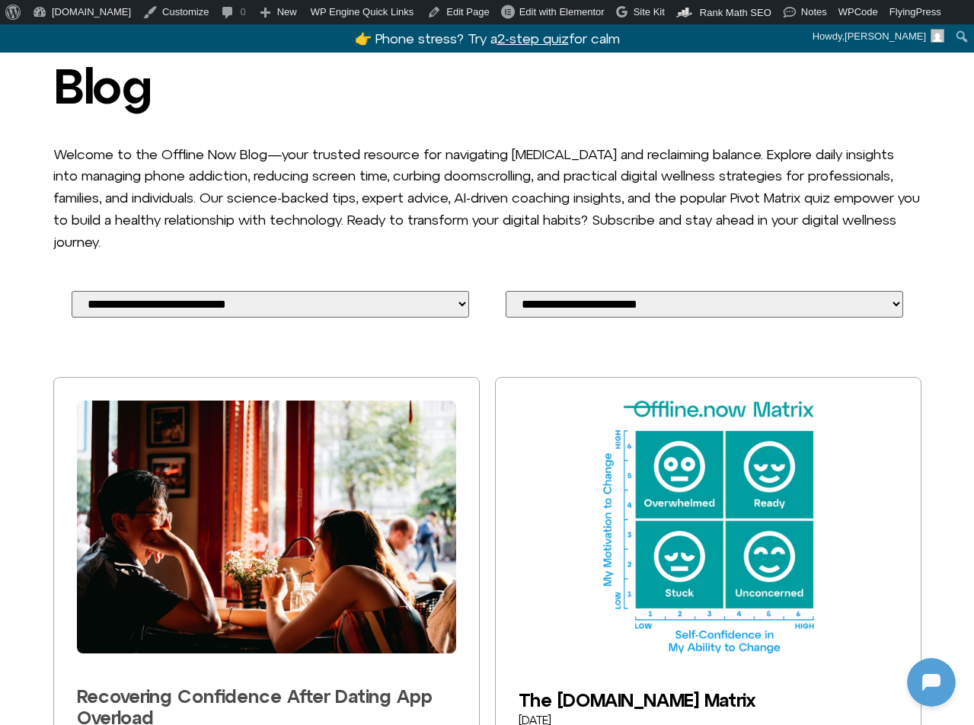
click at [312, 686] on link "Recovering Confidence After Dating App Overload" at bounding box center [255, 707] width 356 height 43
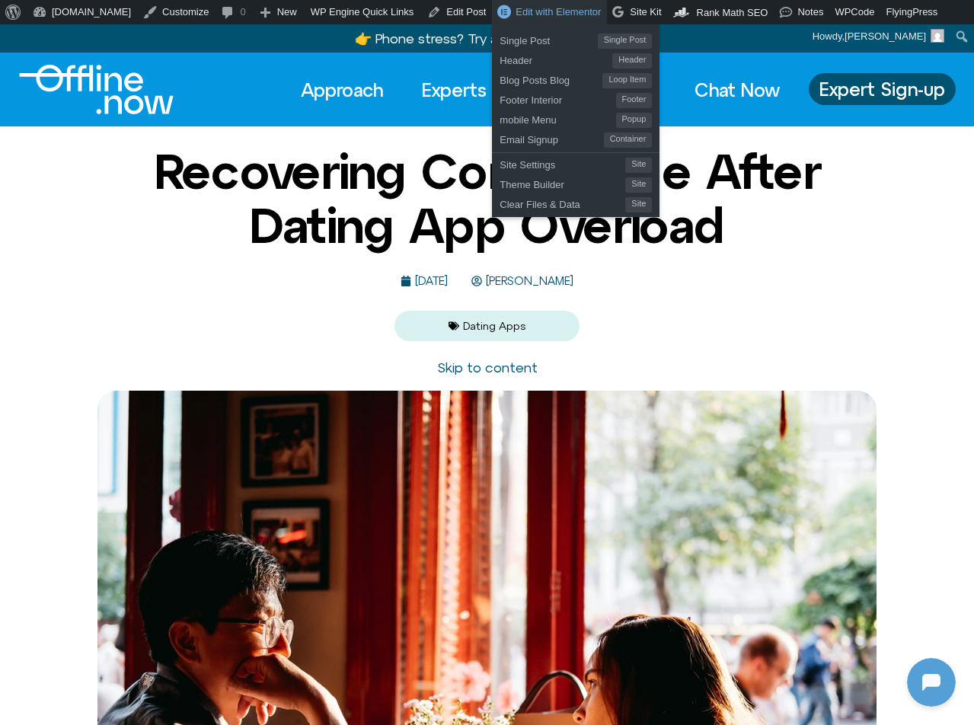
scroll to position [202, 0]
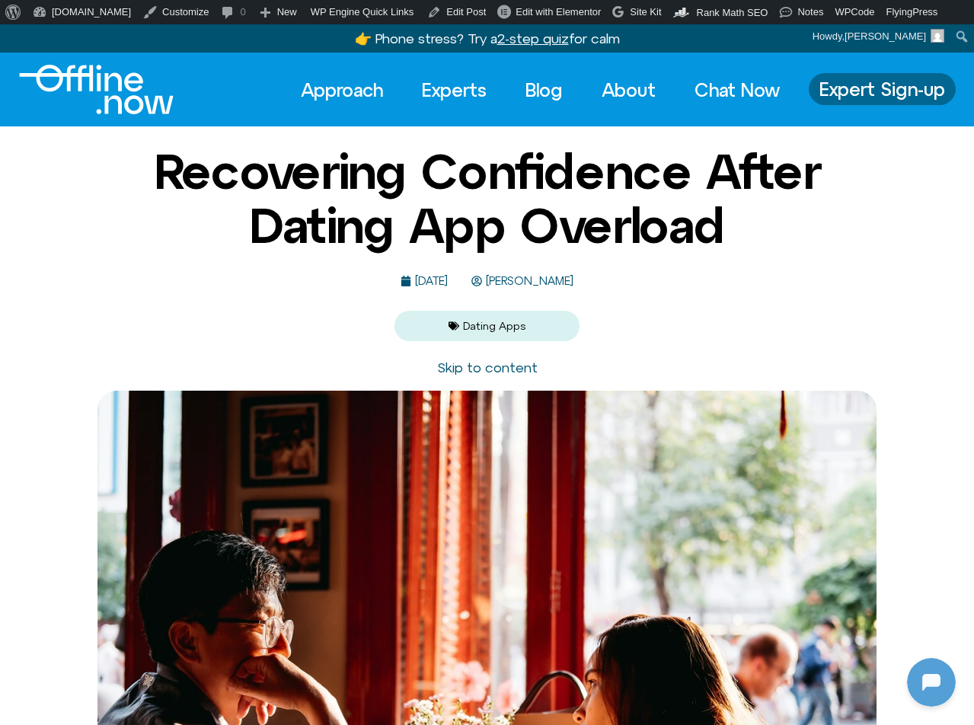
click at [855, 79] on span "Expert Sign-up" at bounding box center [883, 89] width 126 height 20
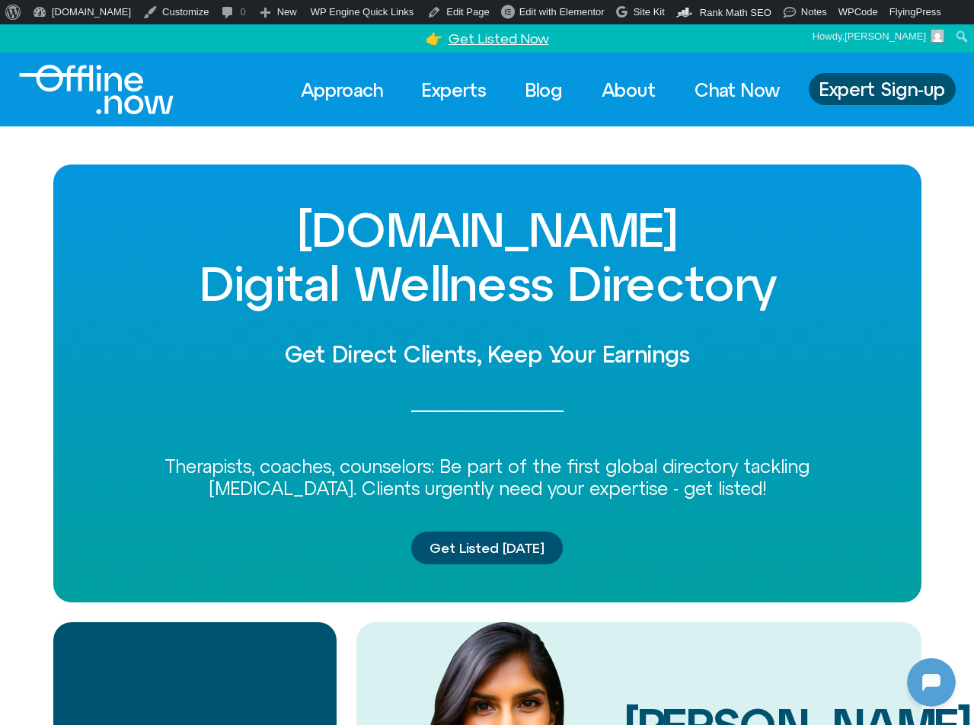
scroll to position [202, 0]
click at [123, 97] on img "Logo" at bounding box center [96, 90] width 155 height 50
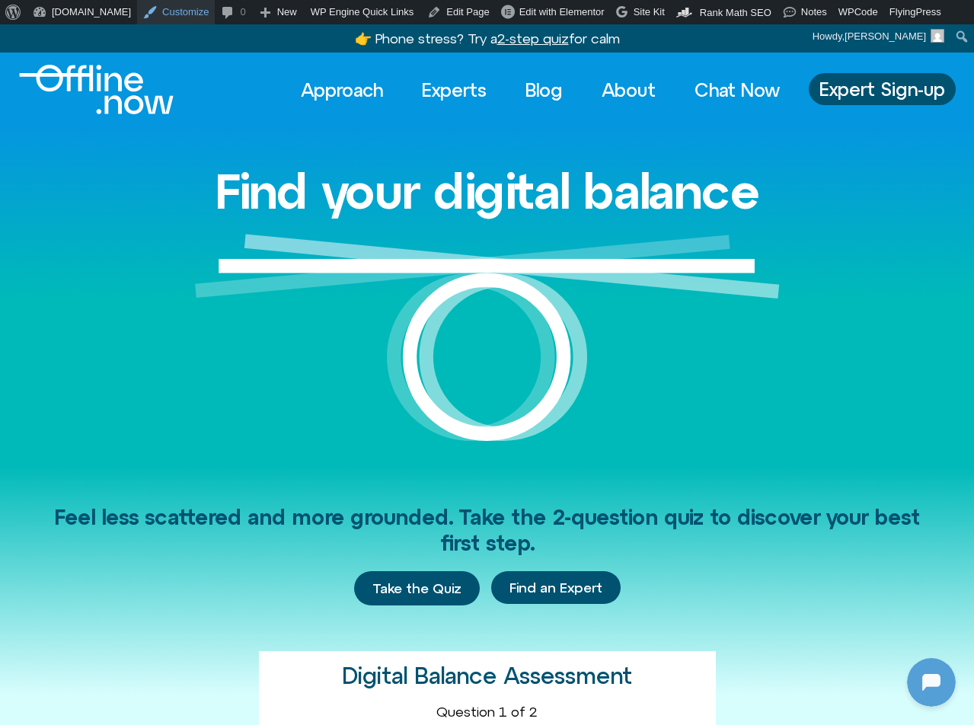
scroll to position [202, 0]
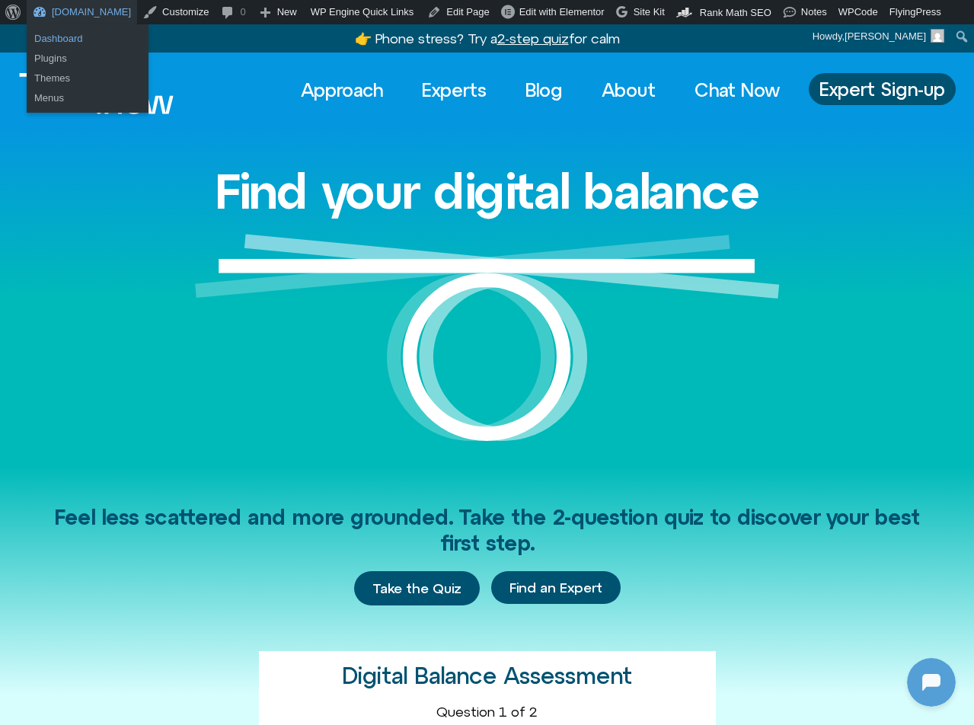
click at [52, 37] on link "Dashboard" at bounding box center [88, 39] width 122 height 20
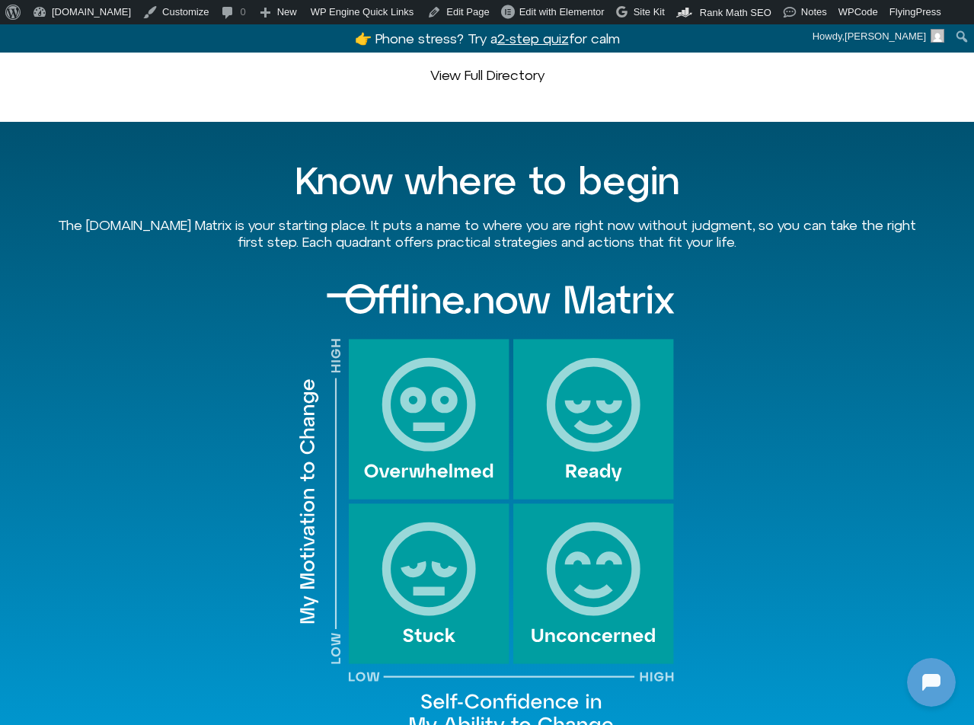
scroll to position [1744, 0]
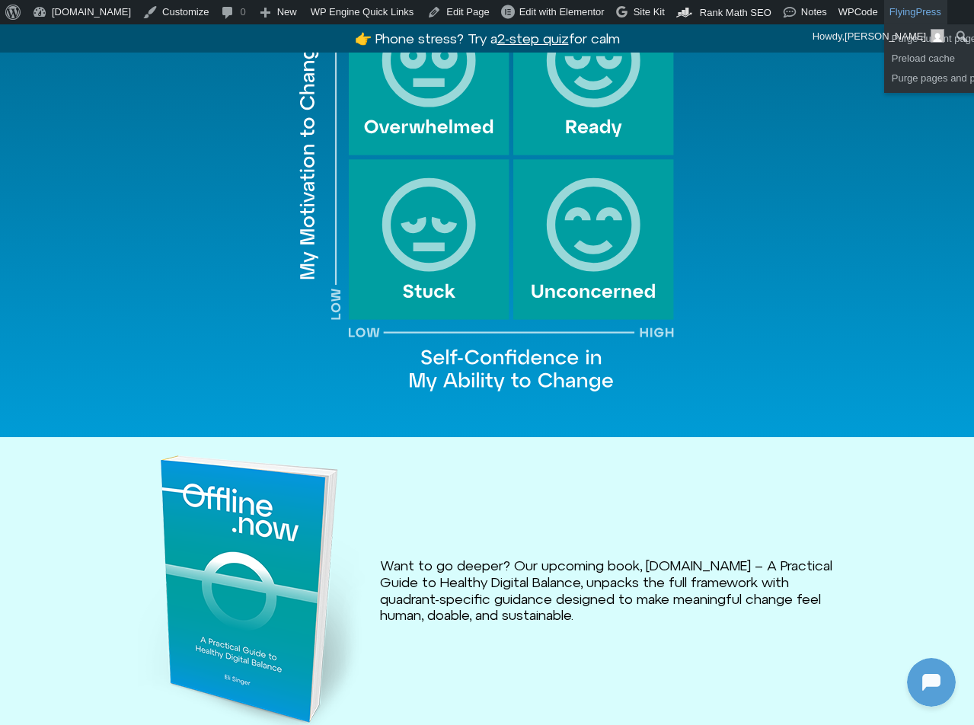
click at [892, 11] on link "FlyingPress" at bounding box center [915, 12] width 63 height 24
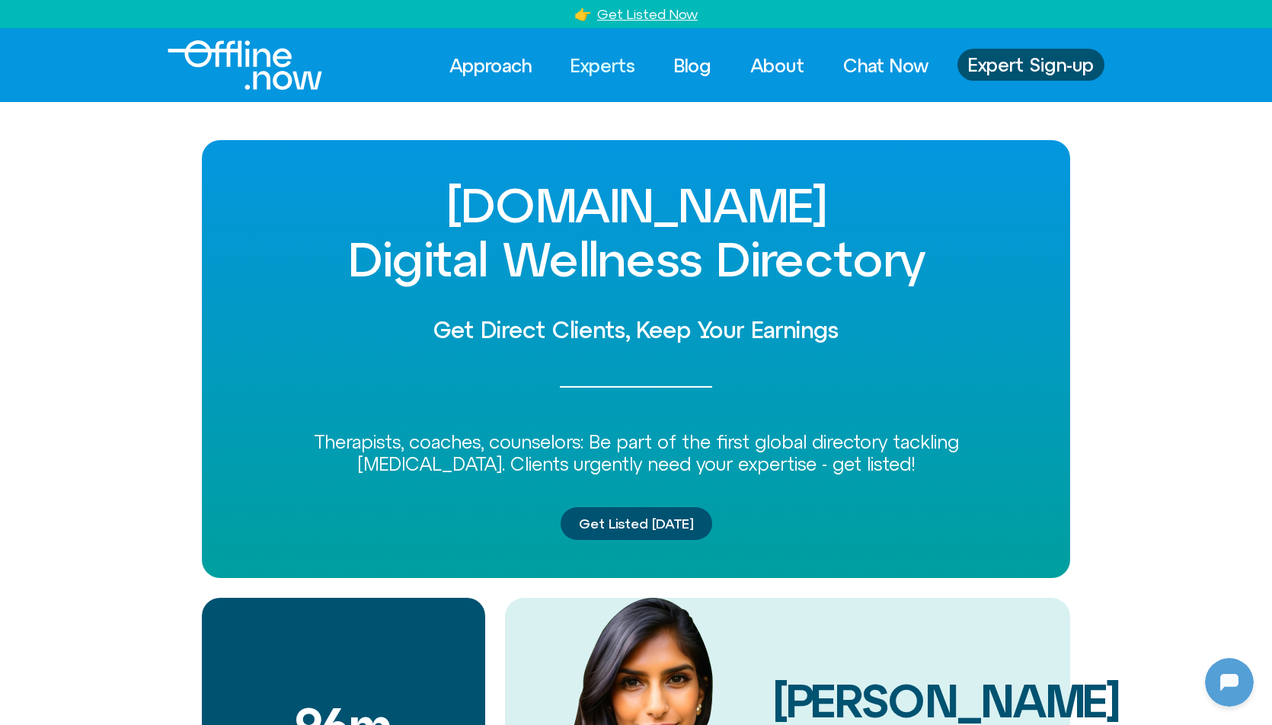
scroll to position [202, 0]
click at [616, 70] on link "Experts" at bounding box center [603, 66] width 92 height 34
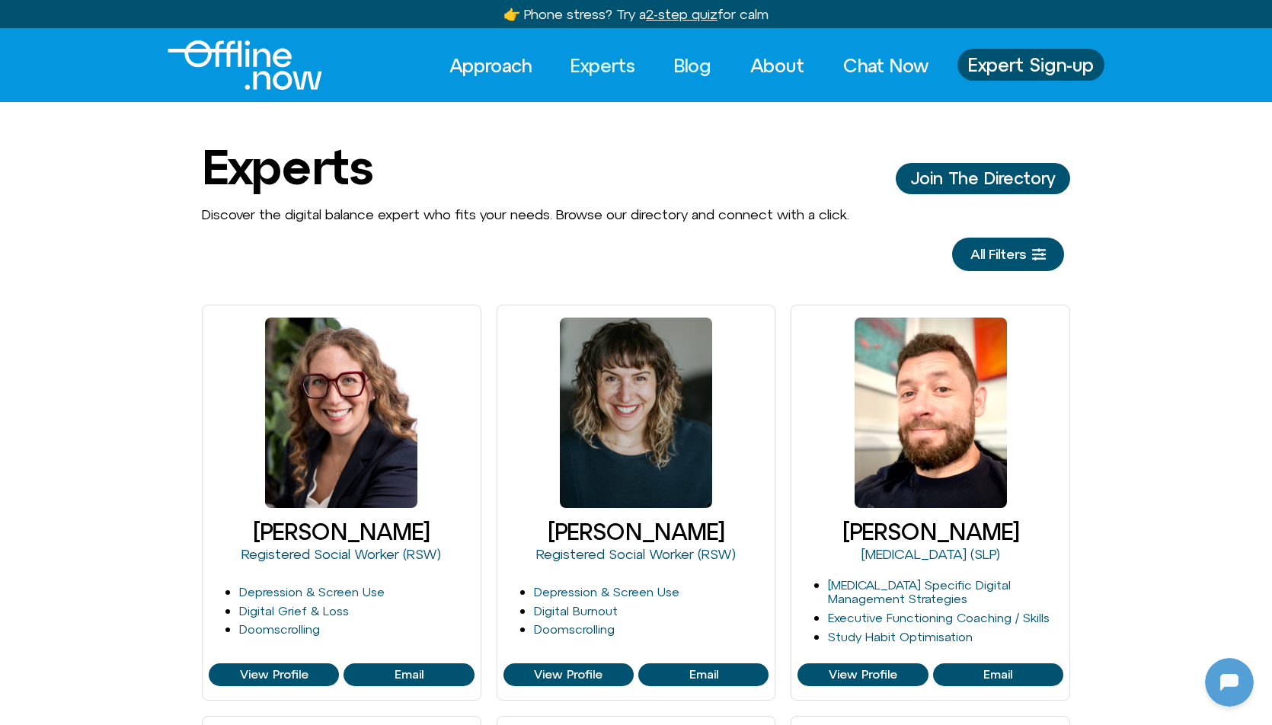
scroll to position [202, 0]
click at [687, 73] on link "Blog" at bounding box center [692, 66] width 65 height 34
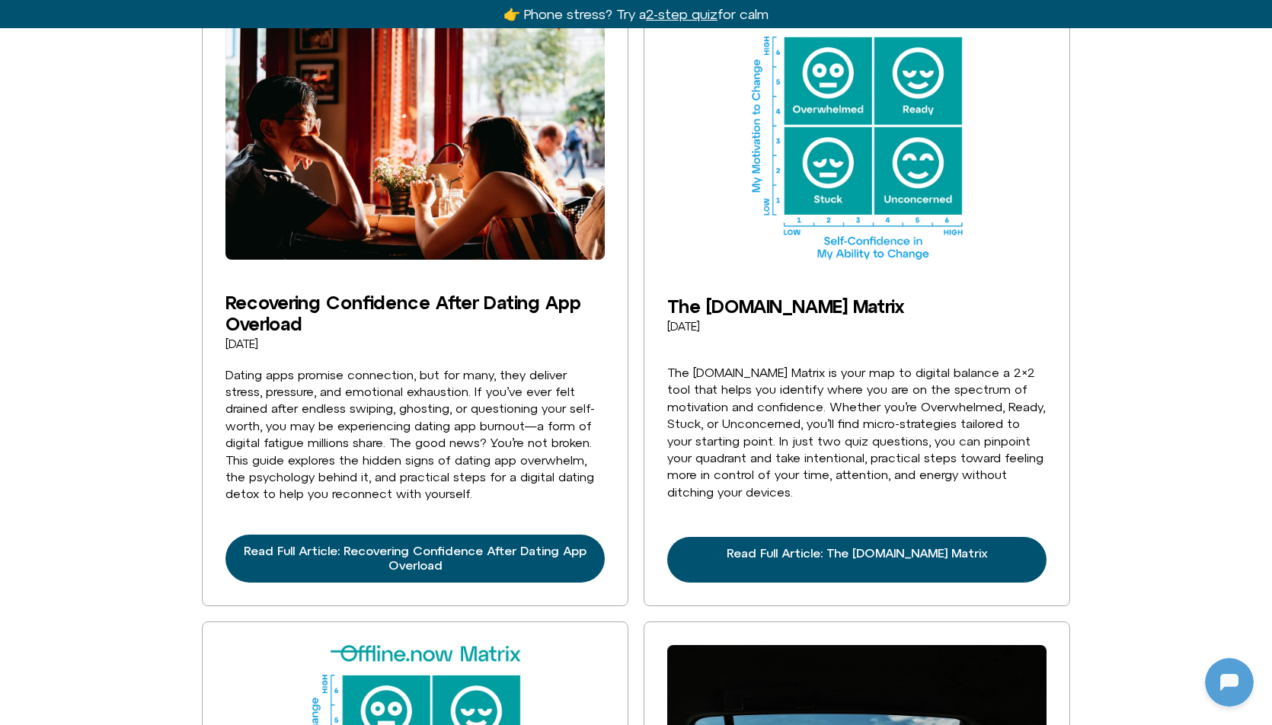
scroll to position [202, 0]
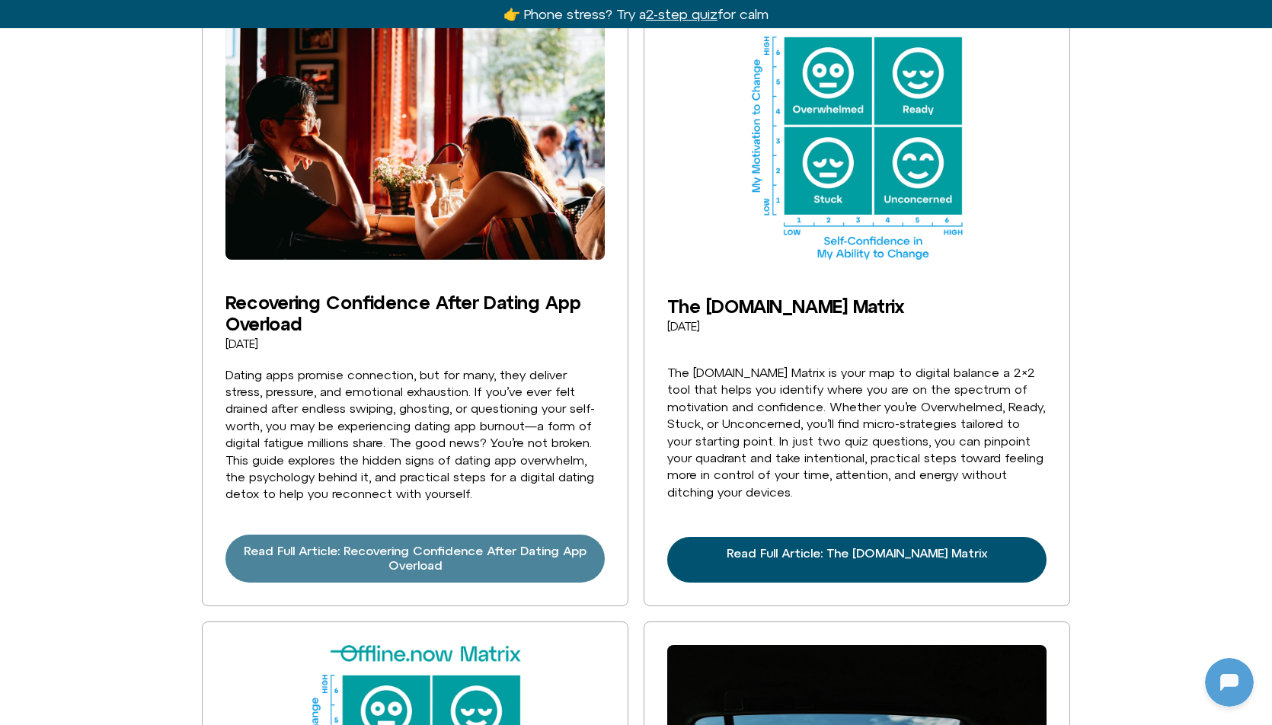
click at [425, 544] on span "Read Full Article: Recovering Confidence After Dating App Overload" at bounding box center [415, 558] width 343 height 29
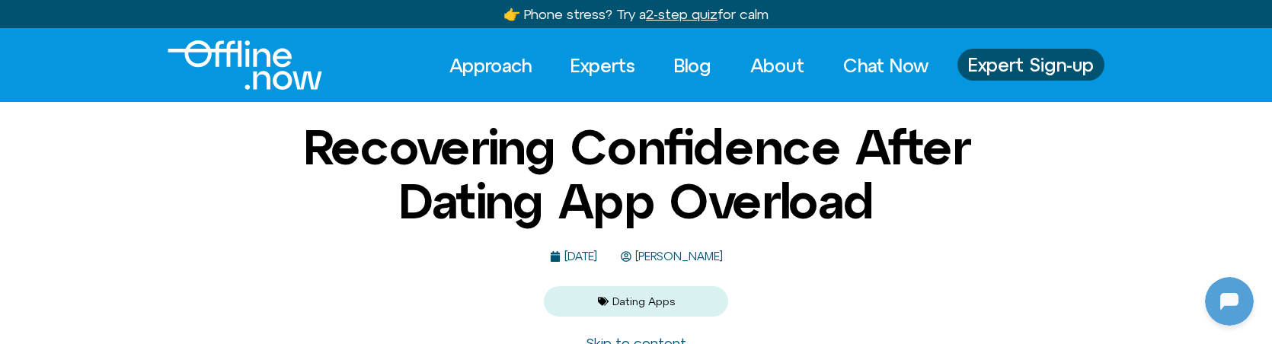
scroll to position [482, 0]
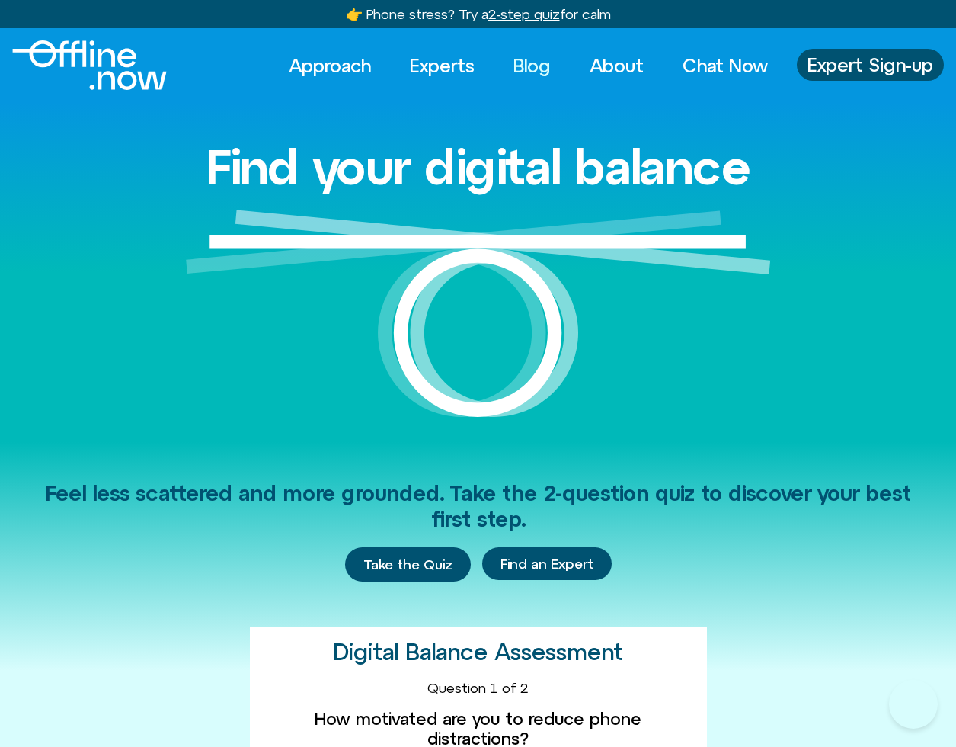
click at [515, 69] on link "Blog" at bounding box center [532, 66] width 65 height 34
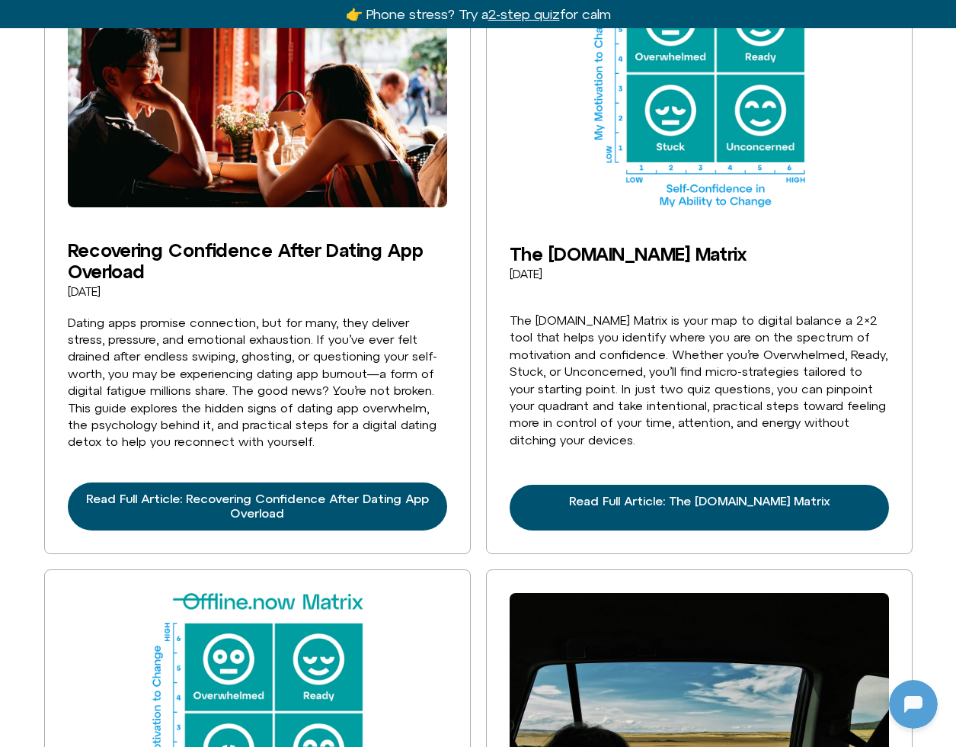
scroll to position [202, 0]
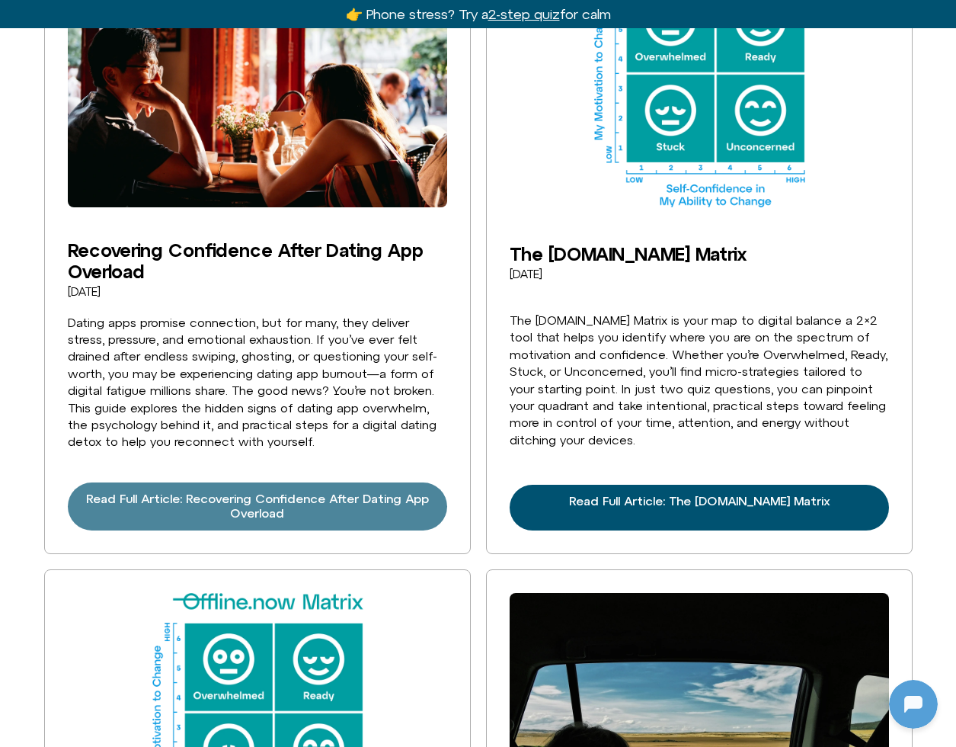
click at [254, 491] on span "Read Full Article: Recovering Confidence After Dating App Overload" at bounding box center [257, 505] width 343 height 29
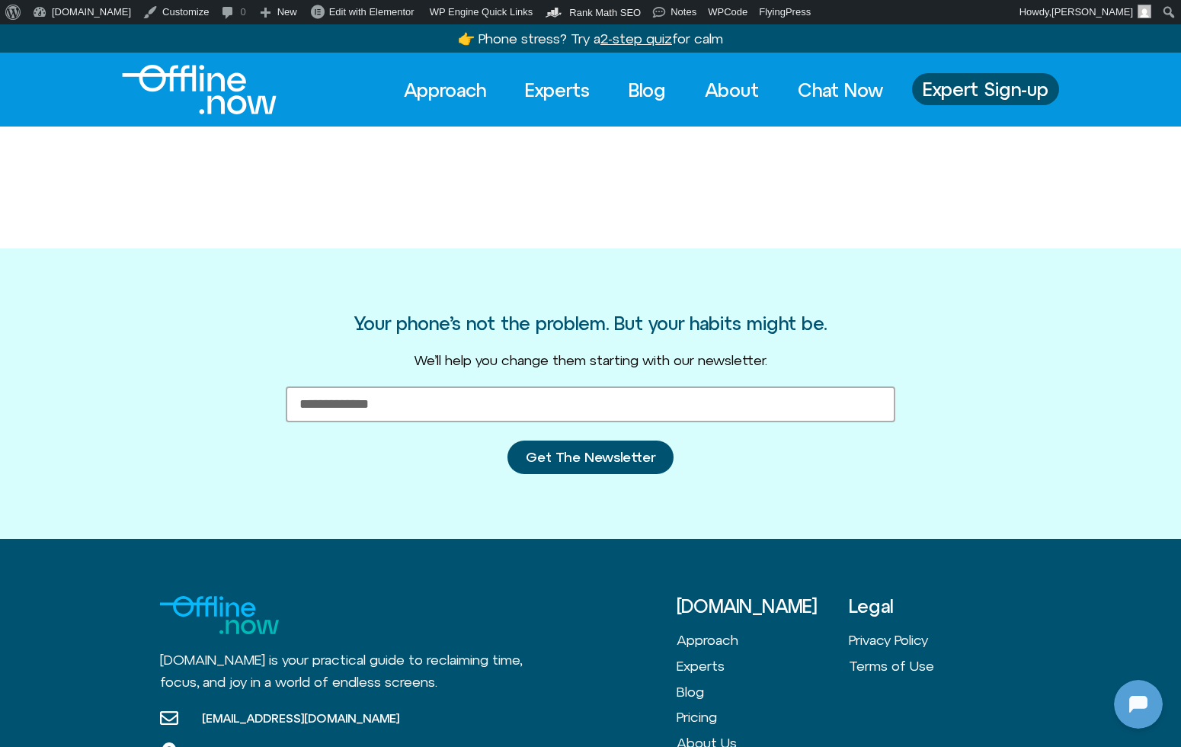
scroll to position [202, 0]
click at [569, 17] on span "Rank Math SEO" at bounding box center [605, 12] width 72 height 11
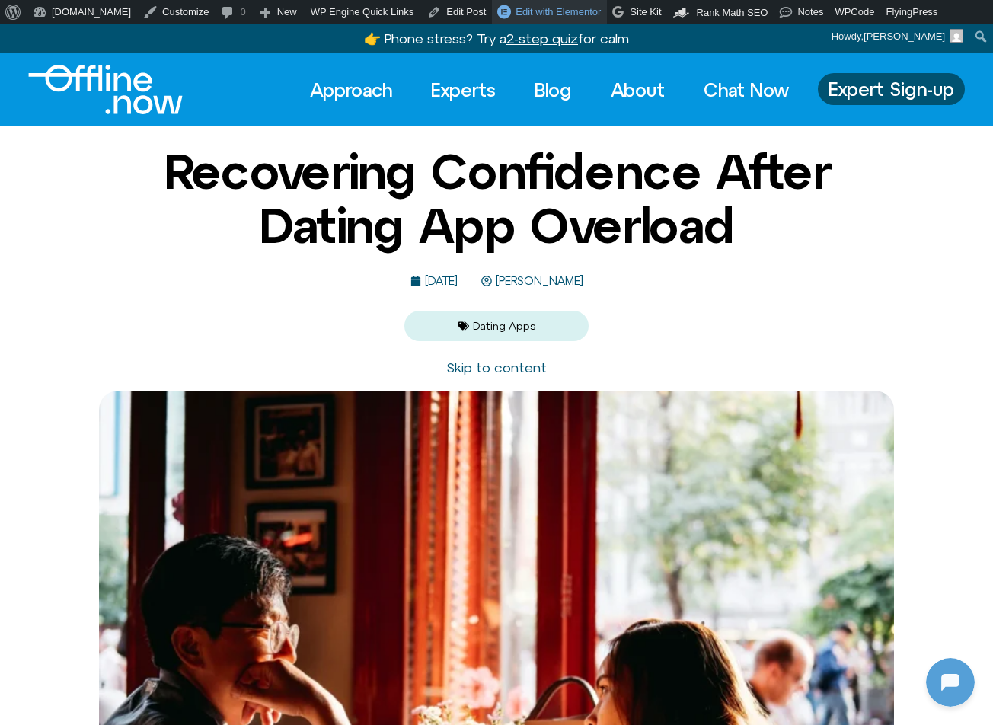
scroll to position [202, 0]
click at [534, 42] on u "2-step quiz" at bounding box center [543, 38] width 72 height 16
